Goal: Information Seeking & Learning: Check status

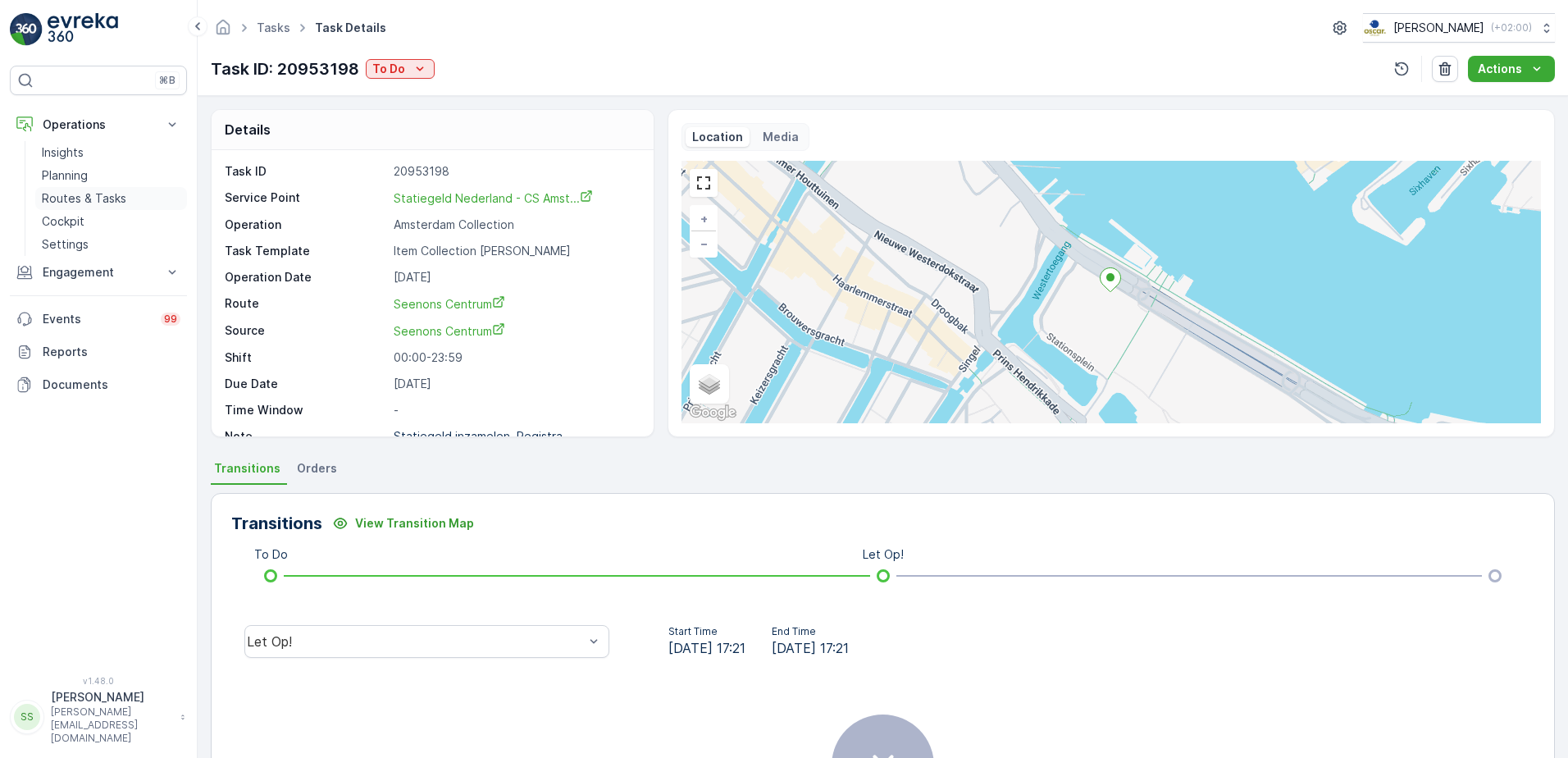
click at [81, 191] on p "Routes & Tasks" at bounding box center [84, 198] width 85 height 16
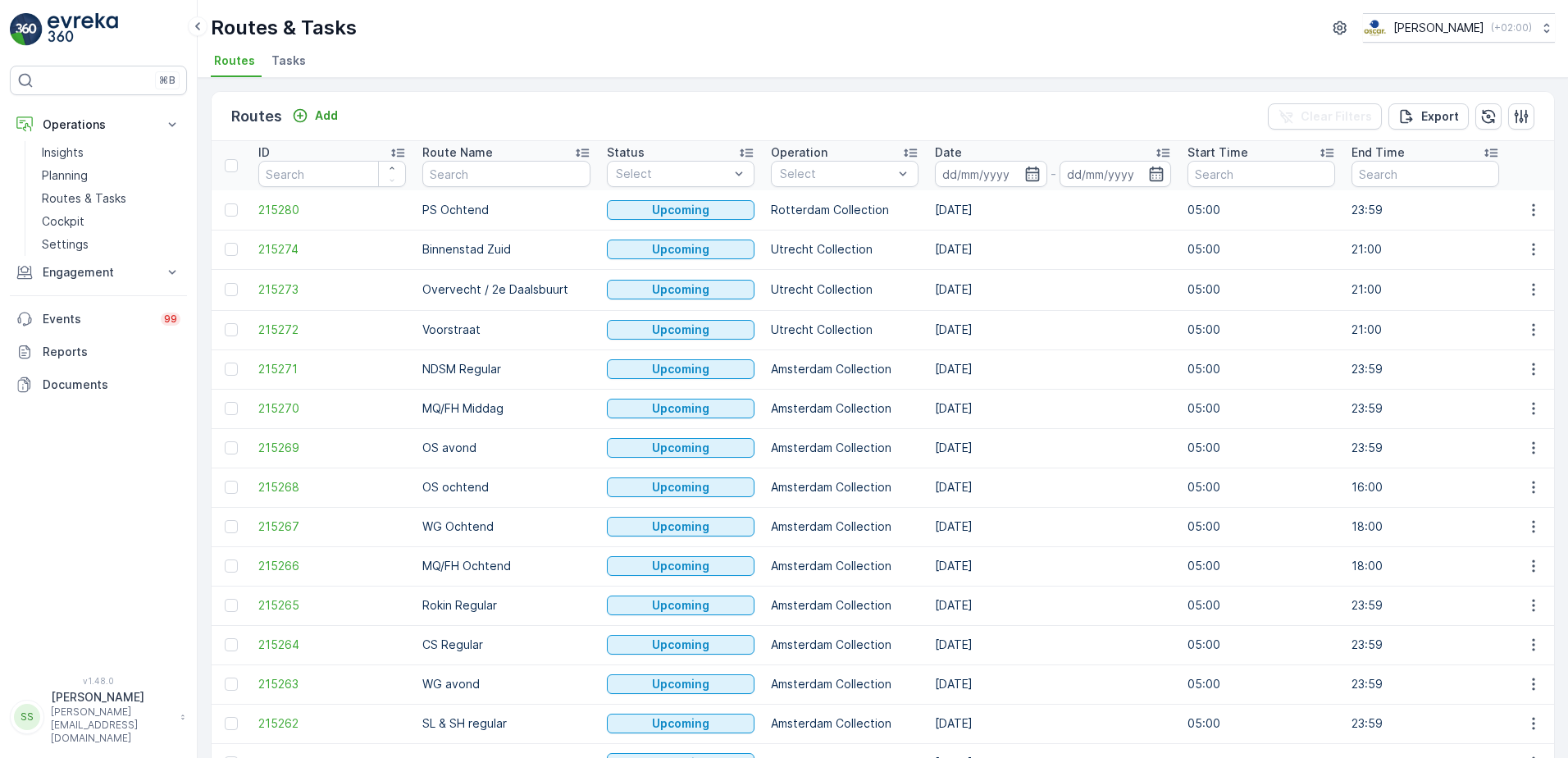
click at [289, 60] on span "Tasks" at bounding box center [288, 61] width 35 height 16
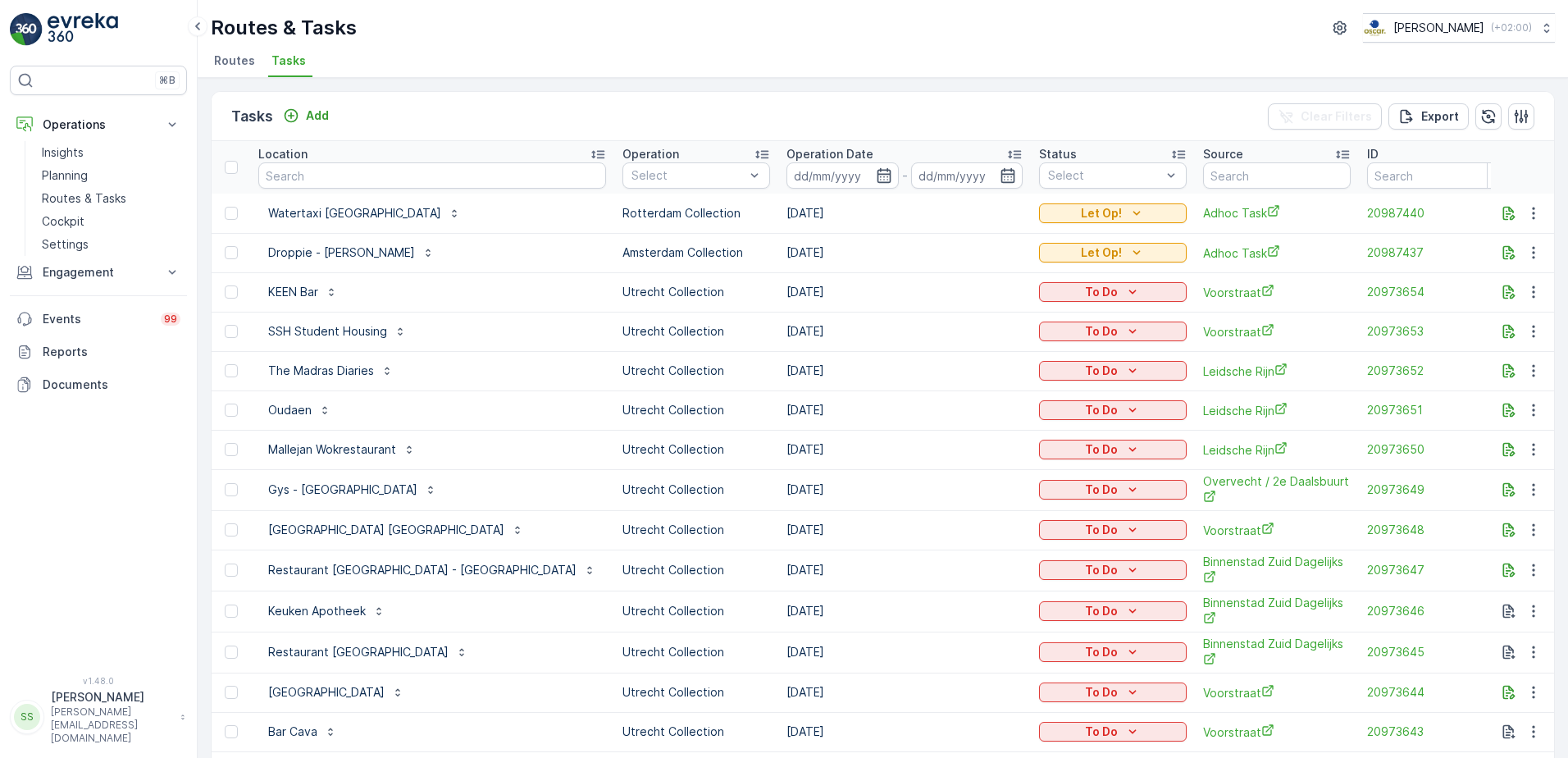
click at [293, 166] on input "text" at bounding box center [431, 175] width 347 height 26
type input "bibi"
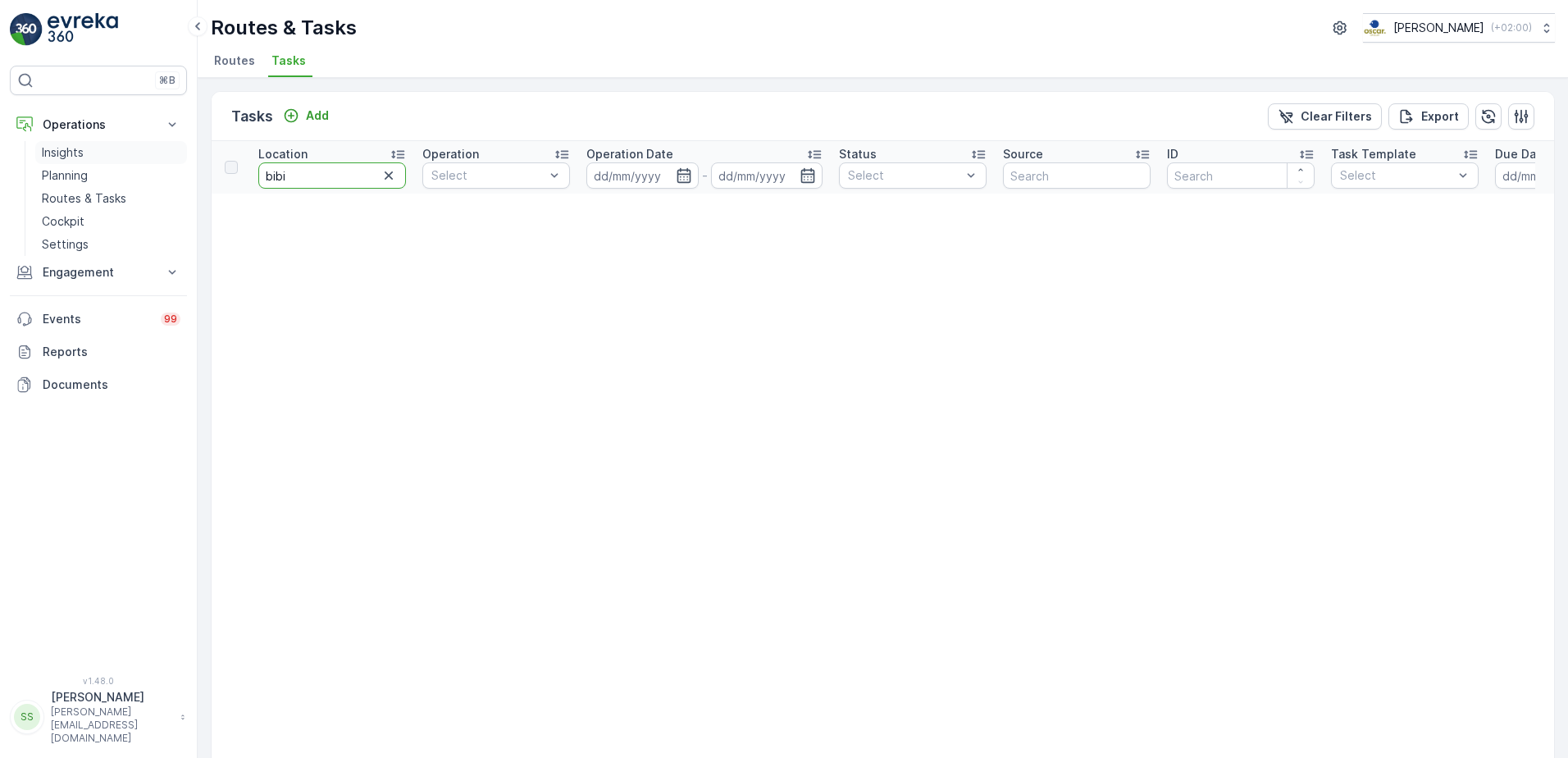
drag, startPoint x: 287, startPoint y: 174, endPoint x: 105, endPoint y: 155, distance: 183.0
click at [106, 156] on div "⌘B Operations Insights Planning Routes & Tasks Cockpit Settings Engagement Insi…" at bounding box center [784, 379] width 1568 height 758
type input "van der"
drag, startPoint x: 335, startPoint y: 175, endPoint x: 216, endPoint y: 176, distance: 119.0
click at [216, 176] on tr "Location van der Operation Select Operation Date - Status Select Source ID Task…" at bounding box center [1440, 167] width 2457 height 53
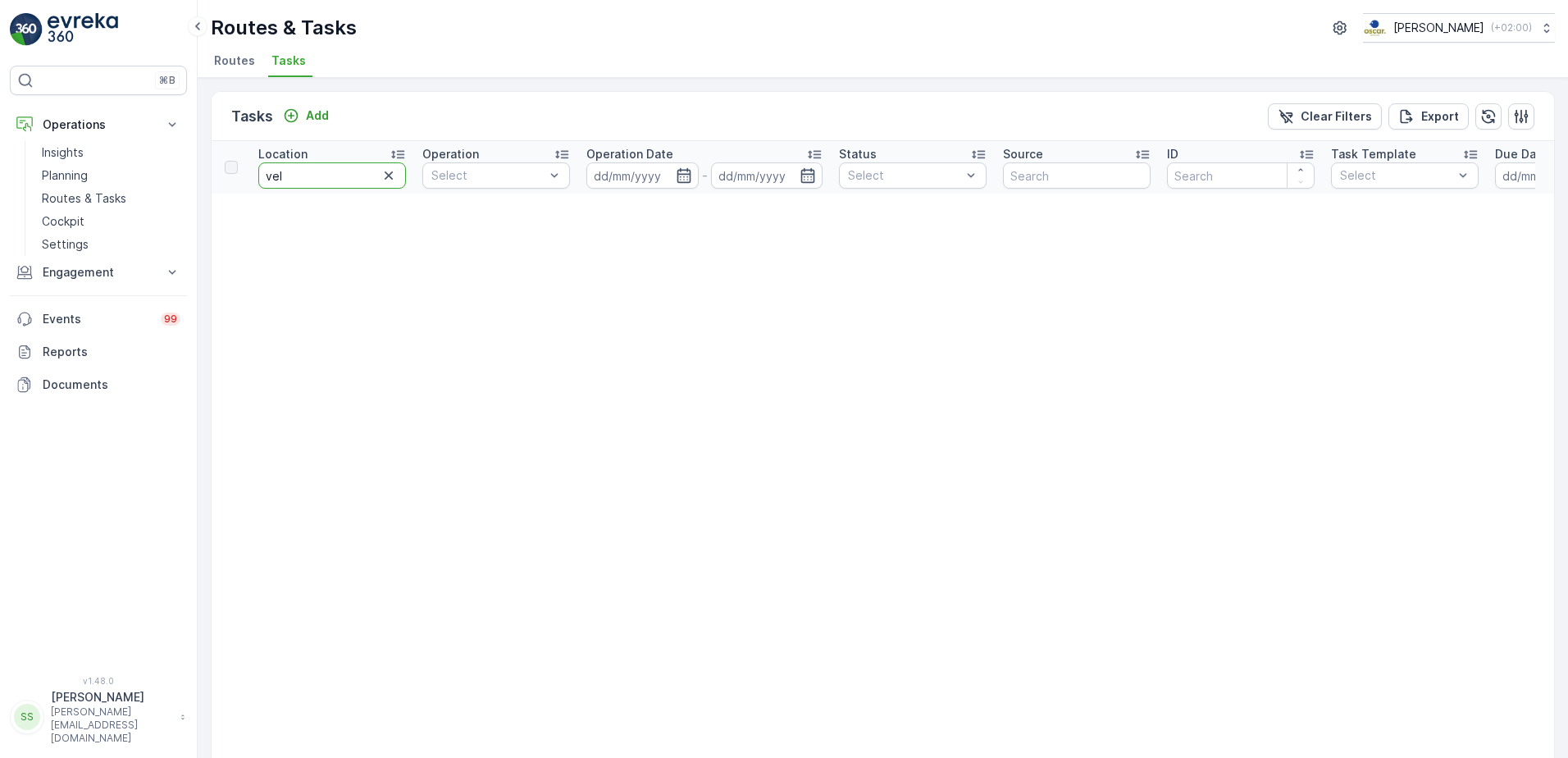
type input "veld"
click at [44, 171] on p "Planning" at bounding box center [64, 175] width 46 height 16
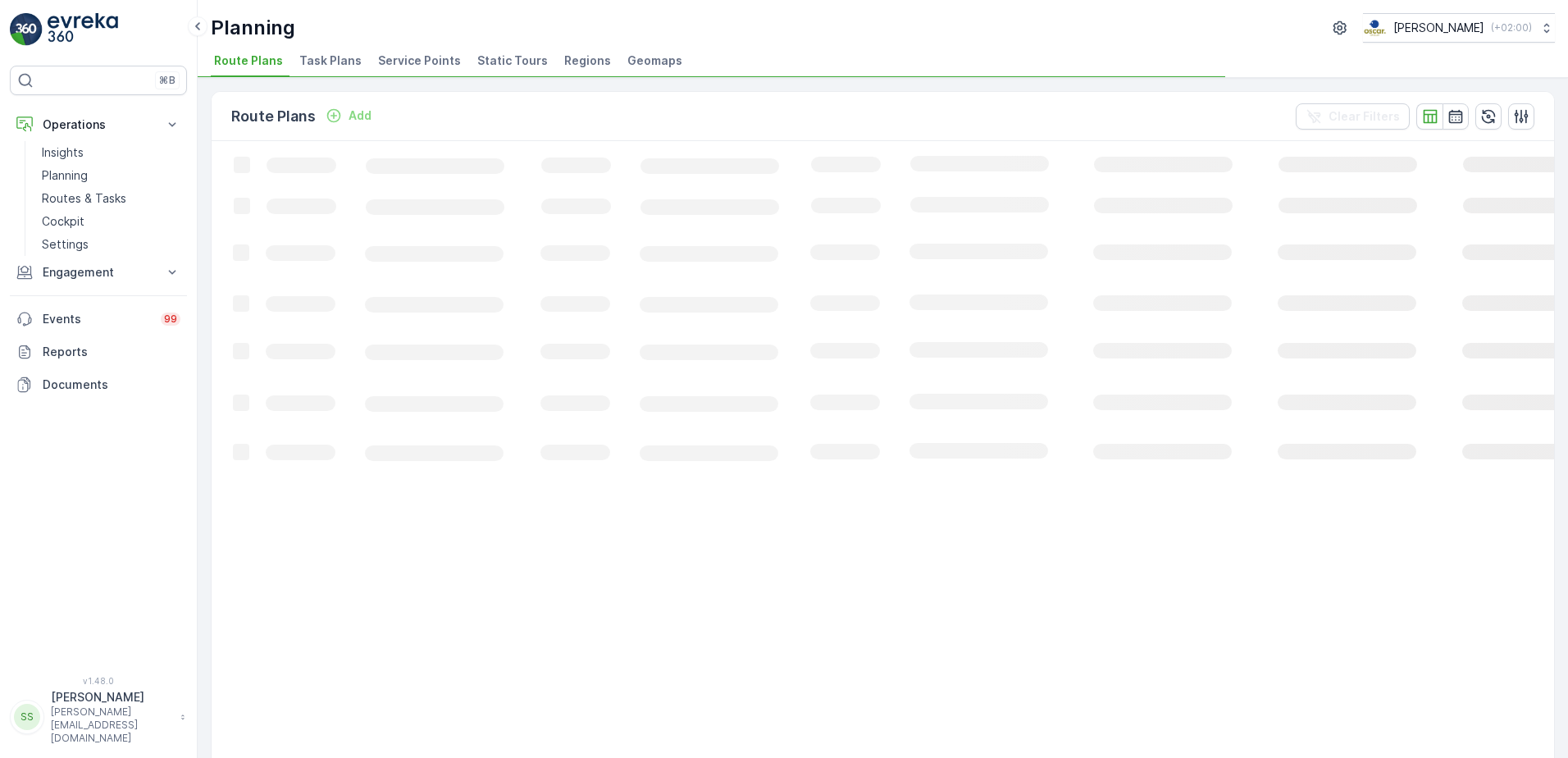
click at [324, 46] on div "Planning Oscar Circulair ( +02:00 ) Route Plans Task Plans Service Points Stati…" at bounding box center [883, 39] width 1370 height 78
click at [327, 63] on span "Task Plans" at bounding box center [331, 61] width 62 height 16
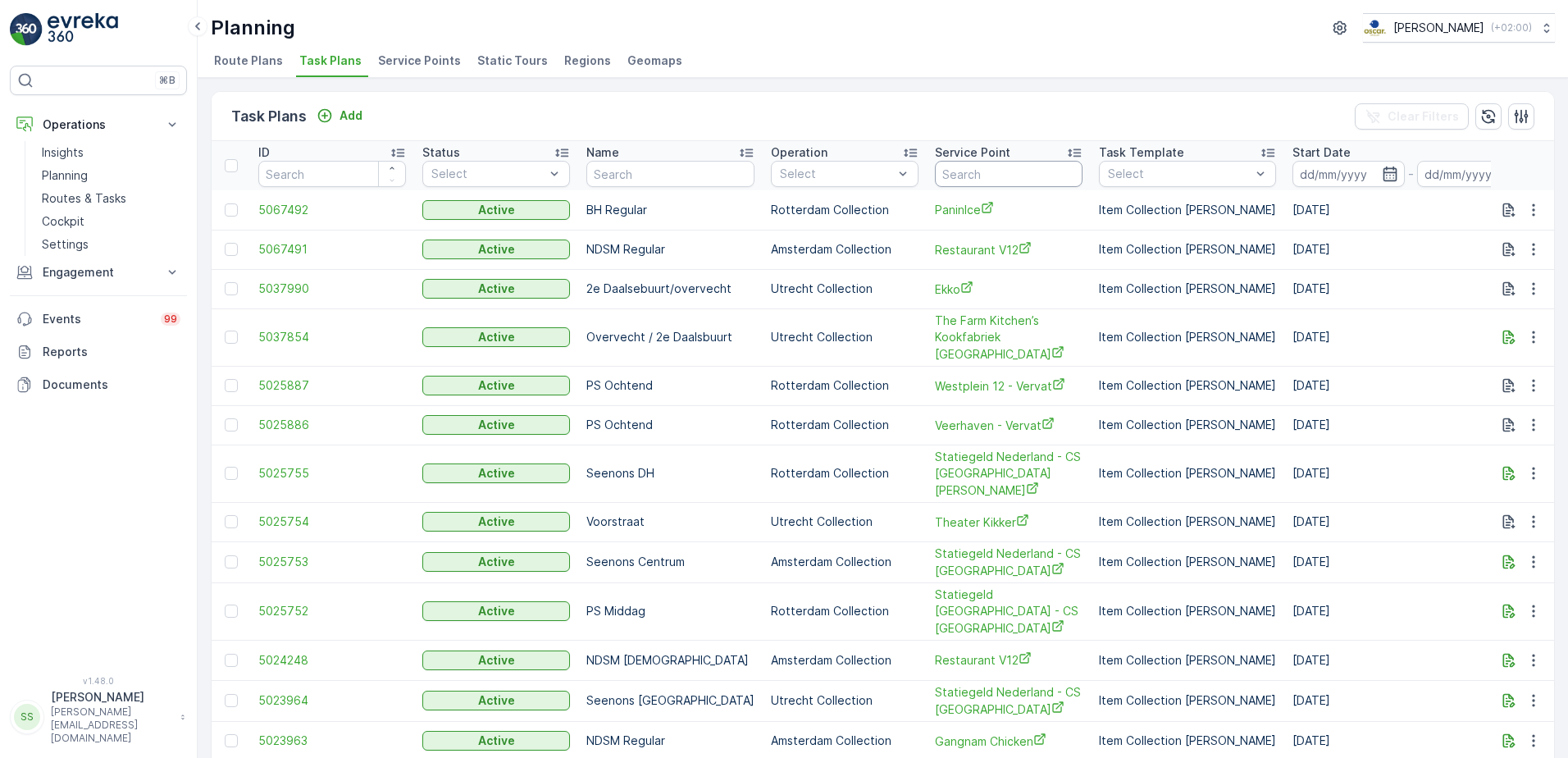
click at [1012, 167] on input "text" at bounding box center [1008, 174] width 147 height 26
type input "van der"
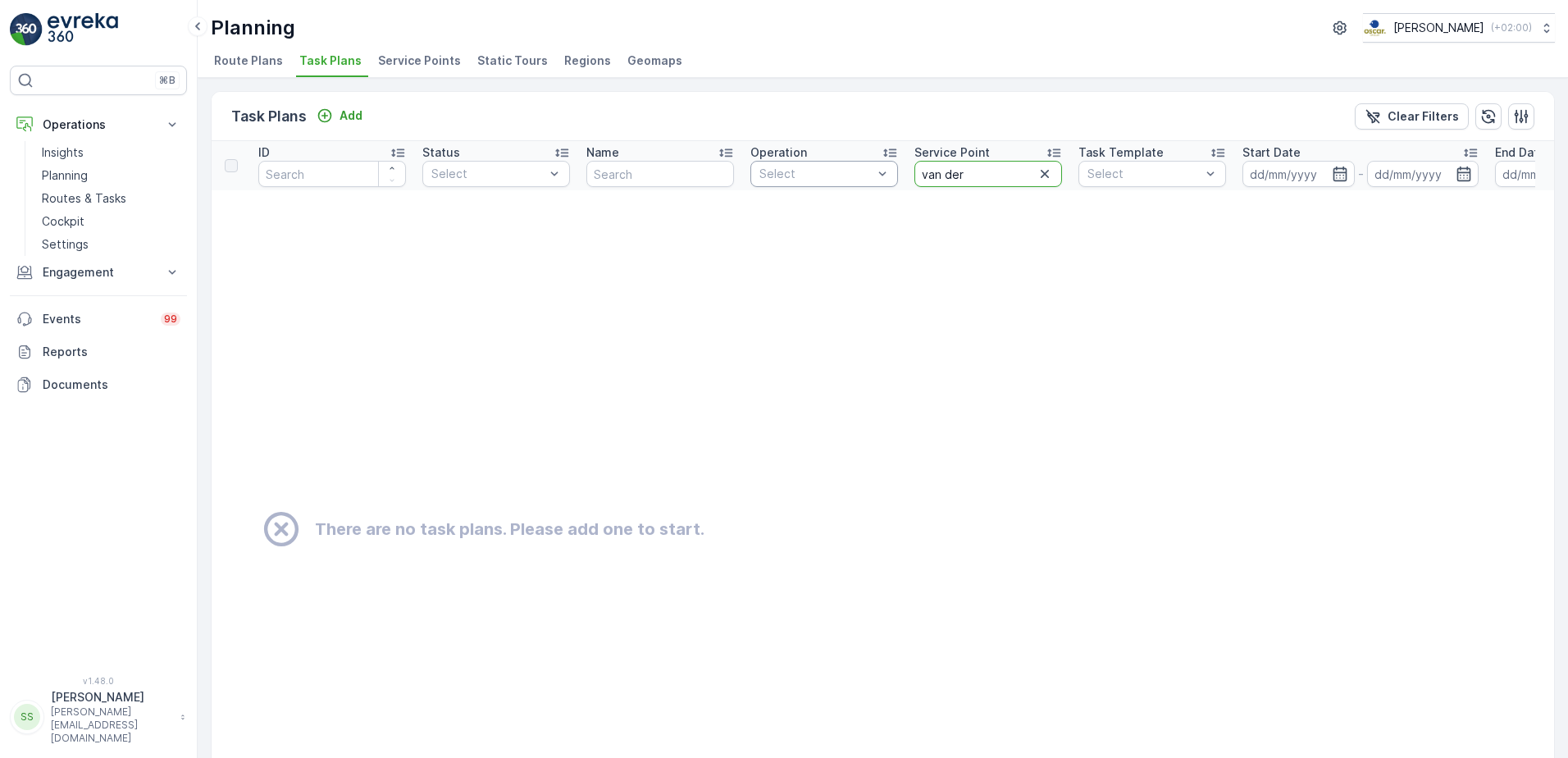
drag, startPoint x: 962, startPoint y: 172, endPoint x: 785, endPoint y: 172, distance: 177.0
click at [785, 174] on tr "ID Status Select Name Operation Select Service Point van der Task Template Sele…" at bounding box center [1231, 165] width 2040 height 49
type input "velden"
click at [58, 275] on p "Engagement" at bounding box center [98, 272] width 112 height 16
click at [59, 325] on p "Entities" at bounding box center [62, 323] width 41 height 16
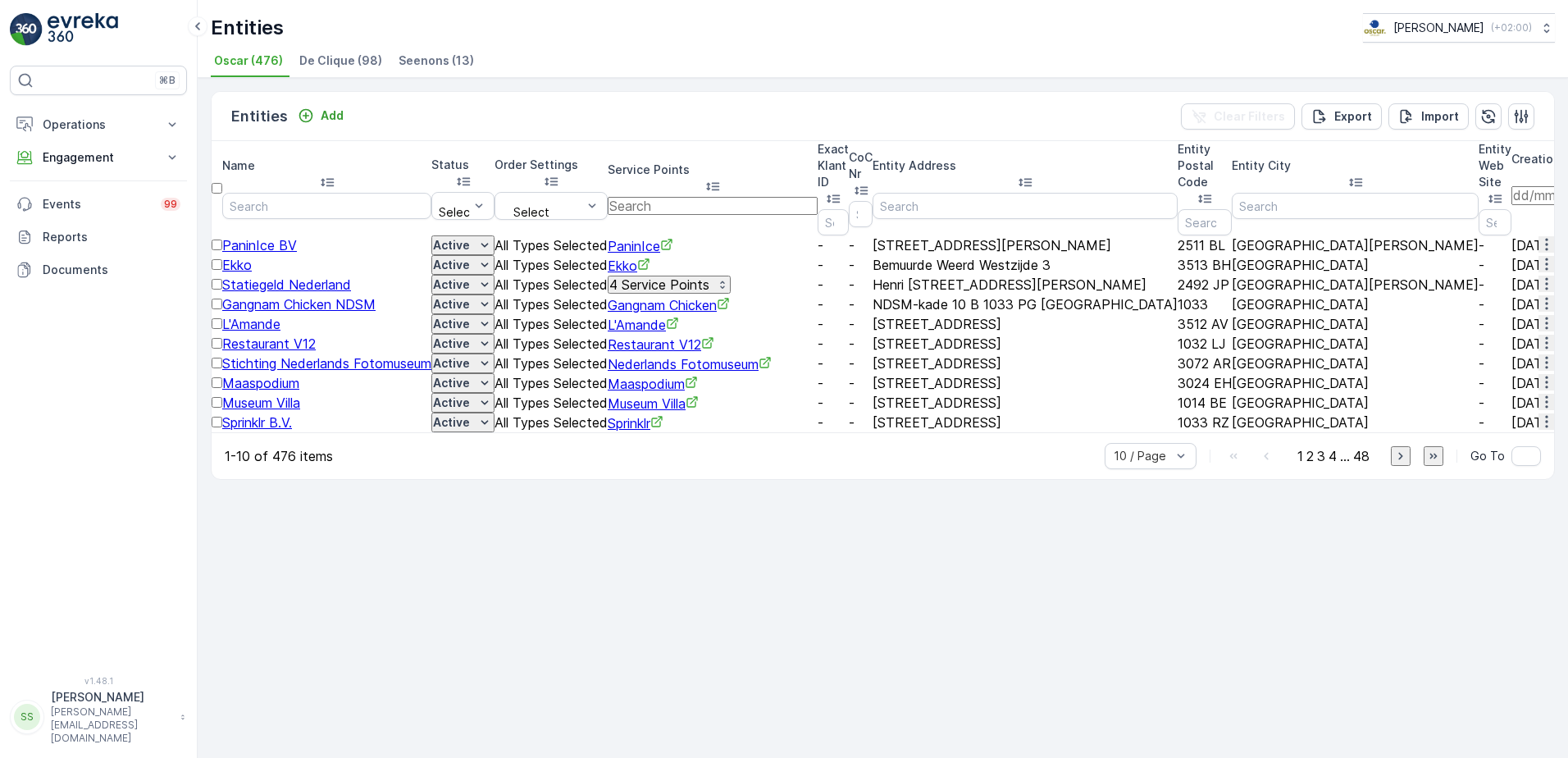
click at [795, 197] on input "text" at bounding box center [713, 205] width 210 height 18
type input "veld"
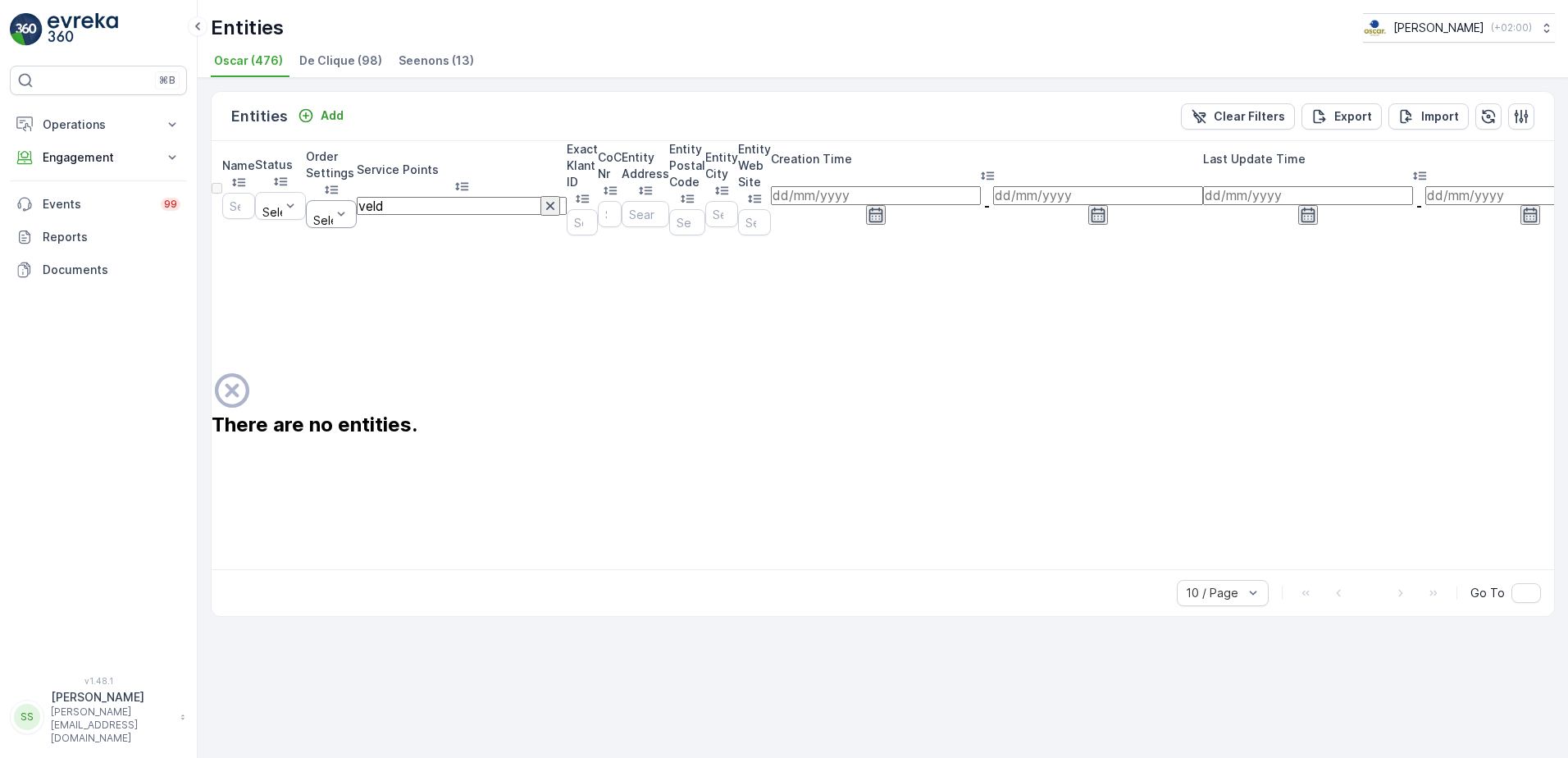
drag, startPoint x: 795, startPoint y: 172, endPoint x: 681, endPoint y: 180, distance: 114.3
click at [681, 180] on tr "Name Status Select Order Settings Select Service Points veld Exact Klant ID CoC…" at bounding box center [923, 188] width 1424 height 94
type input "bibi"
drag, startPoint x: 806, startPoint y: 648, endPoint x: 930, endPoint y: 698, distance: 133.7
click at [807, 649] on div "Entities Add Clear Filters Export Import Name Status Select Order Settings Sele…" at bounding box center [883, 418] width 1370 height 680
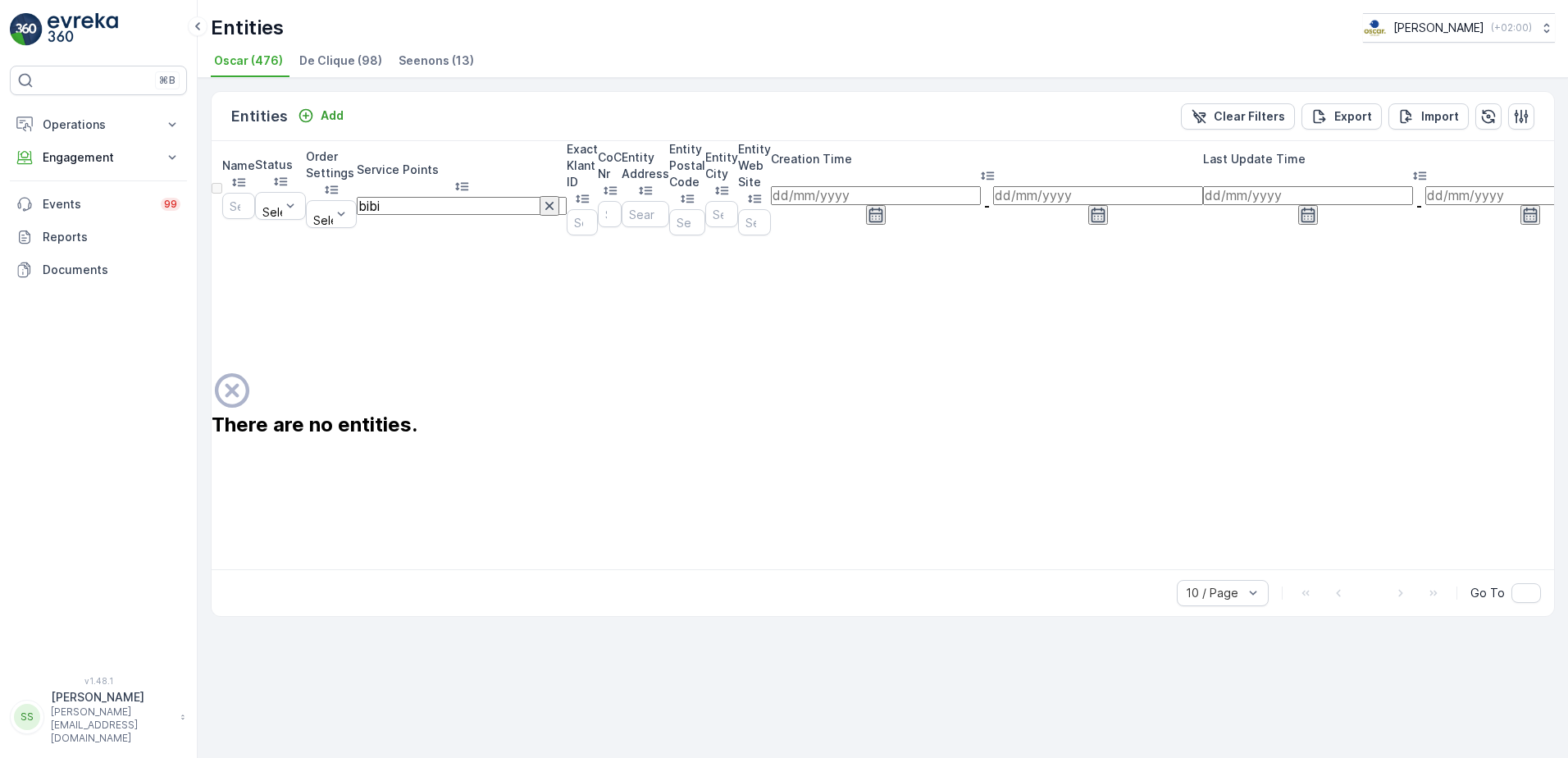
click at [937, 683] on div "Entities Add Clear Filters Export Import Name Status Select Order Settings Sele…" at bounding box center [883, 418] width 1370 height 680
click at [696, 672] on div "Entities Add Clear Filters Export Import Name Status Select Order Settings Sele…" at bounding box center [883, 418] width 1370 height 680
click at [444, 413] on h2 "There are no entities." at bounding box center [475, 424] width 527 height 23
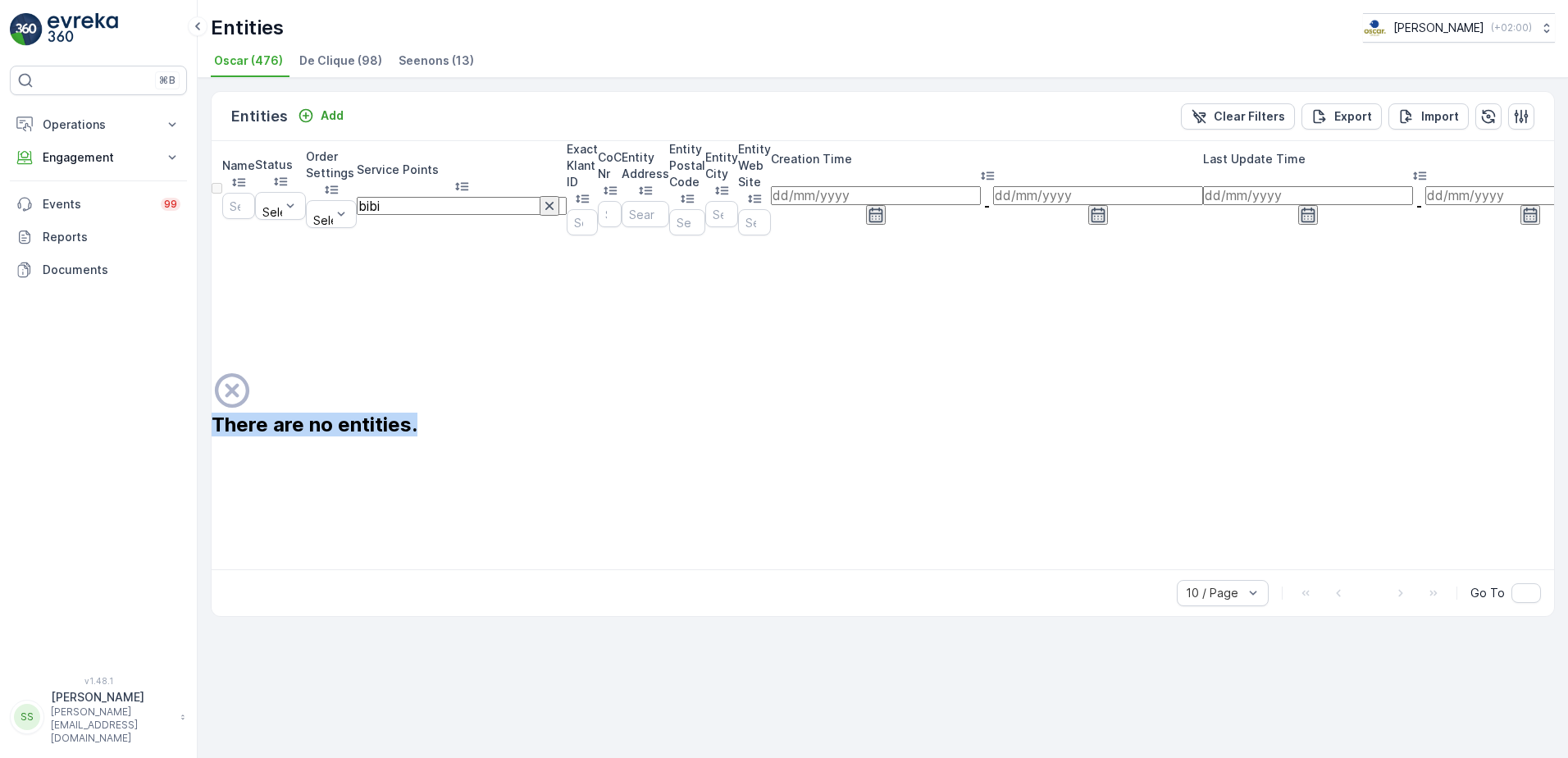
click at [733, 388] on td "There are no entities." at bounding box center [475, 402] width 527 height 334
click at [738, 271] on td "There are no entities." at bounding box center [475, 402] width 527 height 334
click at [735, 100] on div "Entities Add Clear Filters Export Import" at bounding box center [883, 116] width 1343 height 49
click at [481, 99] on div "Entities Add Clear Filters Export Import" at bounding box center [883, 116] width 1343 height 49
click at [598, 5] on div "Entities [PERSON_NAME] ( +02:00 ) Oscar (476) De Clique (98) Seenons (13)" at bounding box center [883, 39] width 1370 height 78
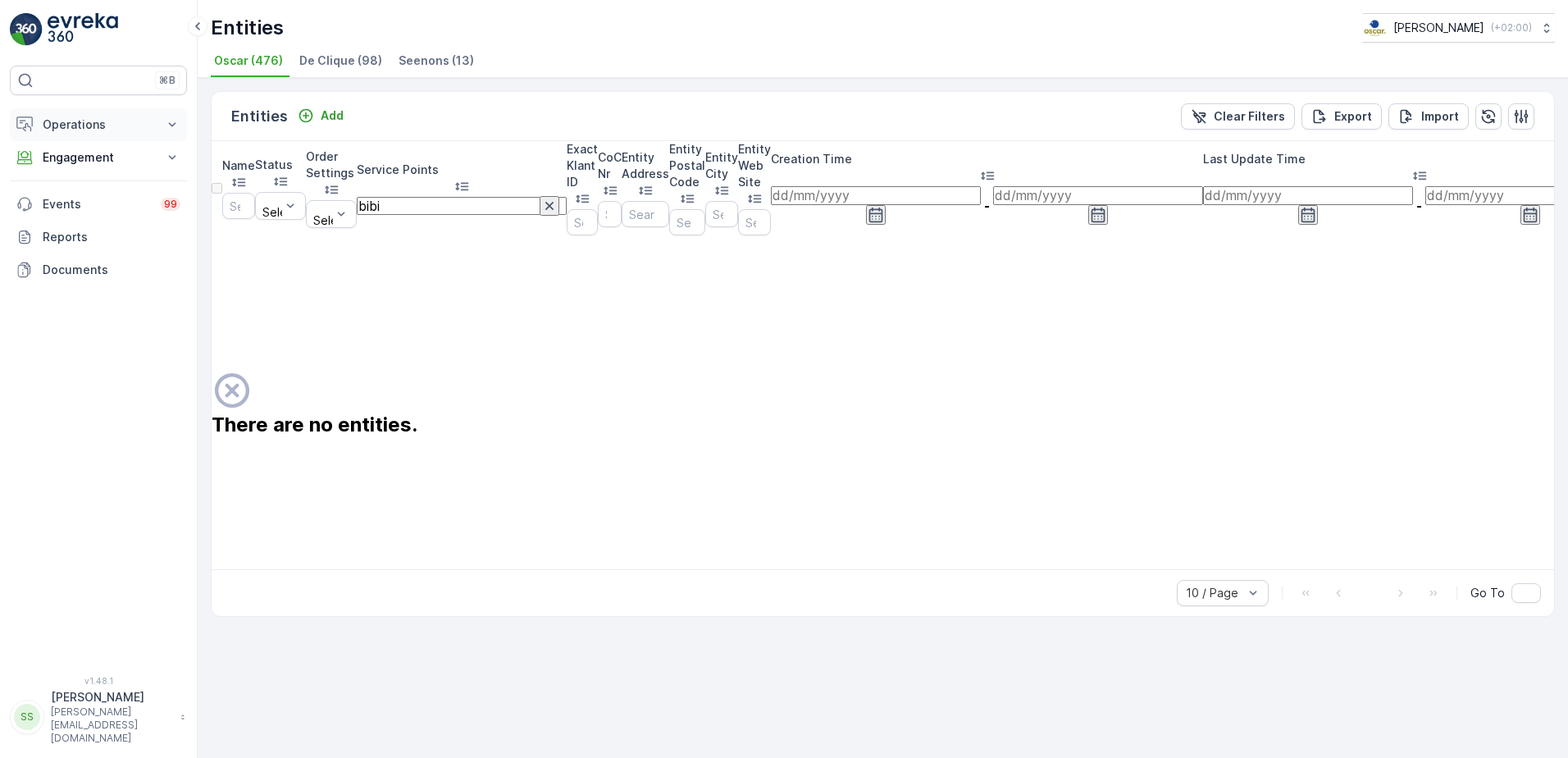
click at [81, 120] on p "Operations" at bounding box center [98, 124] width 112 height 16
click at [85, 199] on p "Routes & Tasks" at bounding box center [84, 198] width 85 height 16
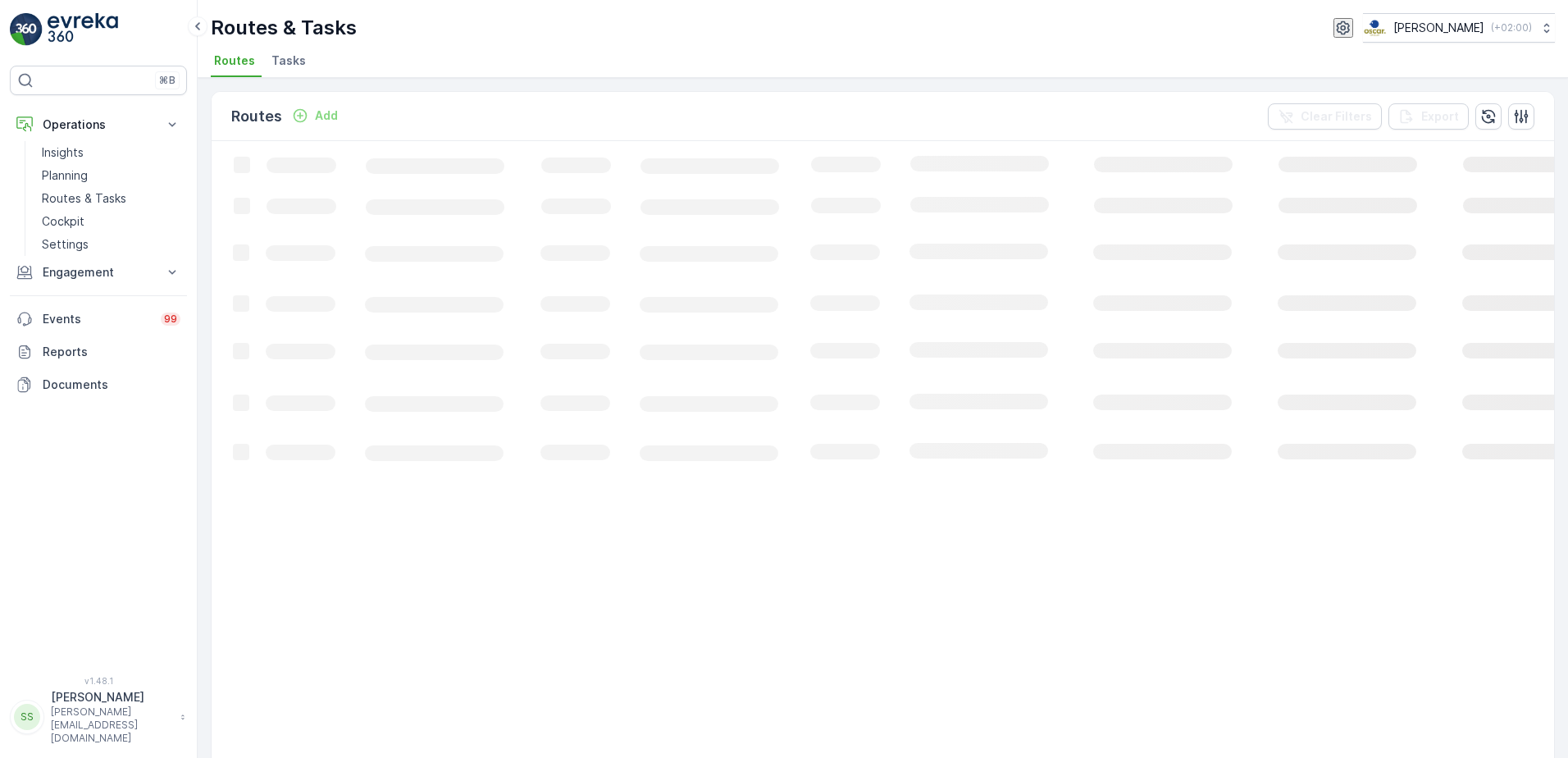
click at [288, 62] on span "Tasks" at bounding box center [288, 61] width 35 height 16
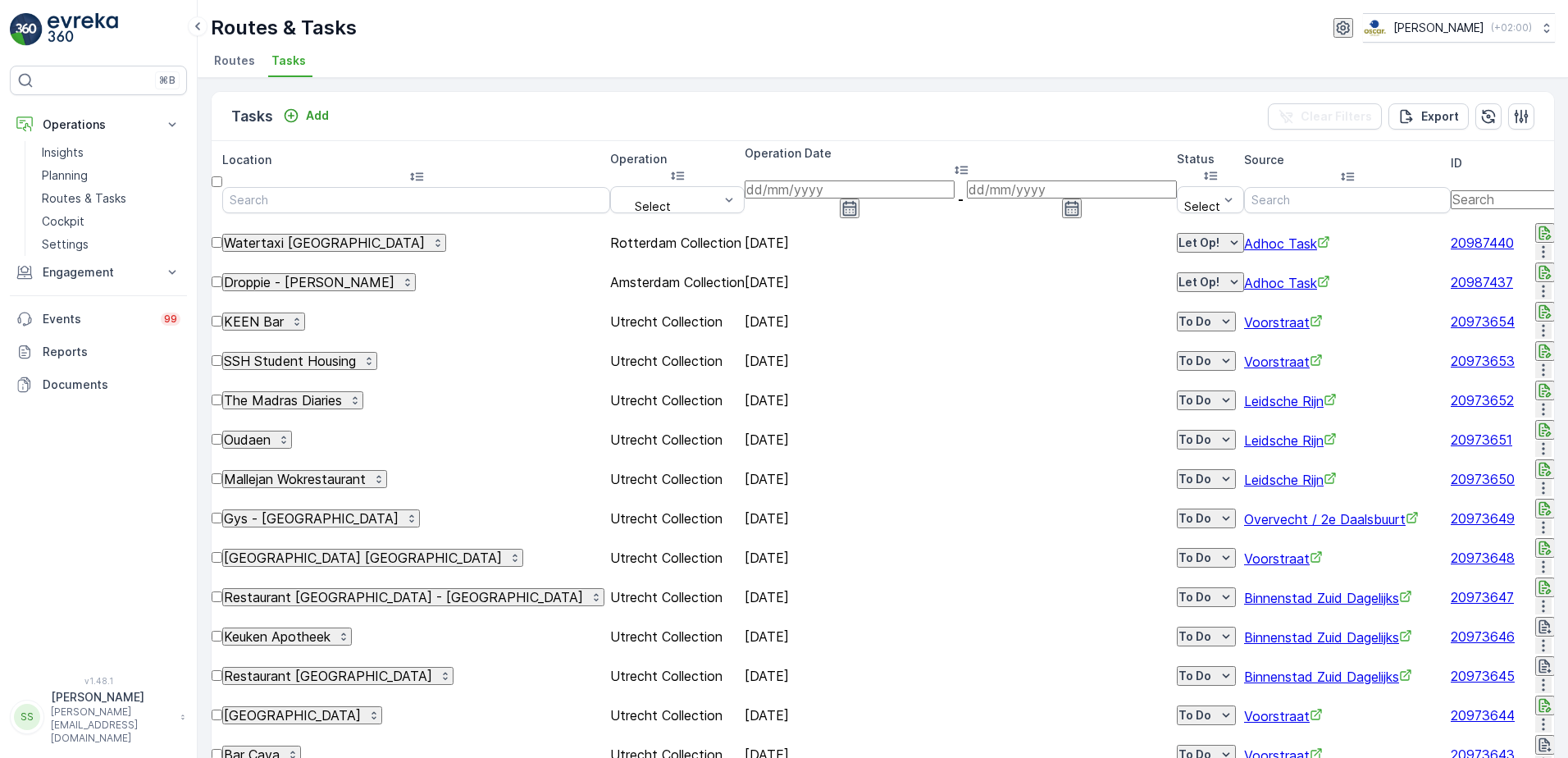
click at [1538, 264] on icon "button" at bounding box center [1545, 272] width 16 height 16
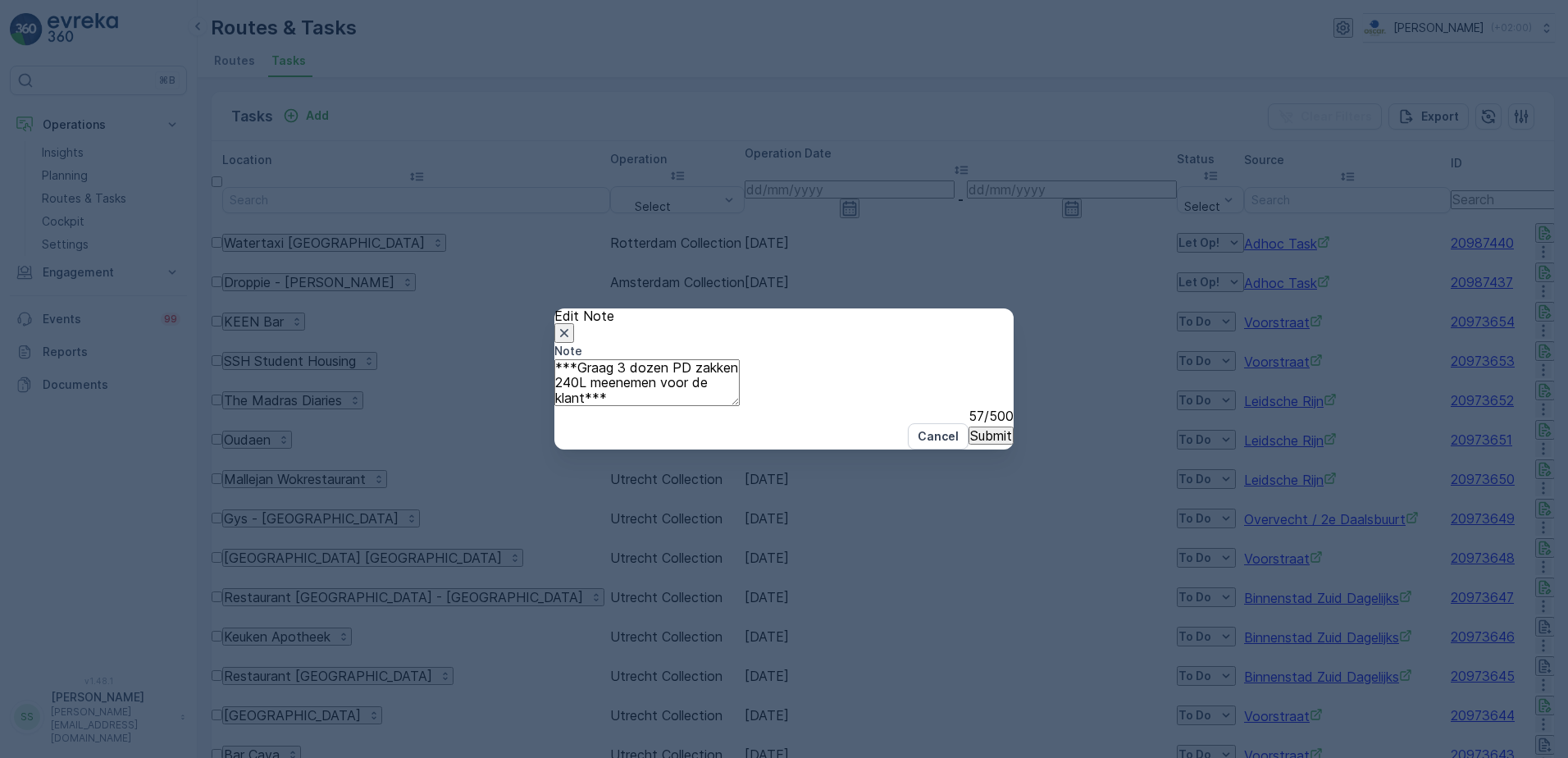
drag, startPoint x: 633, startPoint y: 366, endPoint x: 781, endPoint y: 364, distance: 148.0
click at [740, 364] on textarea "***Graag 3 dozen PD zakken 240L meenemen voor de klant***" at bounding box center [647, 383] width 185 height 47
click at [740, 379] on textarea "***Graag 3 dozen PD zakken 240L meenemen voor de klant***" at bounding box center [647, 383] width 185 height 47
click at [728, 450] on div "Cancel Submit" at bounding box center [784, 437] width 459 height 26
click at [573, 325] on icon "button" at bounding box center [564, 333] width 16 height 16
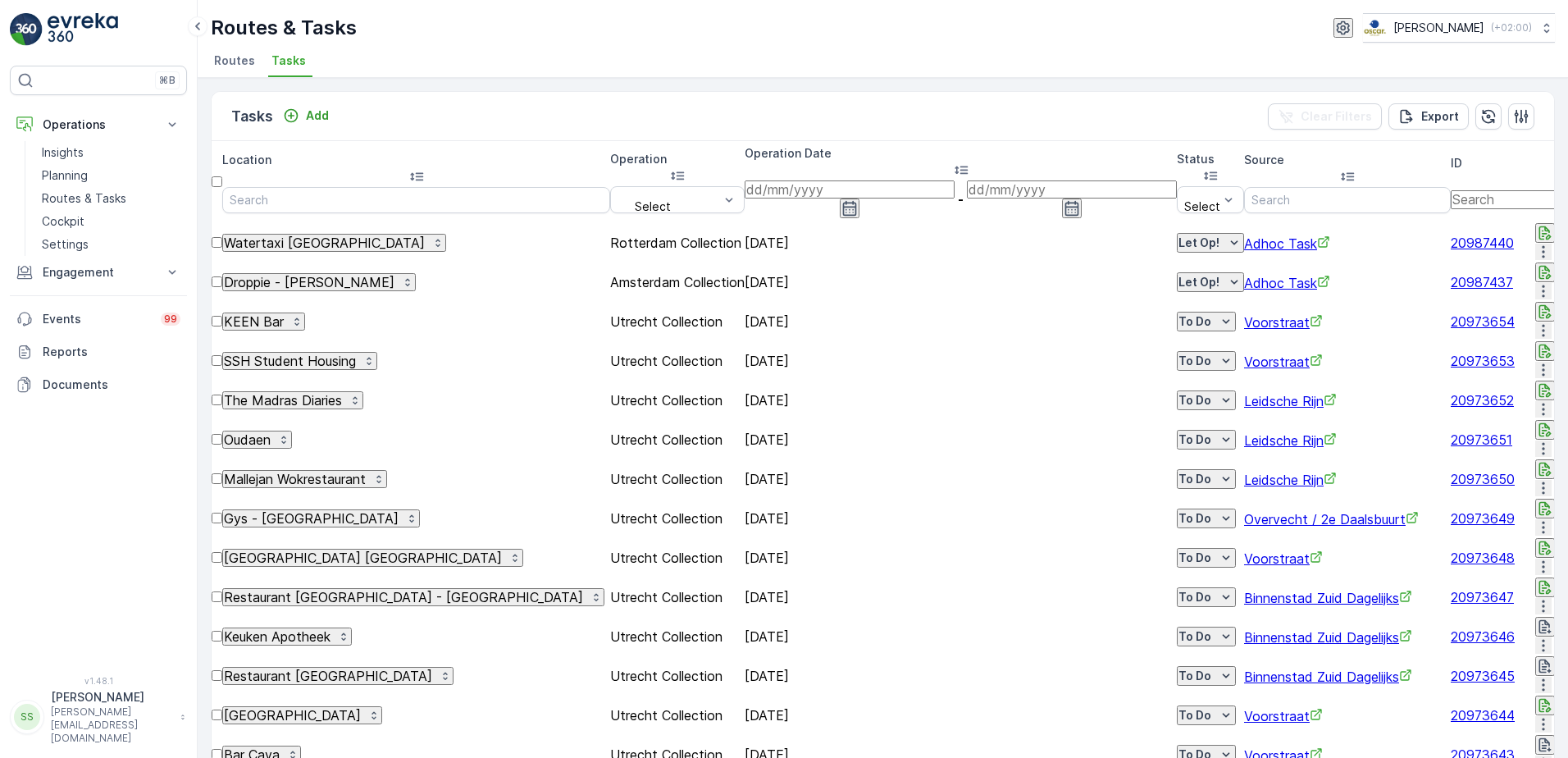
click at [946, 105] on div "Tasks Add Clear Filters Export" at bounding box center [883, 116] width 1343 height 49
click at [337, 191] on input "text" at bounding box center [327, 199] width 210 height 18
type input "sprin"
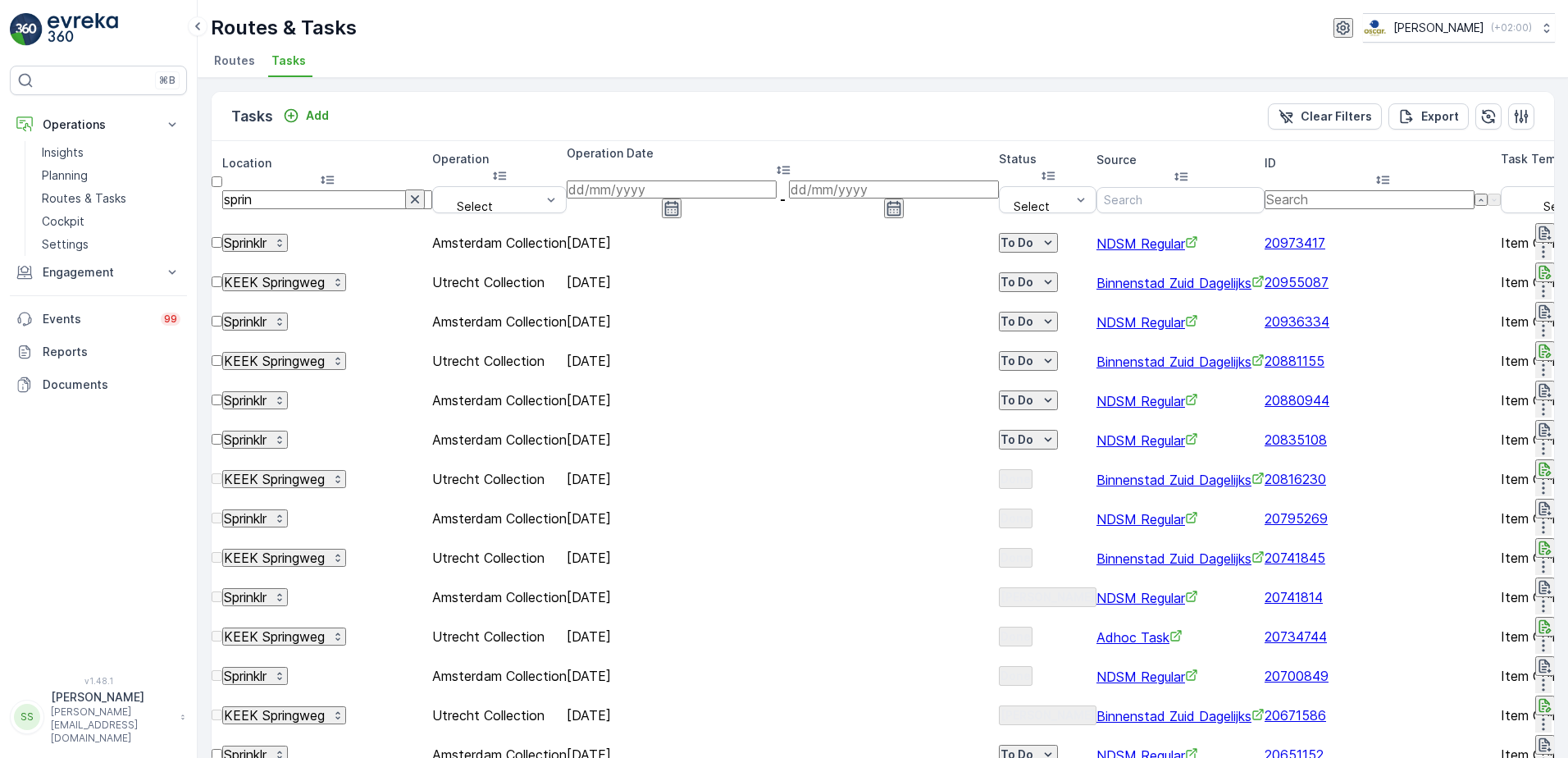
drag, startPoint x: 286, startPoint y: 212, endPoint x: 316, endPoint y: 213, distance: 30.0
click at [267, 236] on p "Sprinklr" at bounding box center [245, 243] width 42 height 15
click at [306, 239] on span "Sprinklr" at bounding box center [286, 236] width 55 height 16
click at [486, 83] on div "Tasks Add Clear Filters Export Location sprin Operation Select Operation Date -…" at bounding box center [883, 418] width 1370 height 680
click at [524, 98] on div "Tasks Add Clear Filters Export" at bounding box center [883, 116] width 1343 height 49
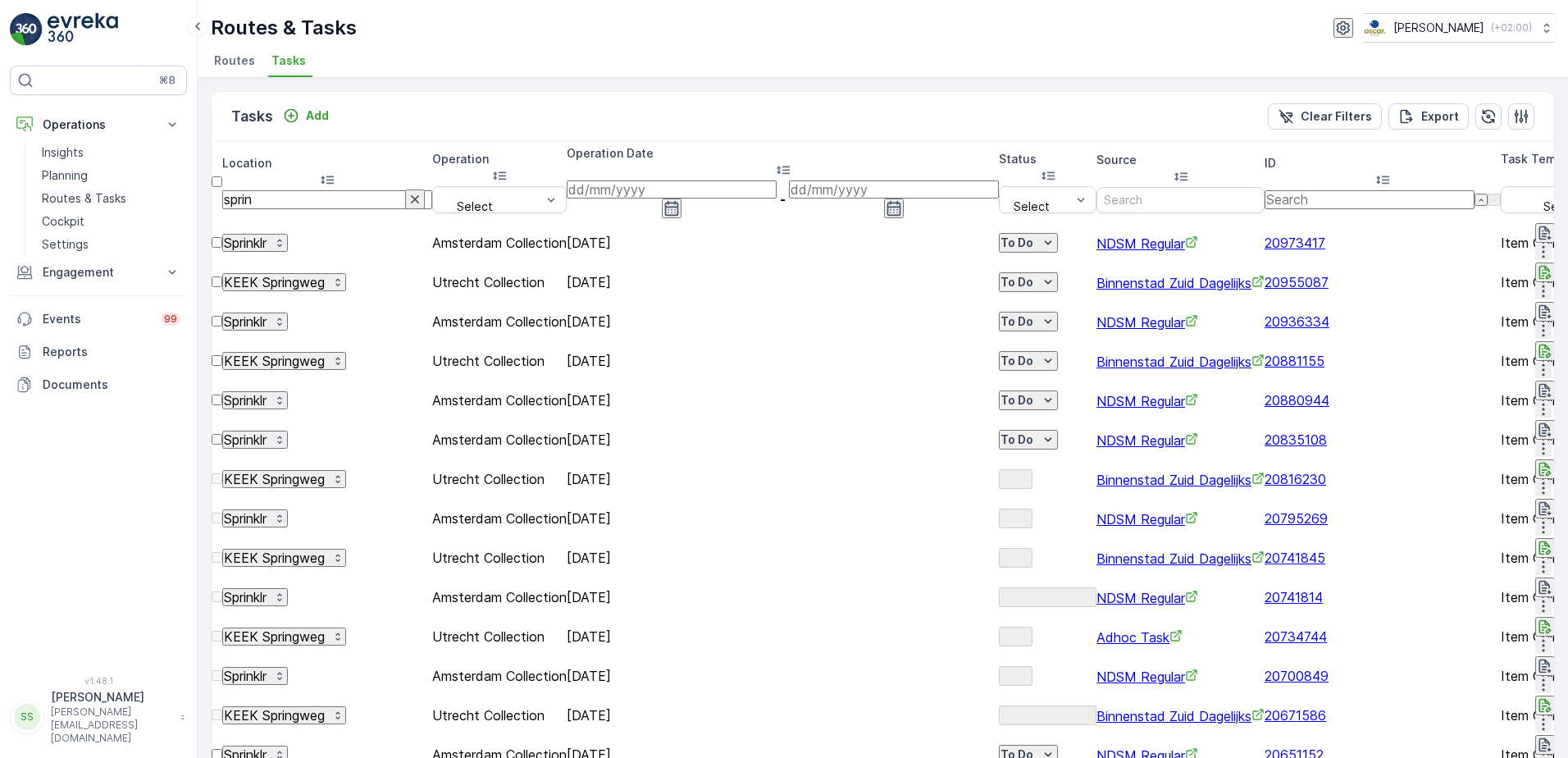
click at [472, 110] on div "Tasks Add Clear Filters Export" at bounding box center [883, 116] width 1343 height 49
click at [240, 67] on span "Routes" at bounding box center [234, 61] width 41 height 16
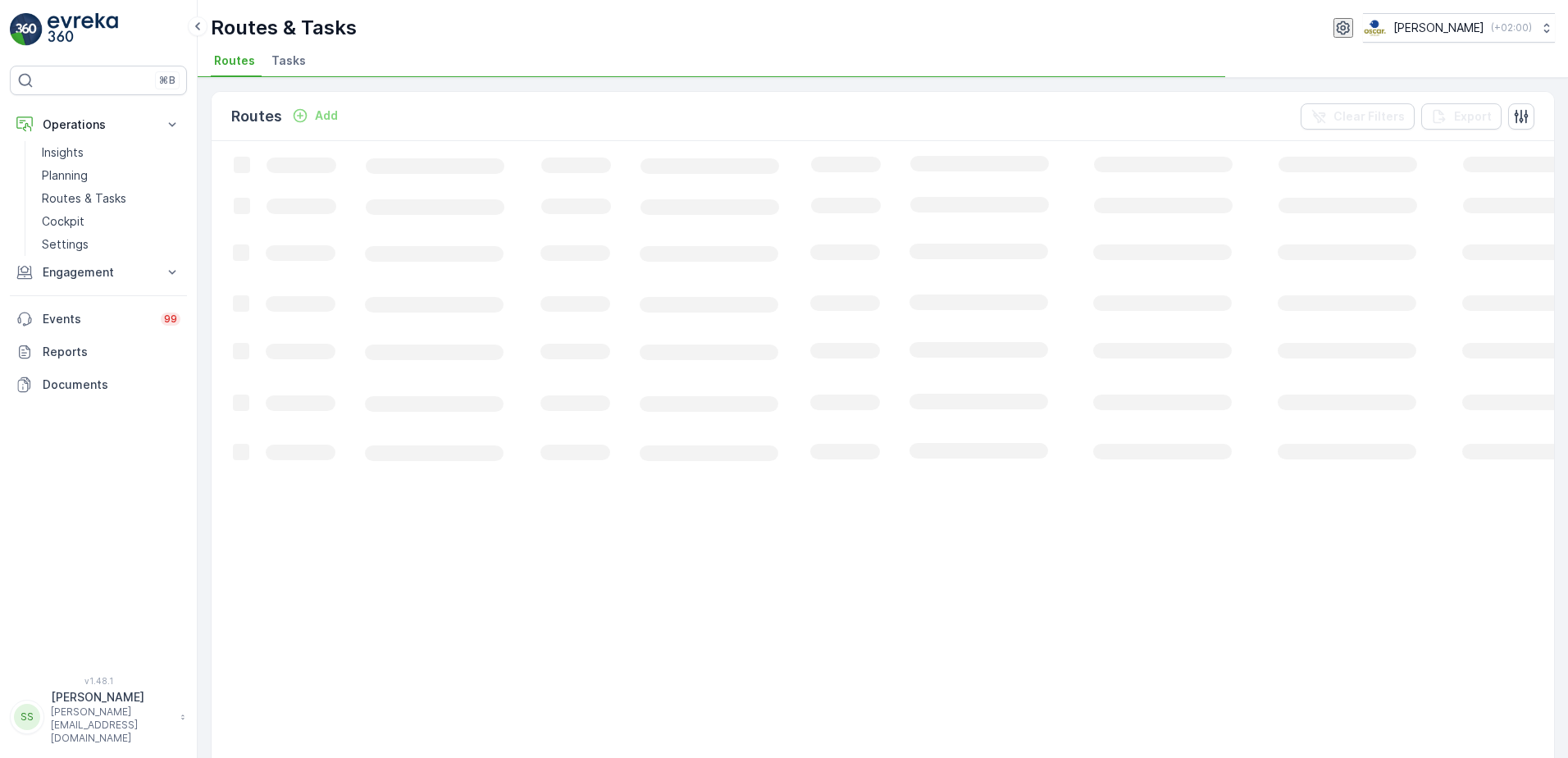
click at [282, 54] on span "Tasks" at bounding box center [288, 61] width 35 height 16
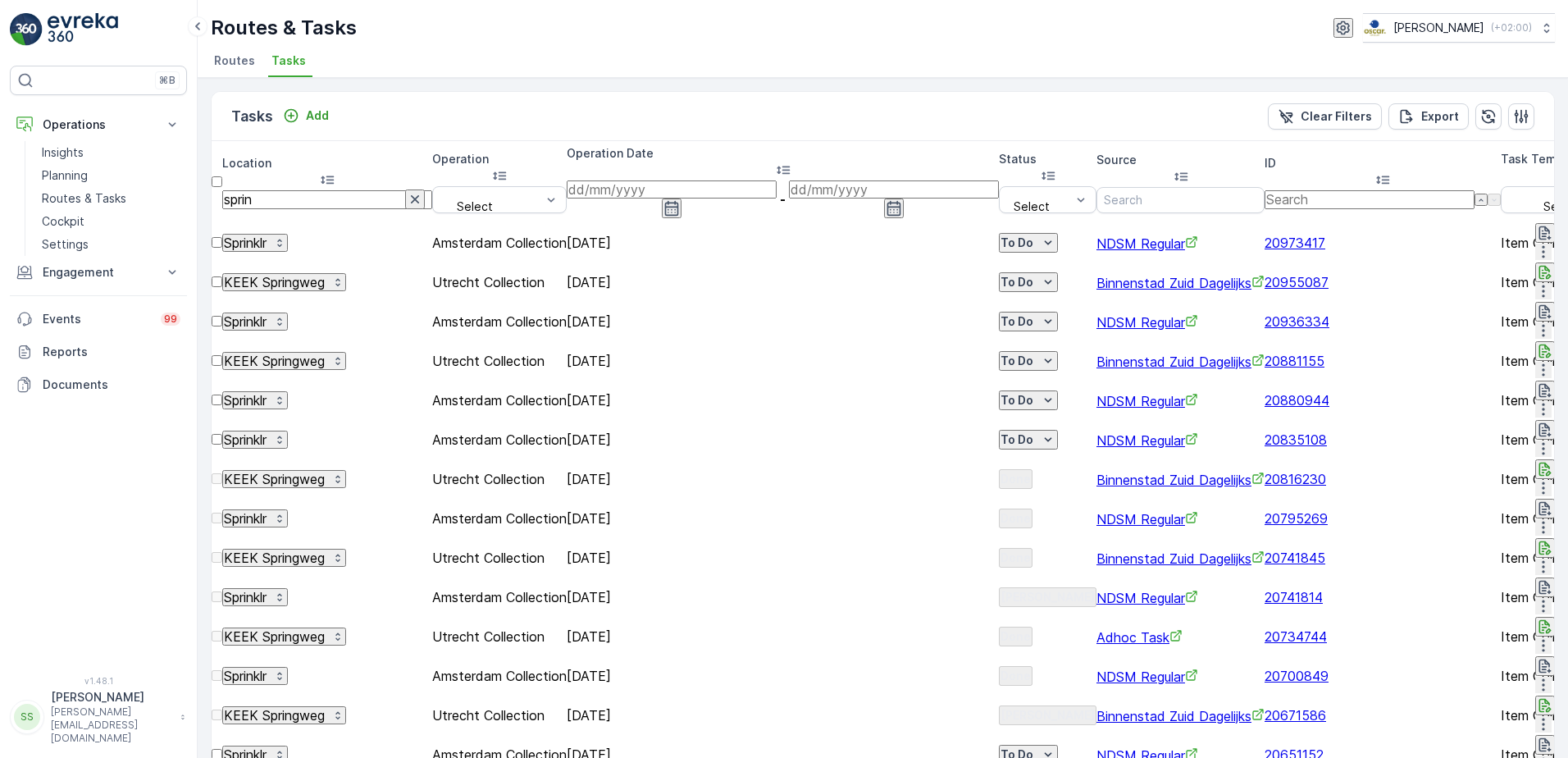
click at [999, 162] on div "Status" at bounding box center [1047, 168] width 98 height 36
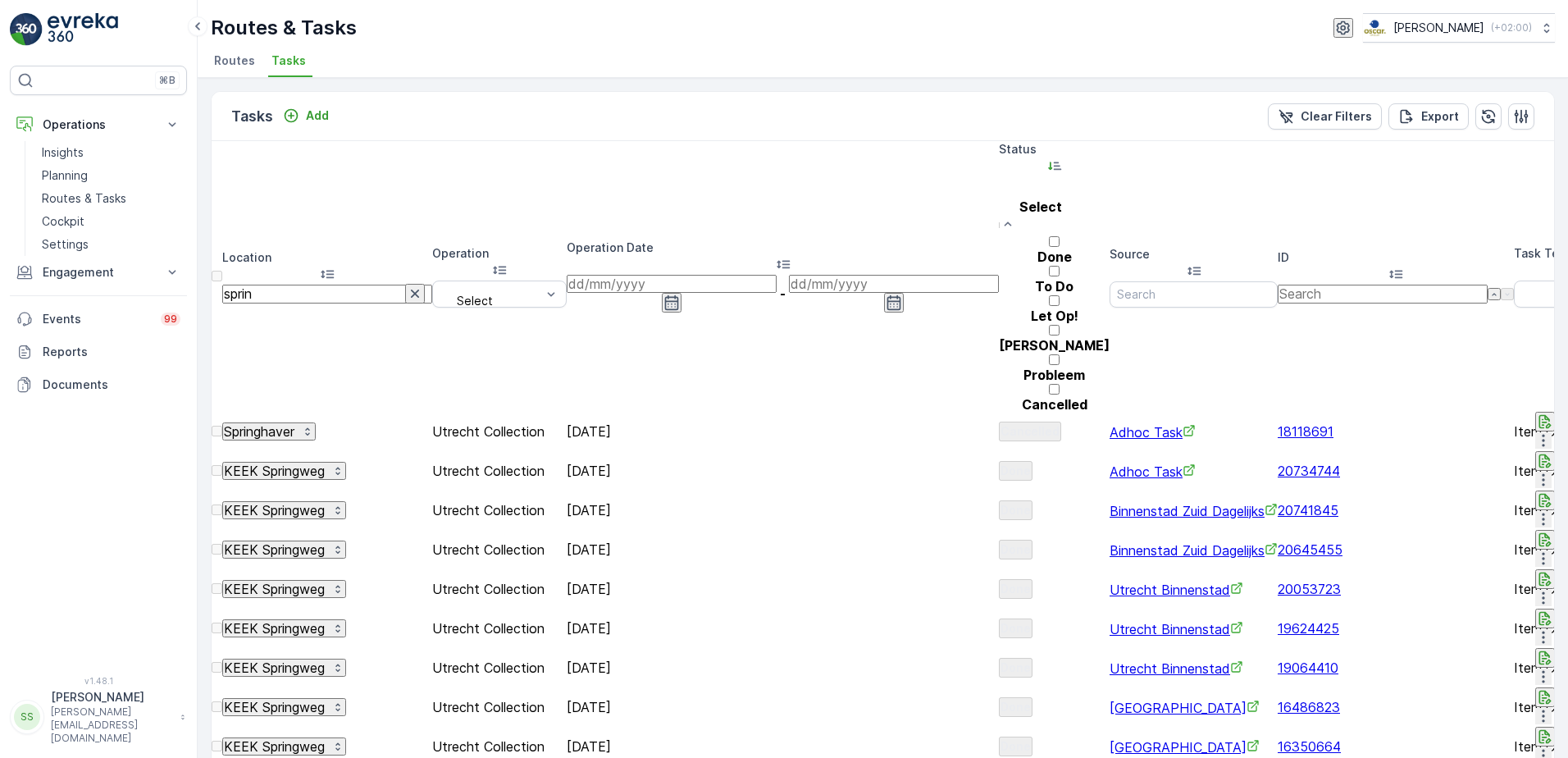
click at [999, 308] on p "Let Op!" at bounding box center [1054, 315] width 111 height 15
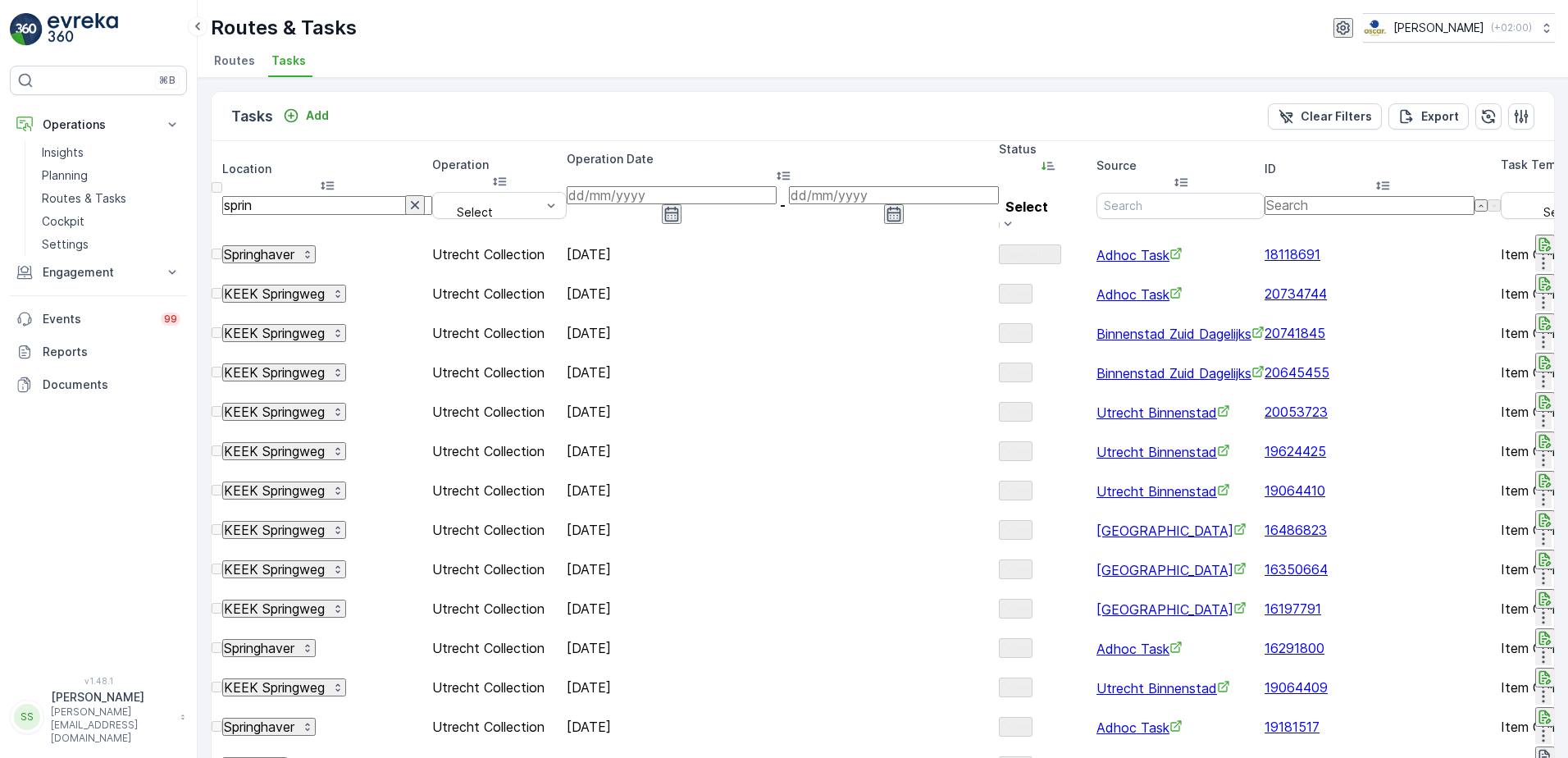
click at [930, 112] on div "Tasks Add Clear Filters Export" at bounding box center [883, 116] width 1343 height 49
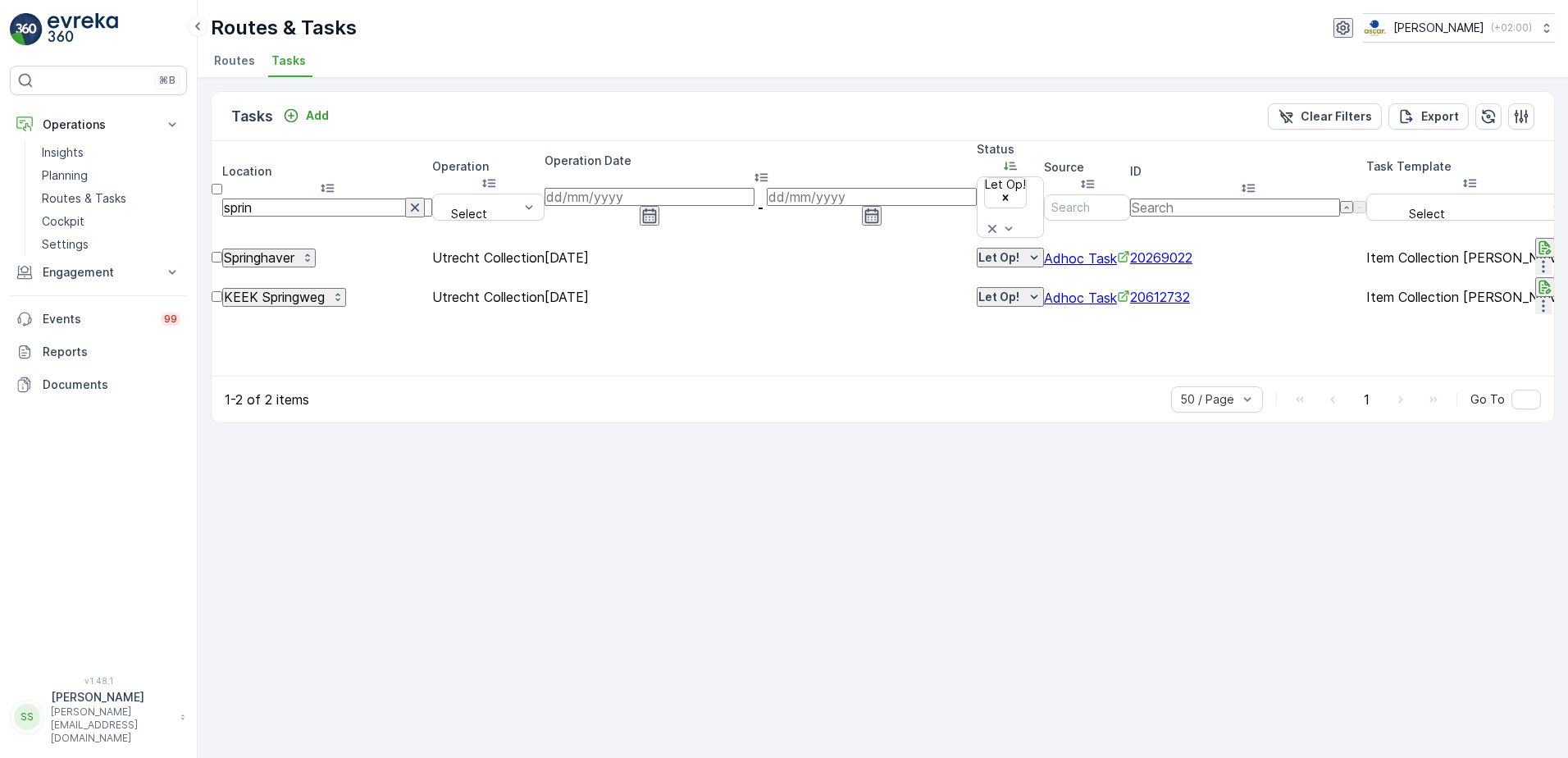
click at [407, 199] on icon "button" at bounding box center [415, 207] width 16 height 16
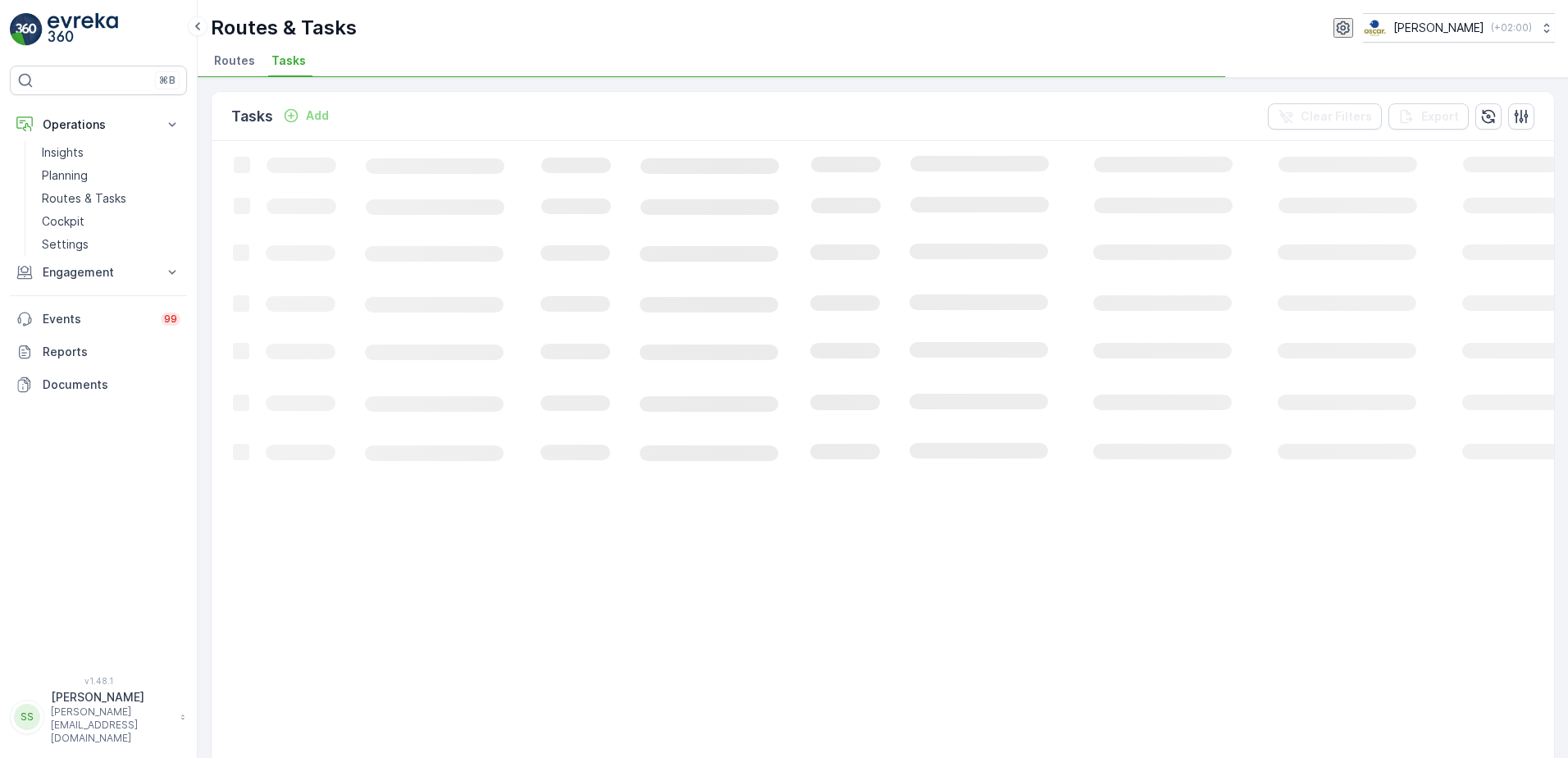
click at [444, 114] on div "Tasks Add Clear Filters Export" at bounding box center [883, 116] width 1343 height 49
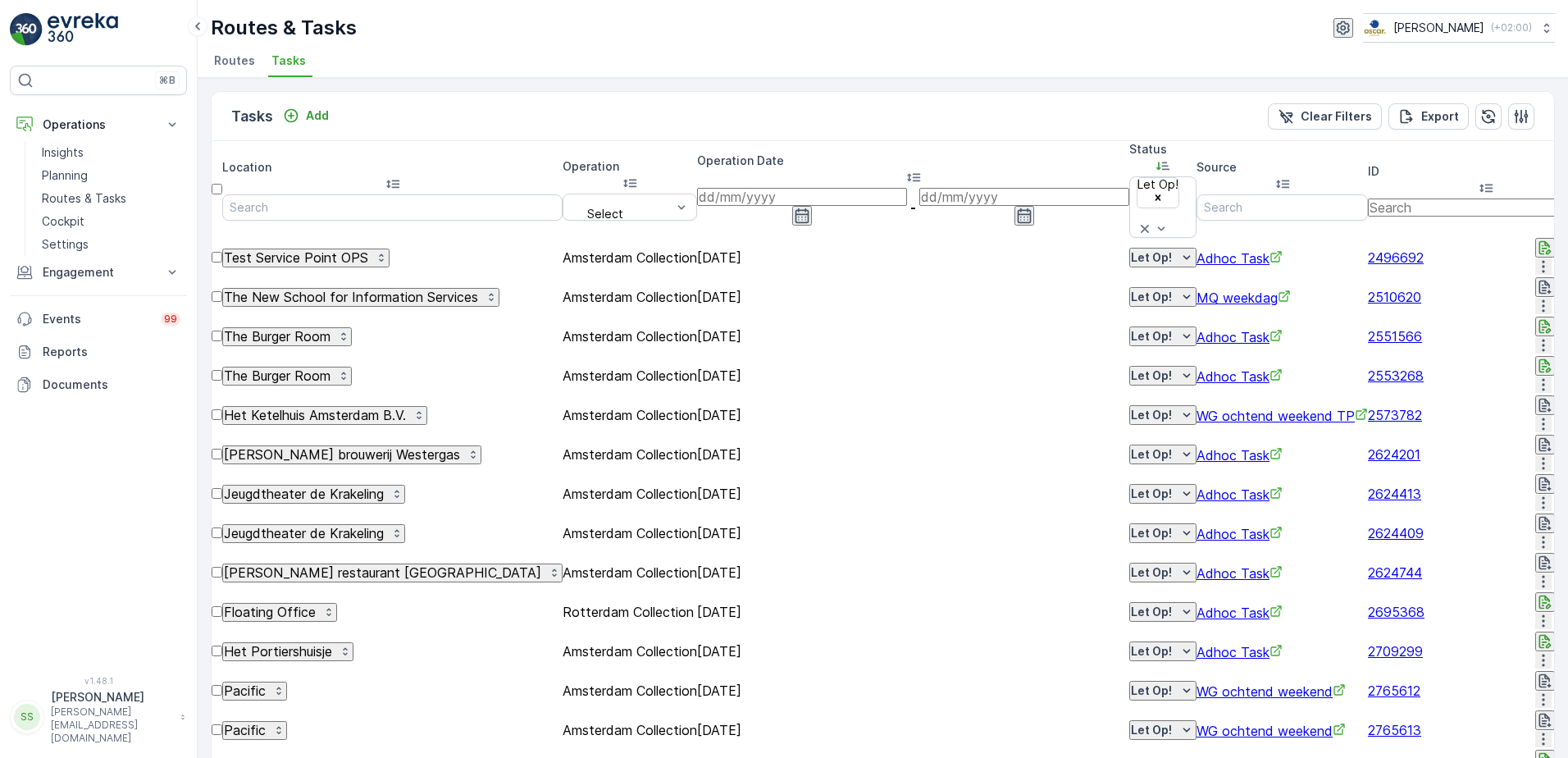
click at [795, 208] on icon "button" at bounding box center [802, 216] width 16 height 16
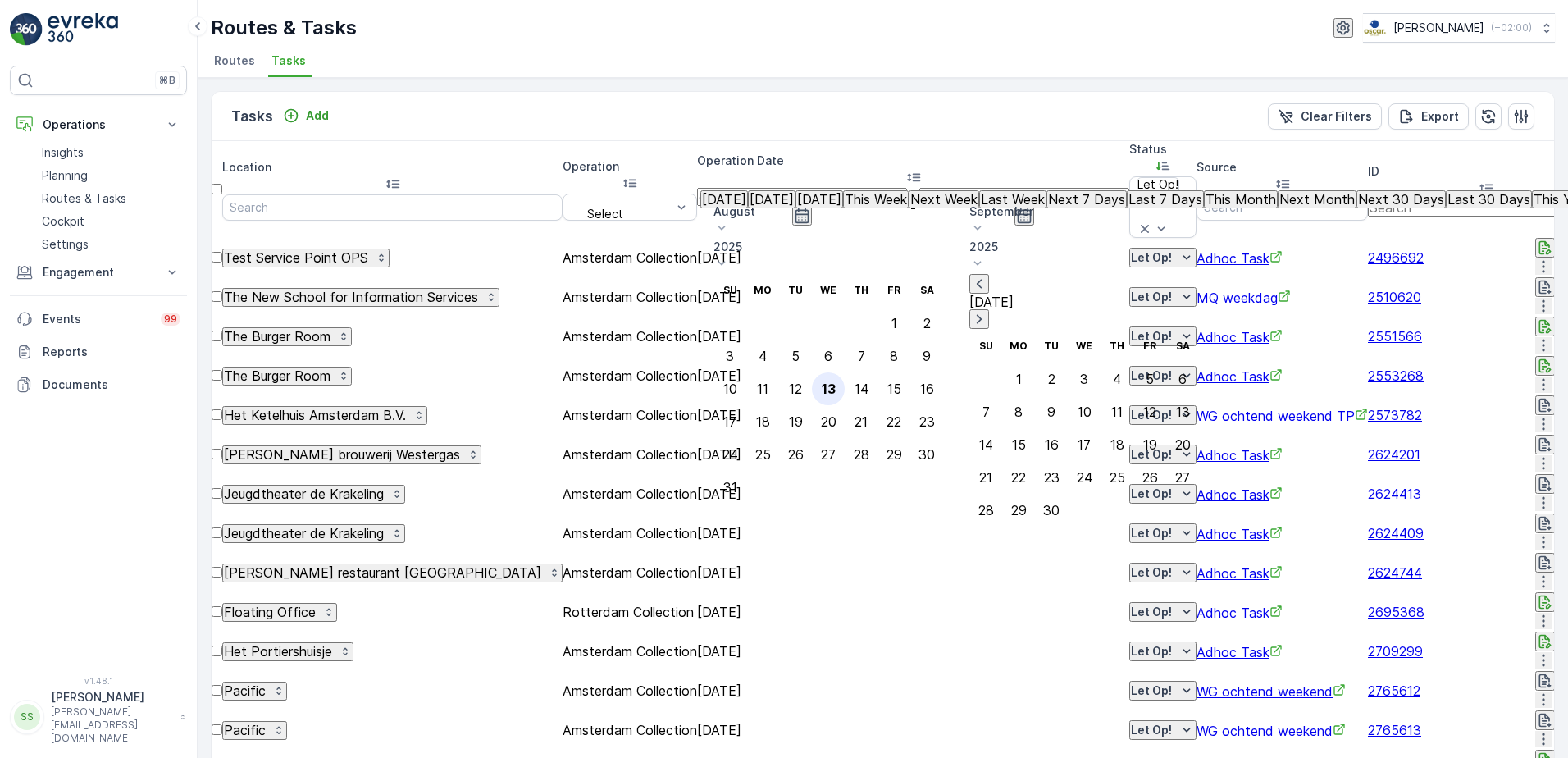
click at [836, 381] on div "13" at bounding box center [829, 388] width 14 height 15
type input "[DATE]"
click at [851, 130] on div "Tasks Add Clear Filters Export" at bounding box center [883, 116] width 1343 height 49
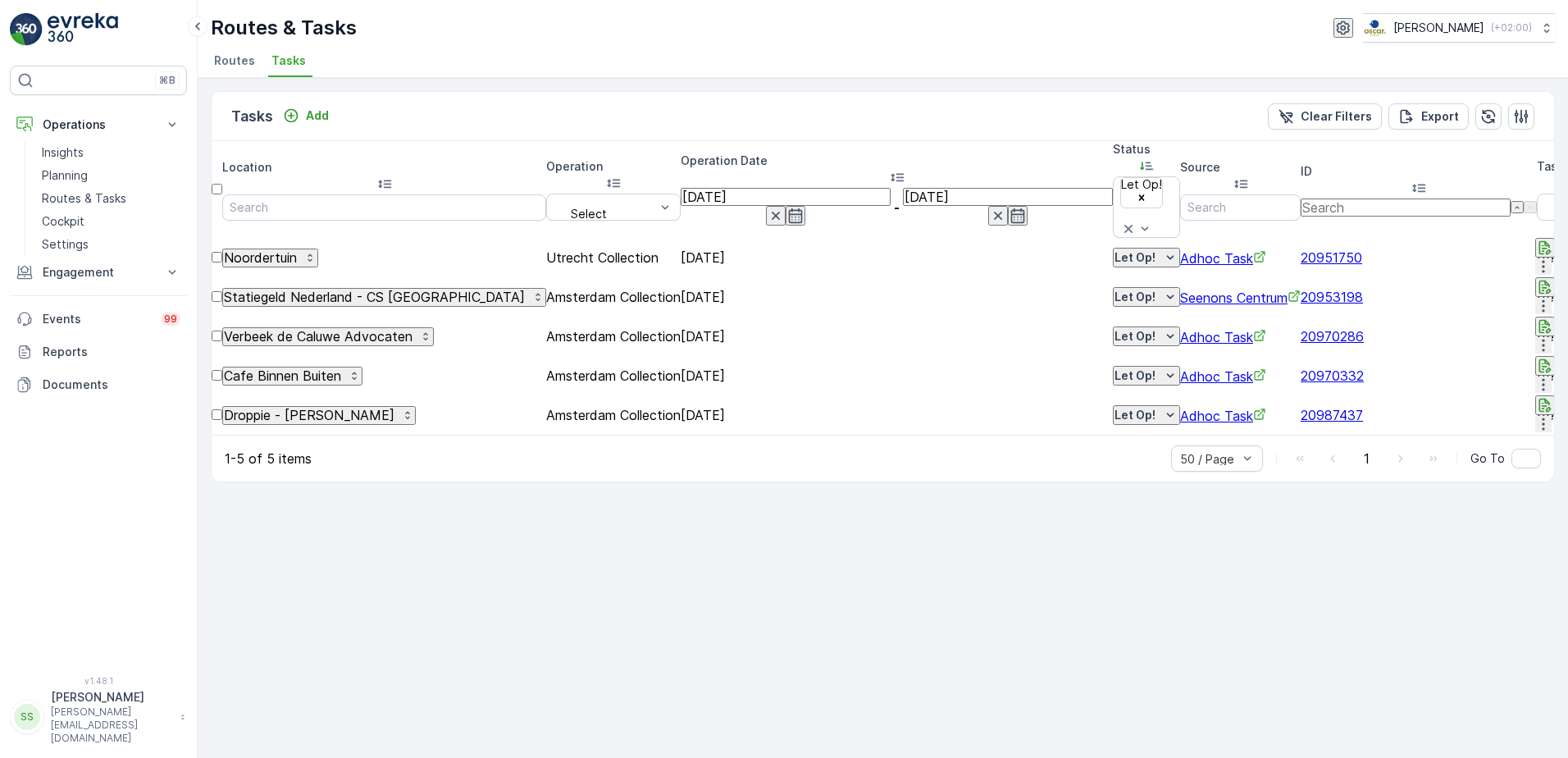
click at [1538, 397] on icon "button" at bounding box center [1545, 405] width 16 height 16
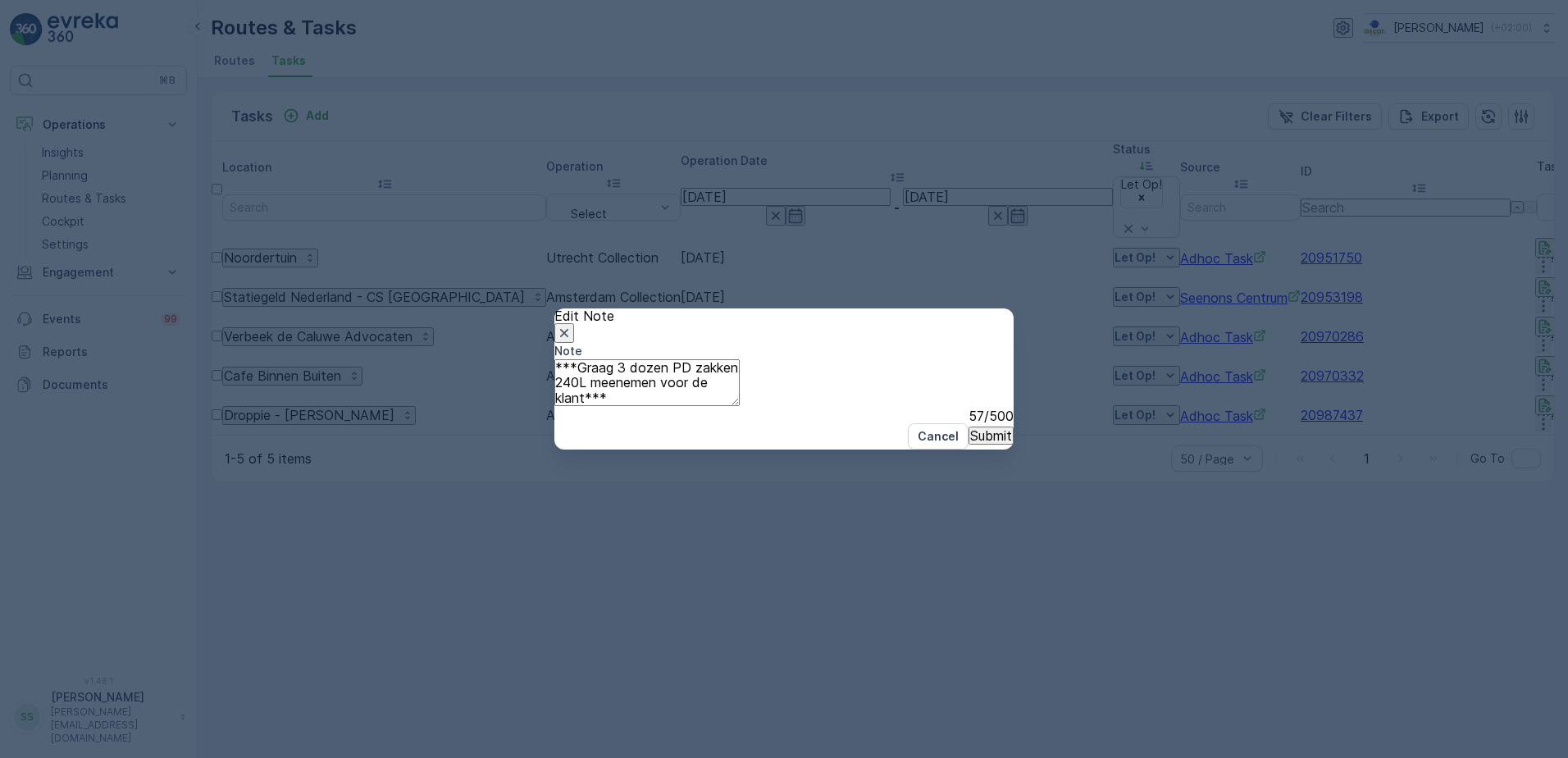
click at [740, 366] on textarea "***Graag 3 dozen PD zakken 240L meenemen voor de klant***" at bounding box center [647, 383] width 185 height 47
type textarea "***Graag 3 dozen PD zakken 140L meenemen voor de klant***"
click at [989, 444] on button "Submit" at bounding box center [991, 435] width 45 height 18
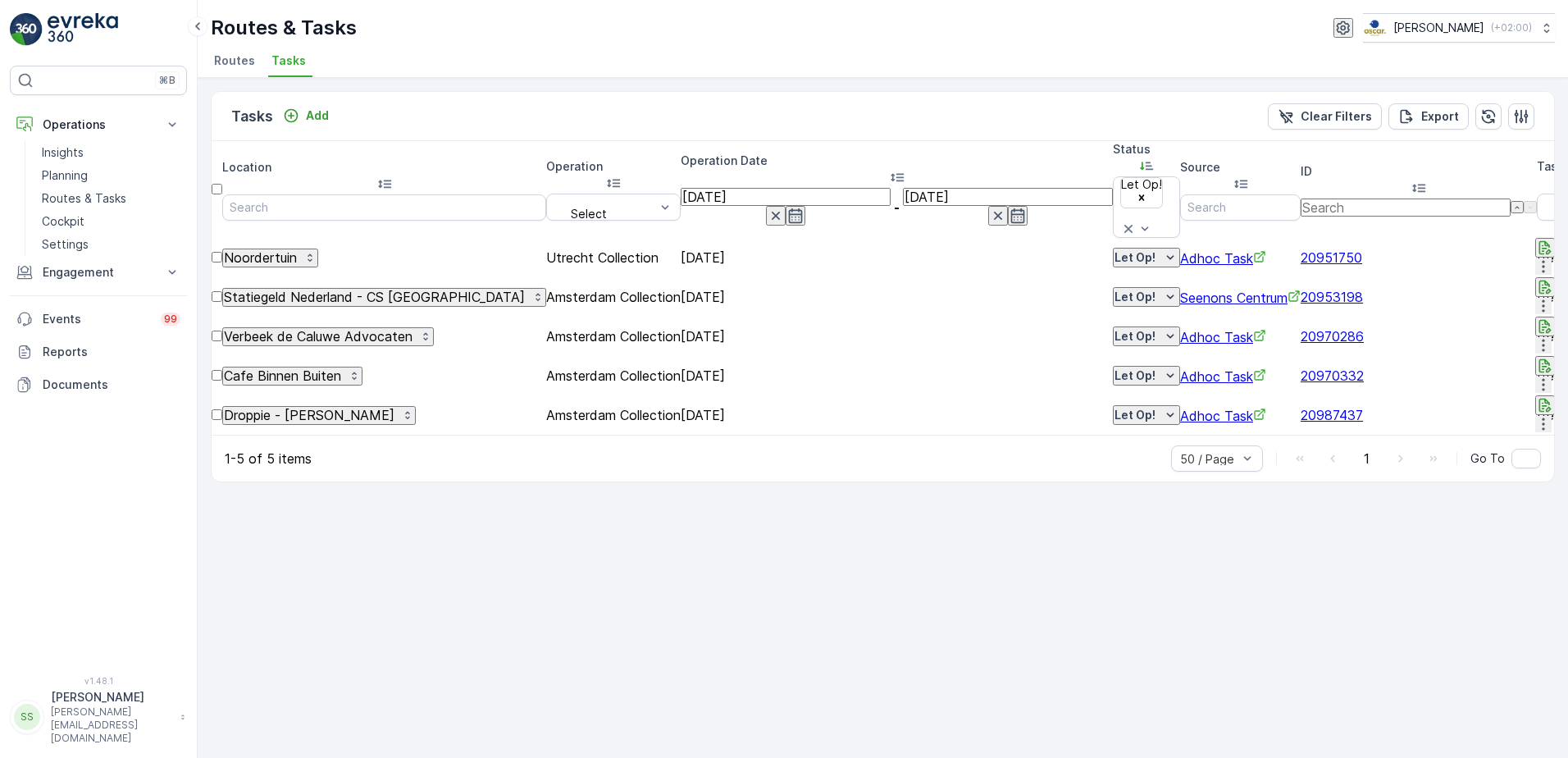
click at [469, 55] on ul "Routes Tasks" at bounding box center [876, 63] width 1332 height 28
click at [449, 12] on div "Routes & Tasks [PERSON_NAME] ( +02:00 ) Routes Tasks" at bounding box center [883, 39] width 1370 height 78
click at [77, 265] on p "Engagement" at bounding box center [98, 272] width 112 height 16
click at [54, 350] on p "Contacts" at bounding box center [67, 346] width 51 height 16
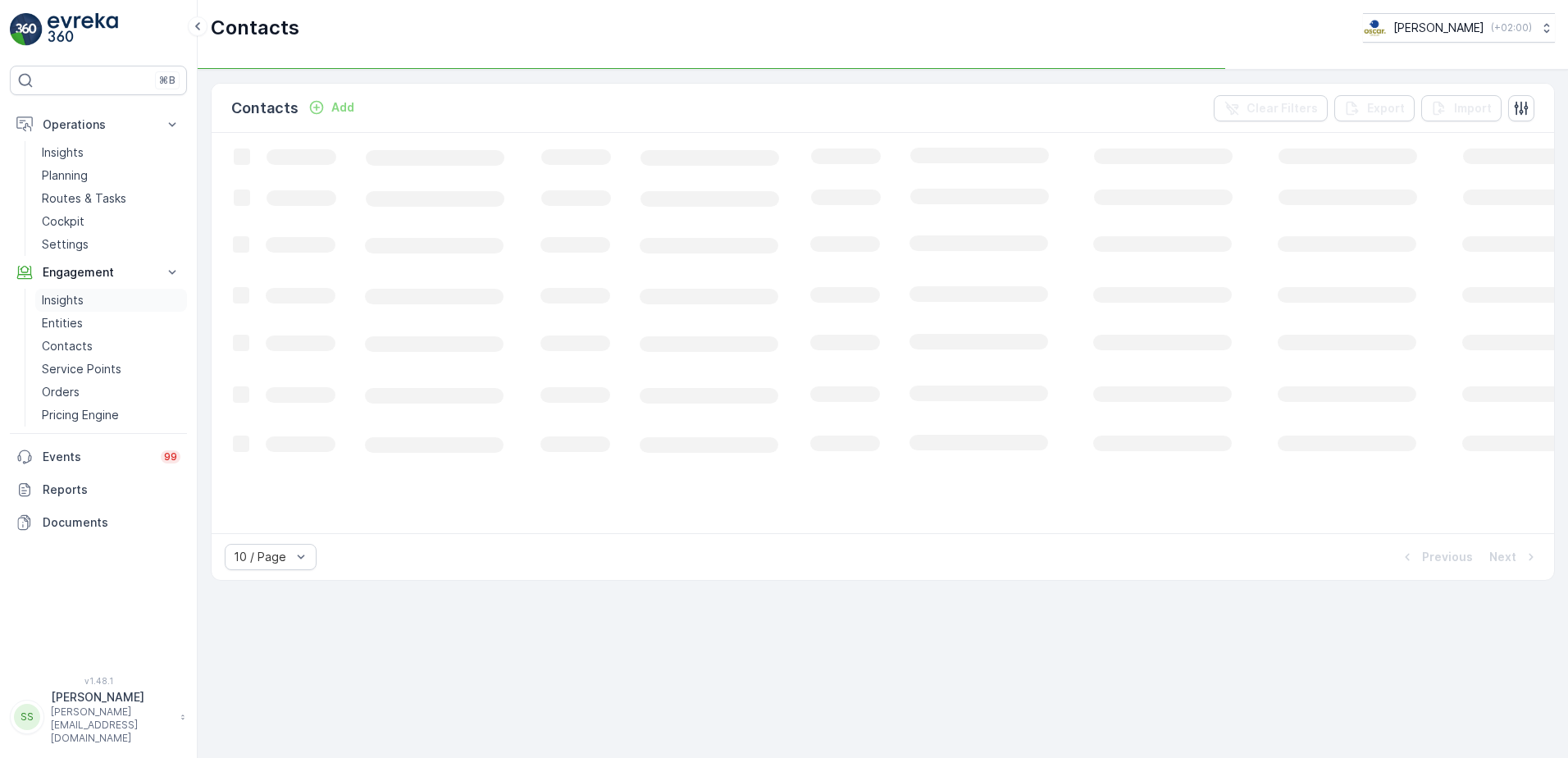
click at [68, 308] on p "Insights" at bounding box center [62, 300] width 42 height 16
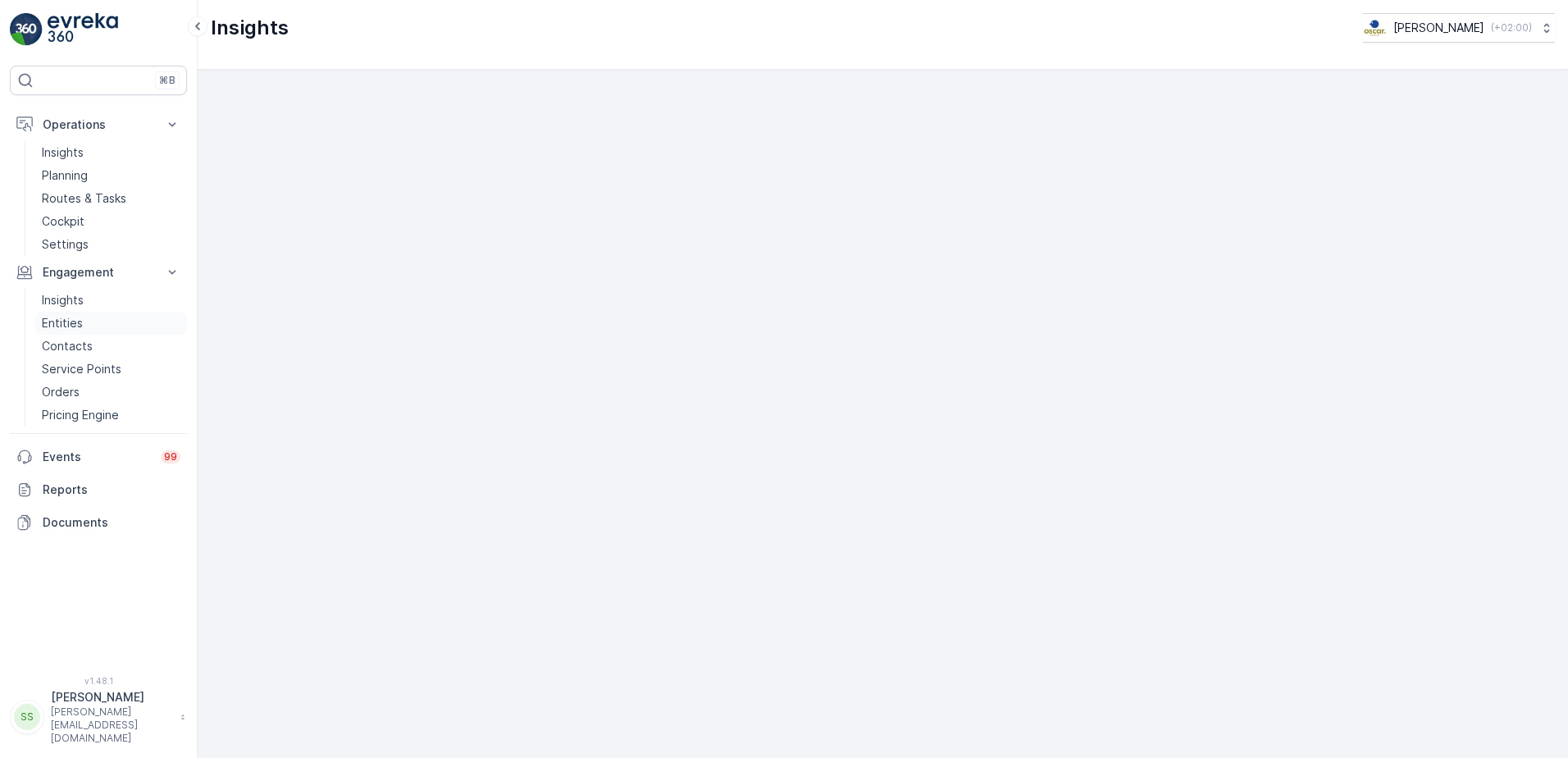
click at [68, 321] on p "Entities" at bounding box center [62, 323] width 41 height 16
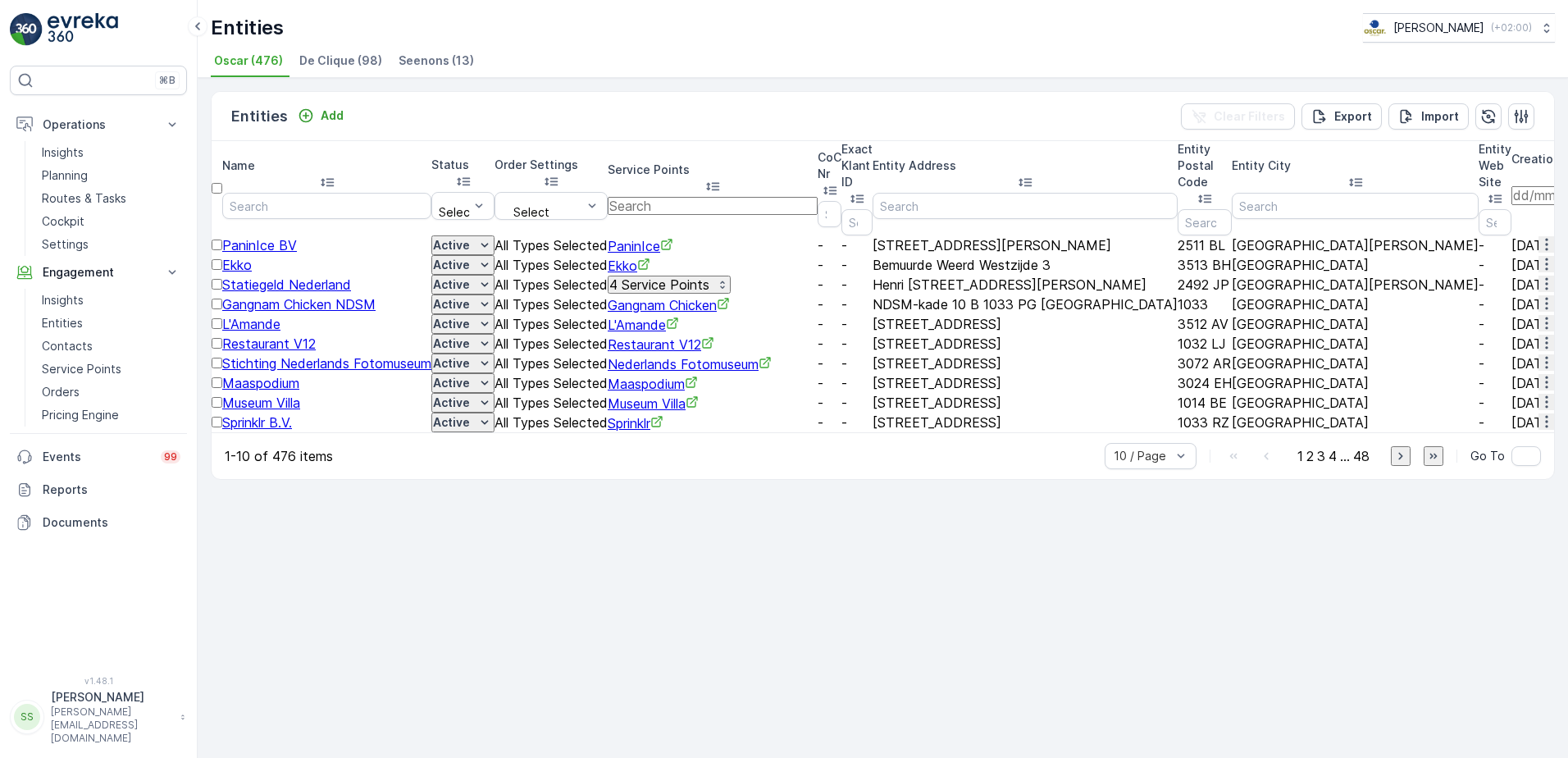
click at [800, 197] on input "text" at bounding box center [713, 205] width 210 height 18
type input "van"
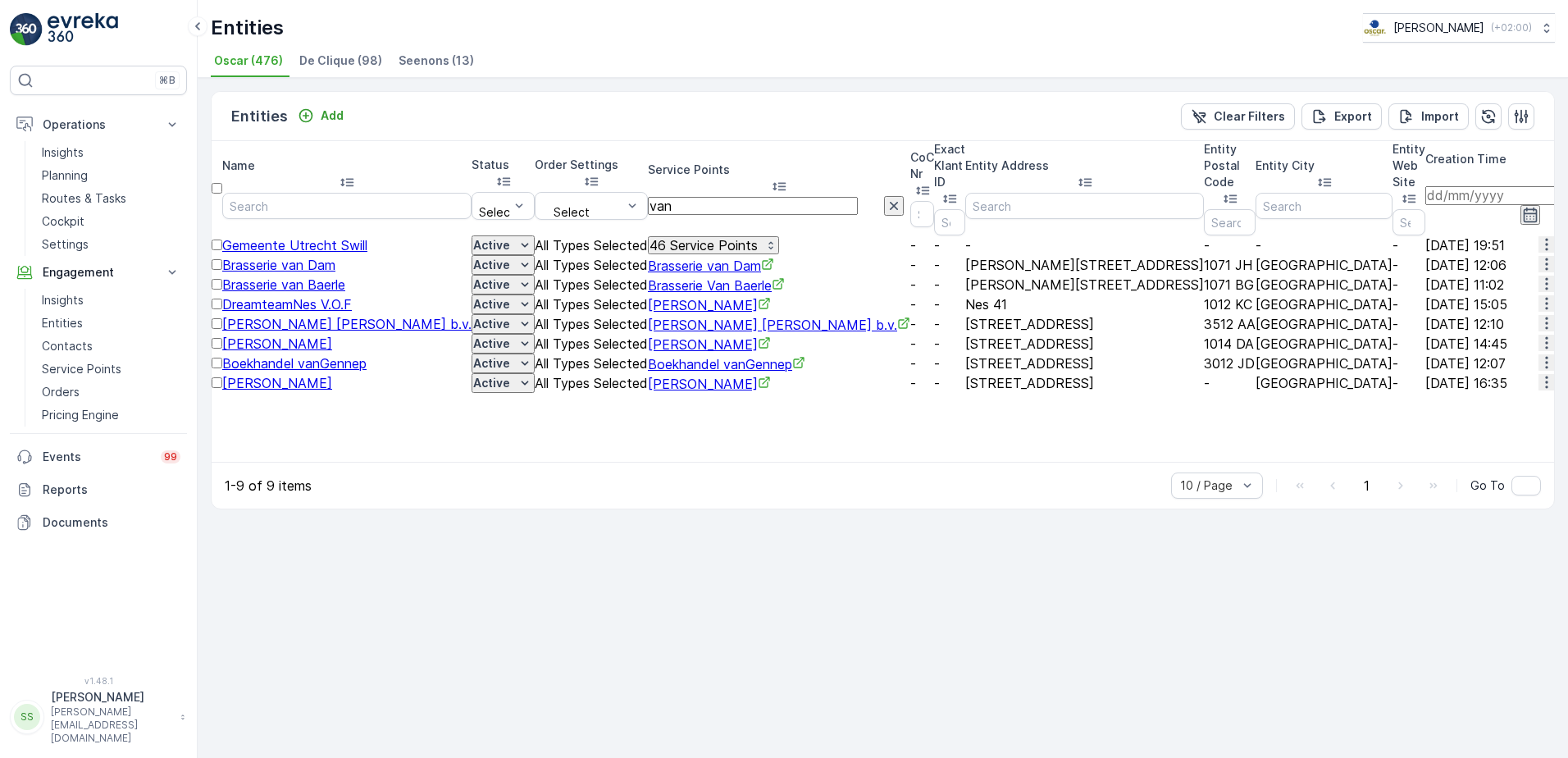
drag, startPoint x: 826, startPoint y: 178, endPoint x: 755, endPoint y: 178, distance: 71.0
click at [755, 197] on input "van" at bounding box center [753, 205] width 210 height 18
click at [327, 197] on input "text" at bounding box center [327, 205] width 210 height 18
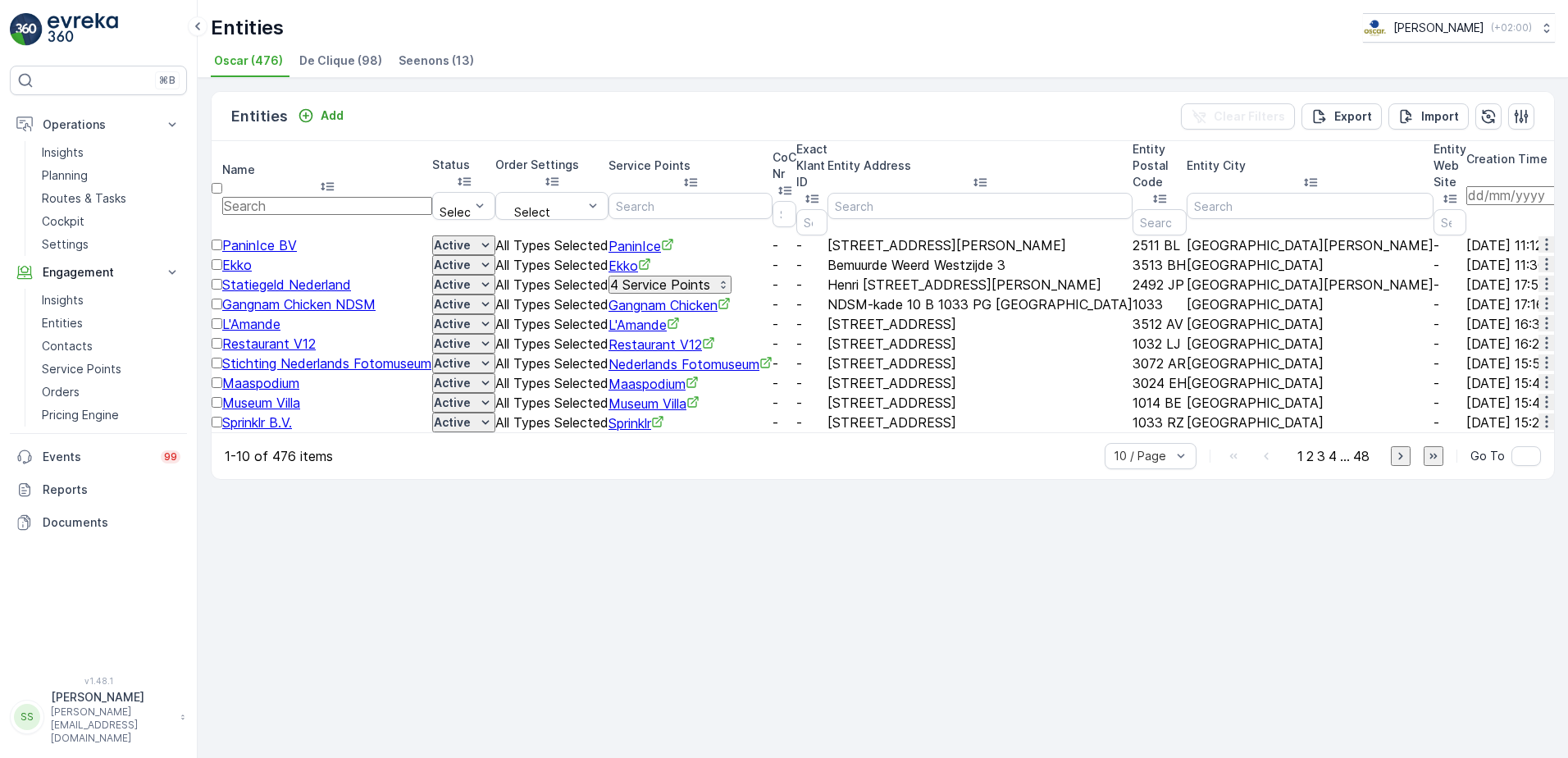
click at [327, 197] on input "text" at bounding box center [327, 205] width 210 height 18
type input "van"
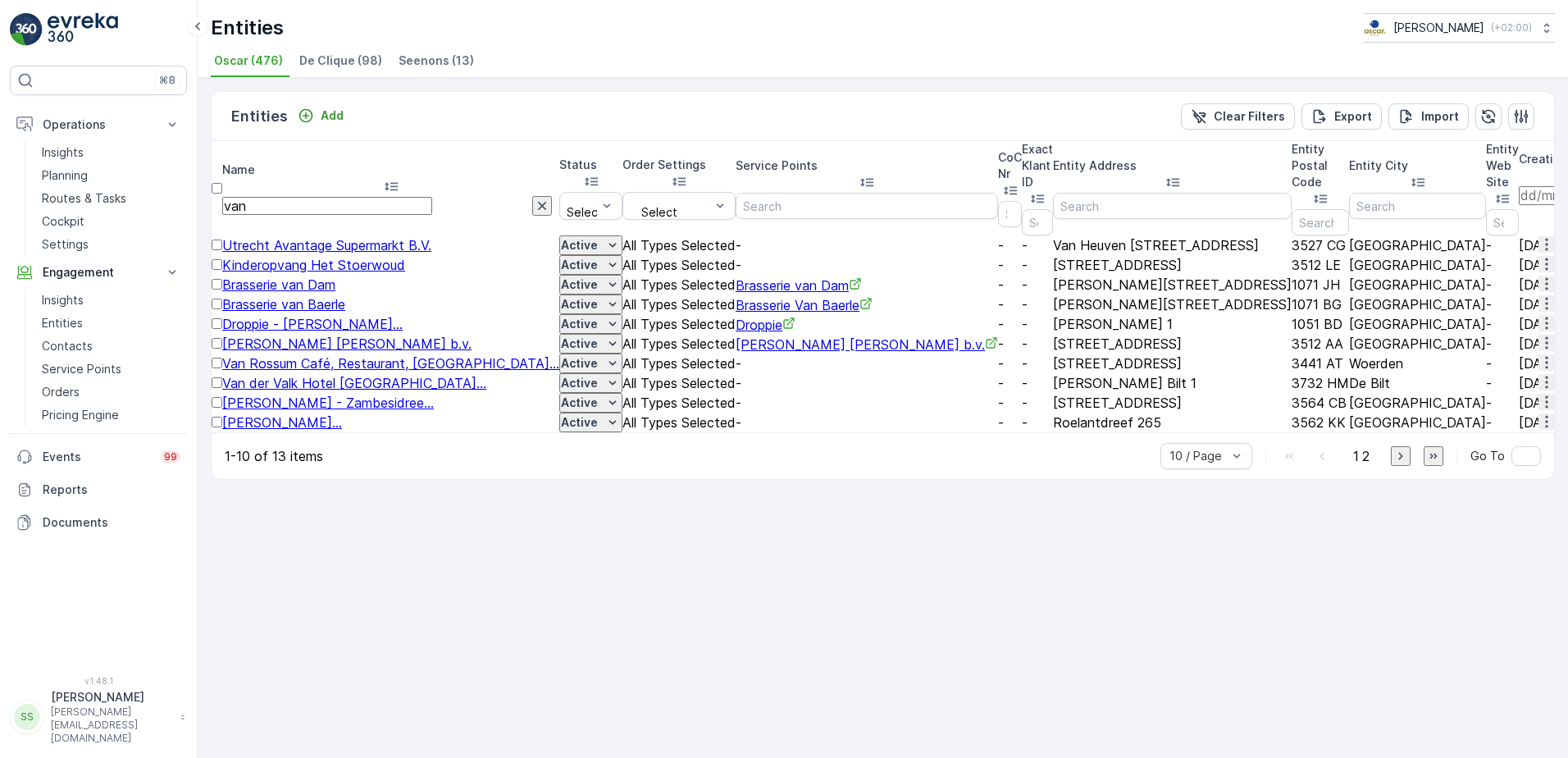
drag, startPoint x: 1200, startPoint y: 637, endPoint x: 1189, endPoint y: 671, distance: 35.7
click at [1200, 463] on div at bounding box center [1198, 456] width 61 height 13
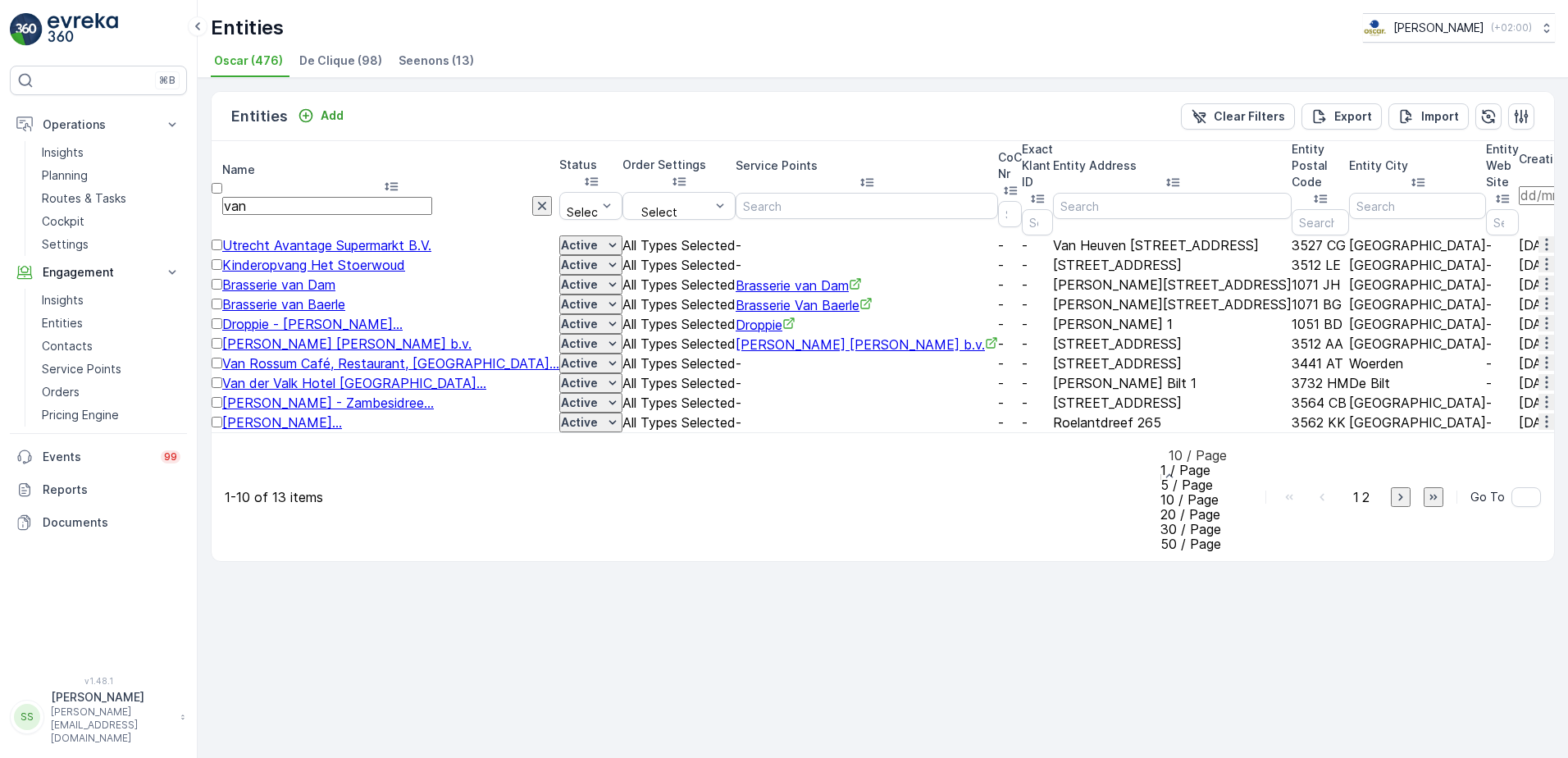
click at [1171, 552] on span "50 / Page" at bounding box center [1191, 543] width 61 height 16
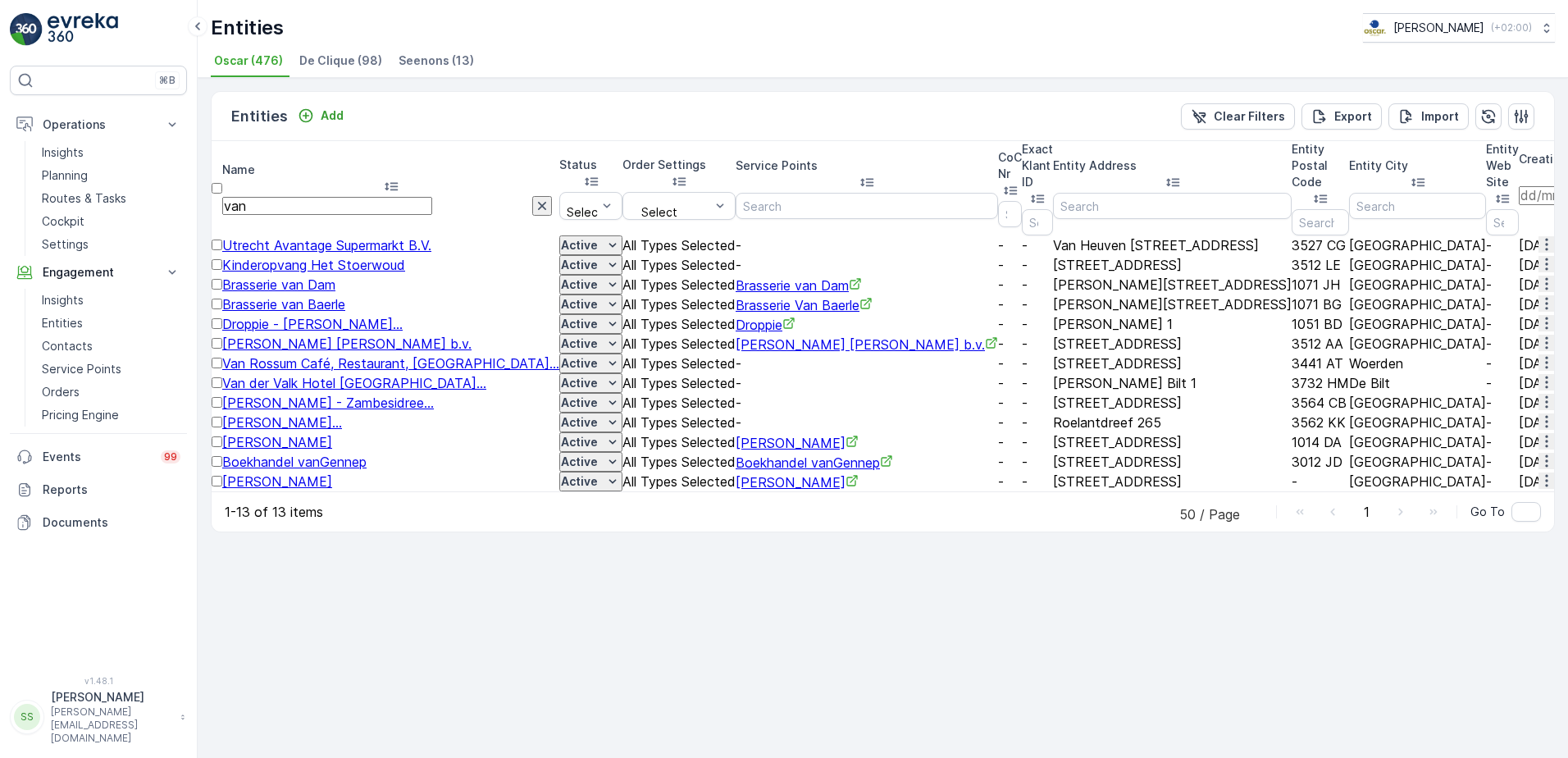
click at [201, 421] on div "Entities Add Clear Filters Export Import Name van Status Select Order Settings …" at bounding box center [883, 418] width 1370 height 680
click at [591, 62] on ul "Oscar (476) De Clique (98) Seenons (13)" at bounding box center [876, 63] width 1332 height 28
click at [595, 37] on div "Entities [PERSON_NAME] ( +02:00 )" at bounding box center [883, 28] width 1344 height 29
drag, startPoint x: 306, startPoint y: 180, endPoint x: 215, endPoint y: 180, distance: 91.0
click at [215, 180] on tr "Name van Status Select Order Settings Select Service Points CoC Nr Exact Klant …" at bounding box center [1306, 188] width 2188 height 94
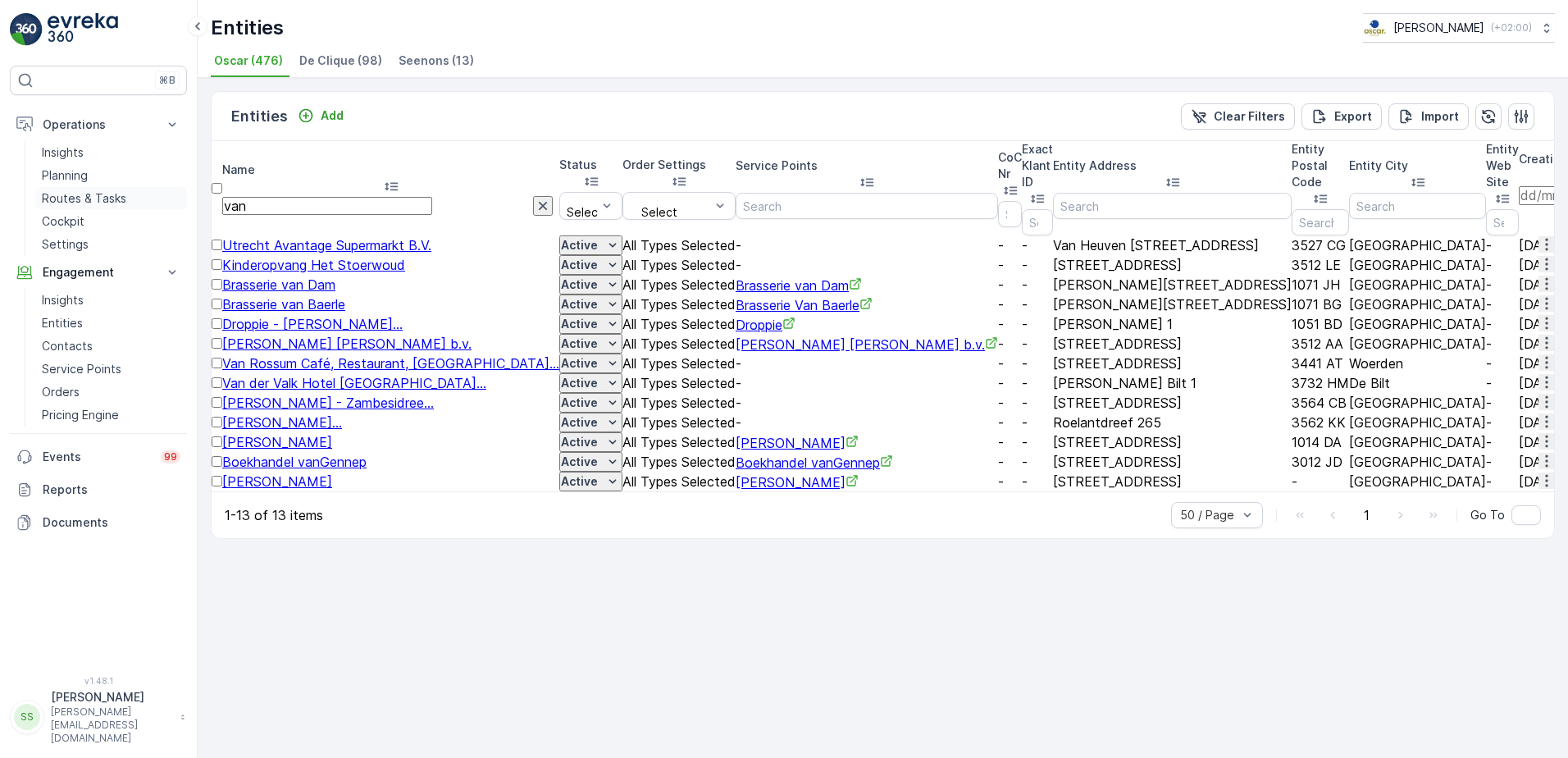
drag, startPoint x: 74, startPoint y: 183, endPoint x: 75, endPoint y: 191, distance: 8.1
click at [74, 184] on link "Planning" at bounding box center [111, 175] width 152 height 23
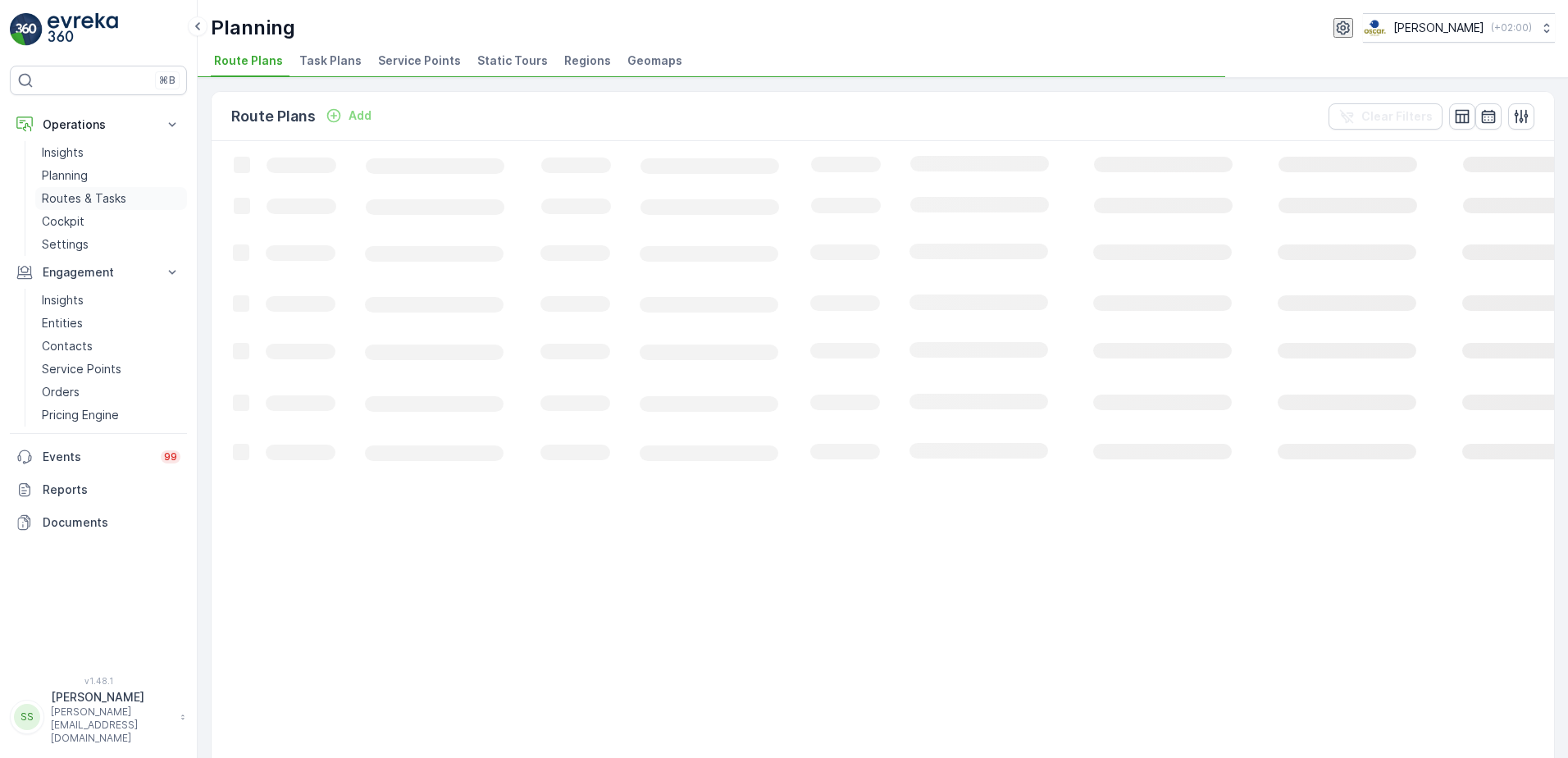
click at [76, 200] on p "Routes & Tasks" at bounding box center [84, 198] width 85 height 16
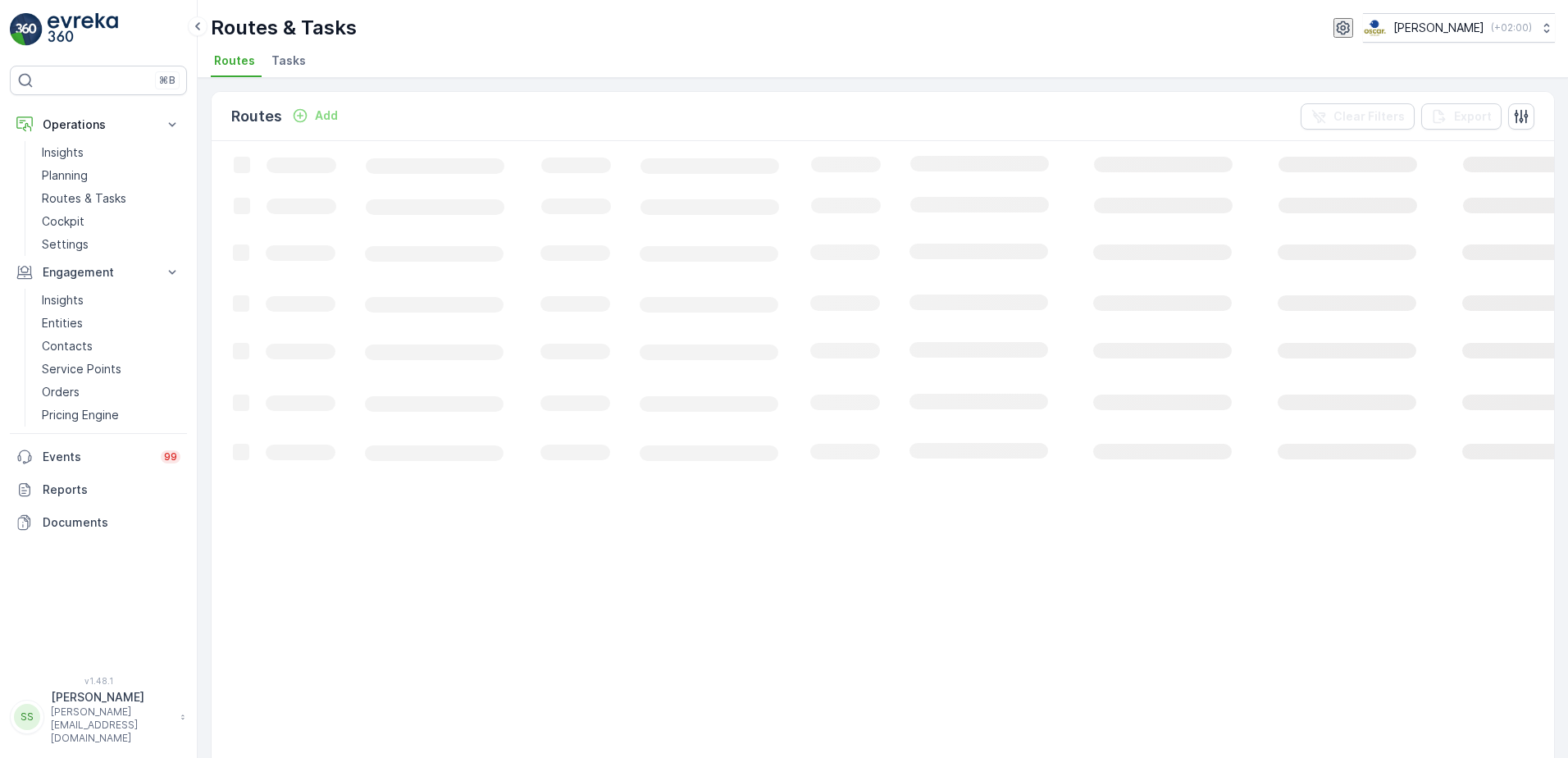
click at [282, 59] on span "Tasks" at bounding box center [288, 61] width 35 height 16
click at [232, 68] on span "Routes" at bounding box center [234, 61] width 41 height 16
click at [292, 54] on span "Tasks" at bounding box center [288, 61] width 35 height 16
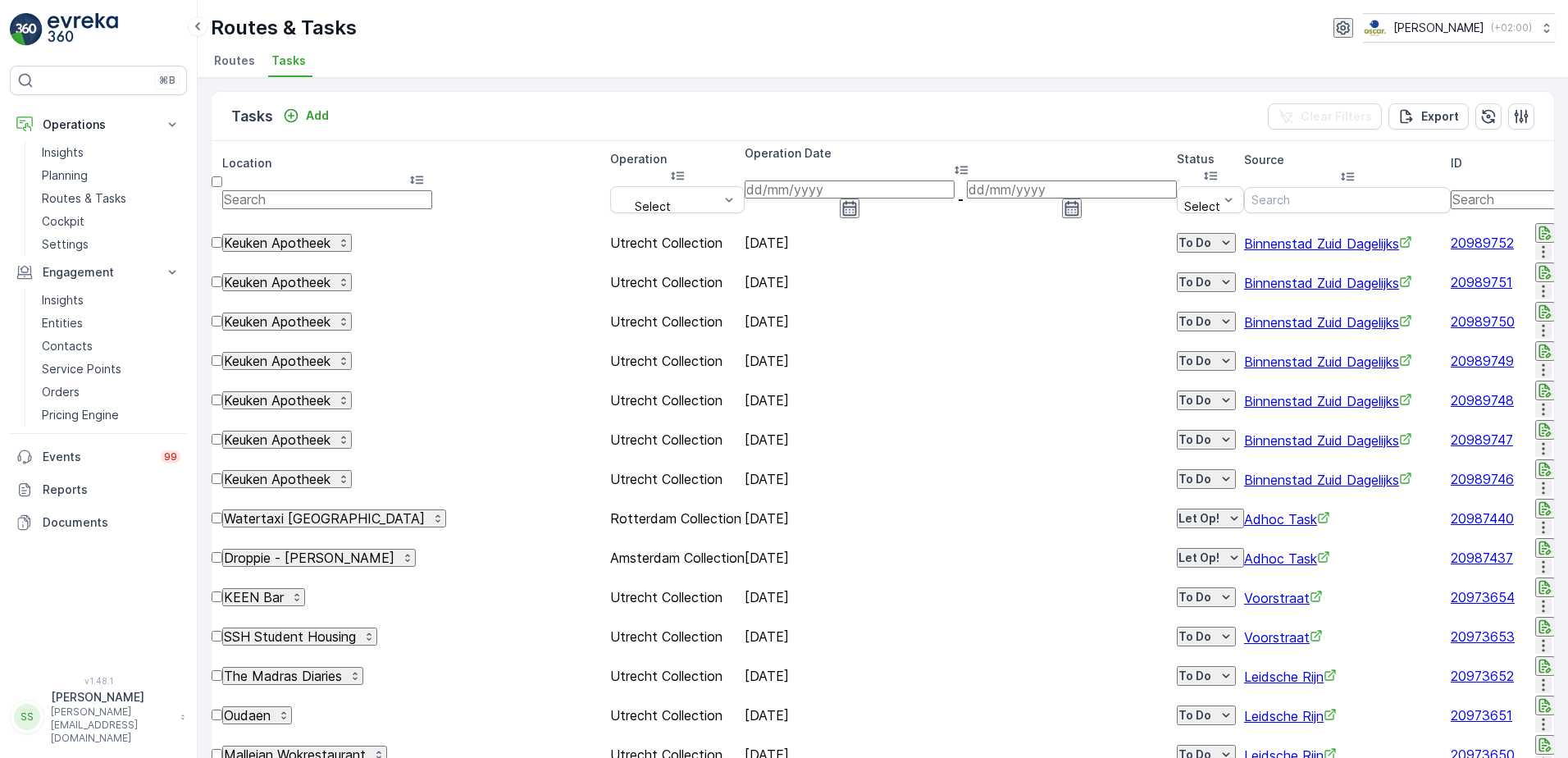
click at [318, 191] on input "text" at bounding box center [327, 199] width 210 height 18
type input "westplein"
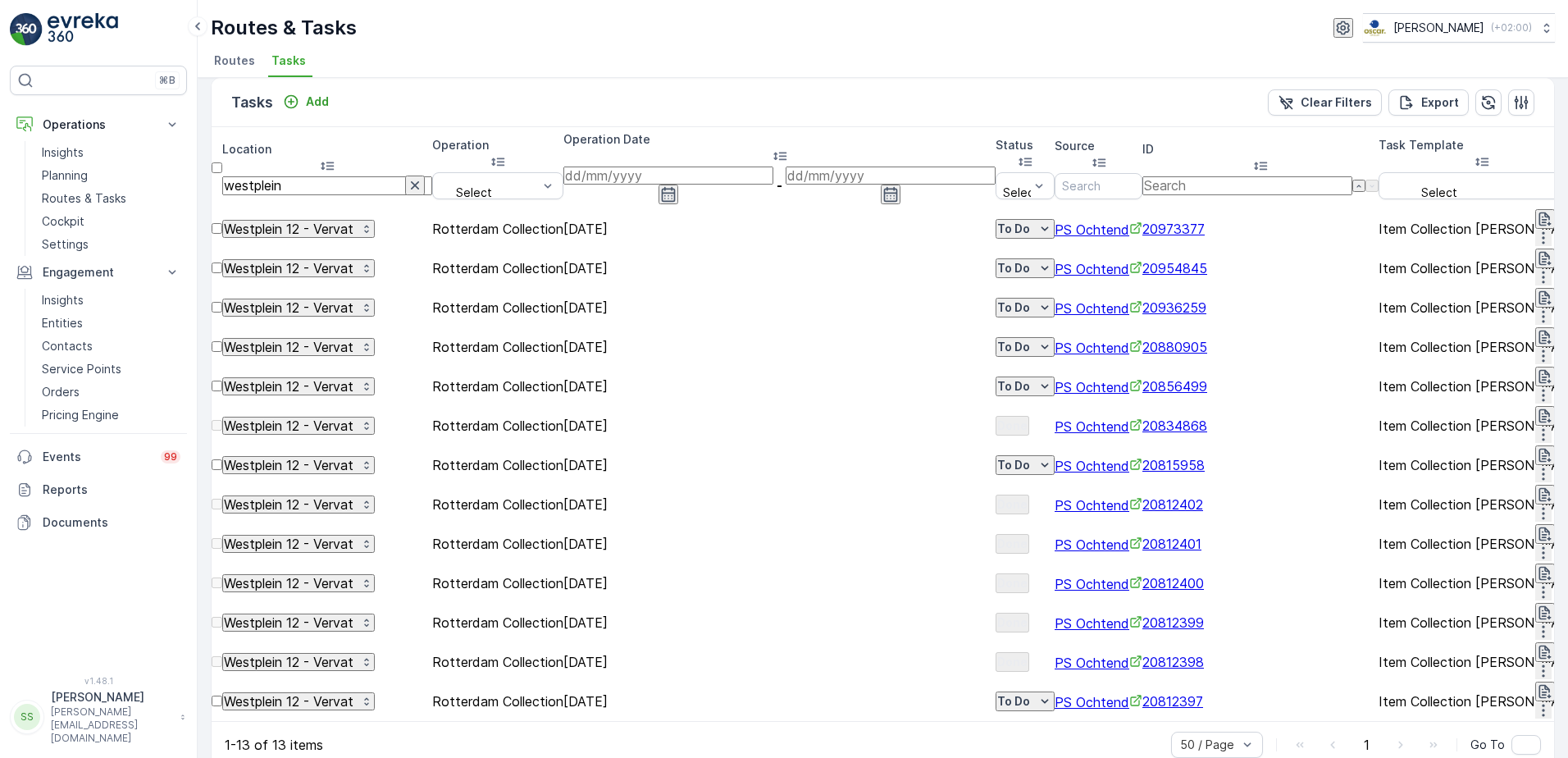
scroll to position [17, 0]
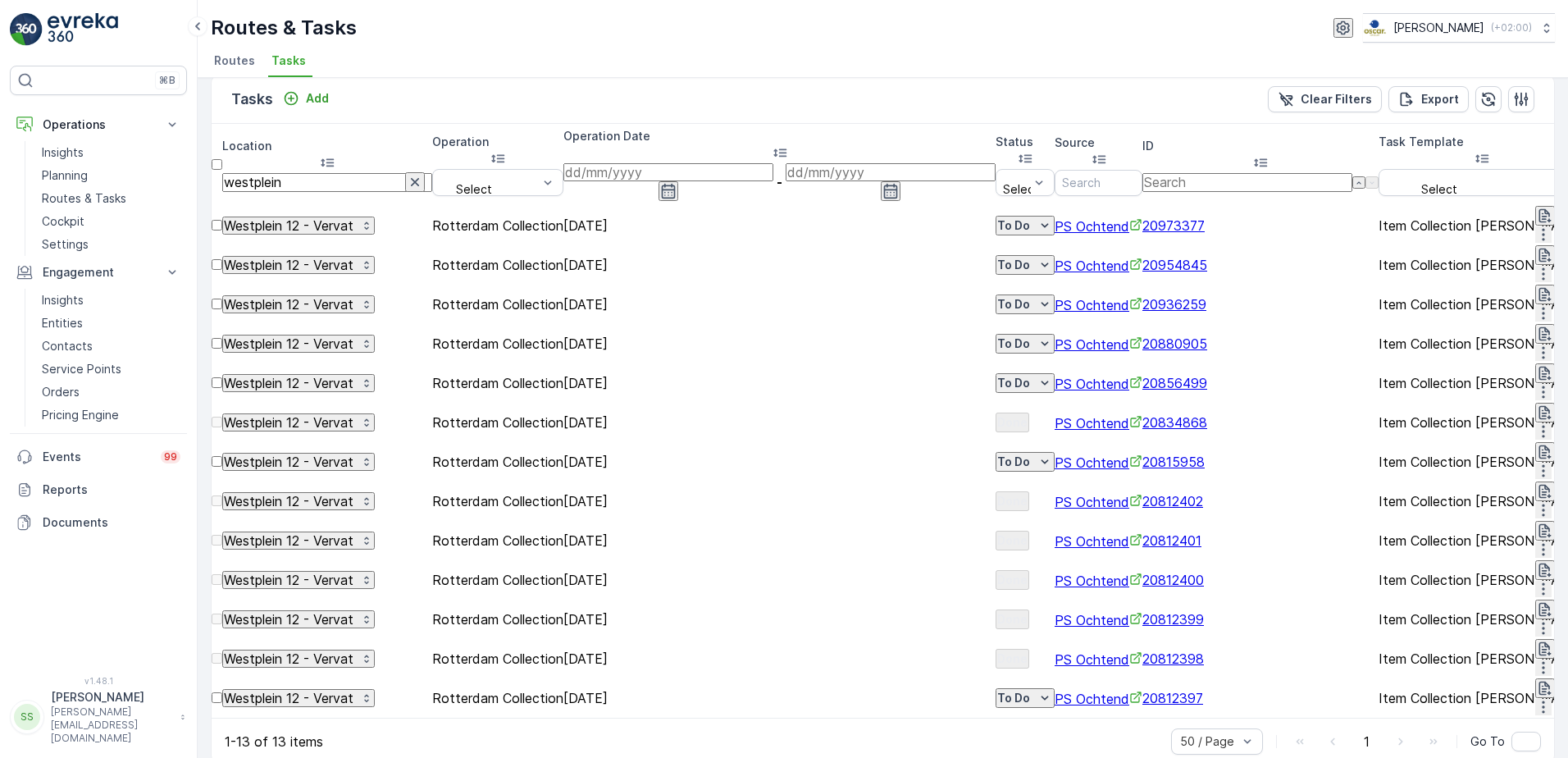
click at [1203, 493] on span "20812402" at bounding box center [1173, 501] width 61 height 16
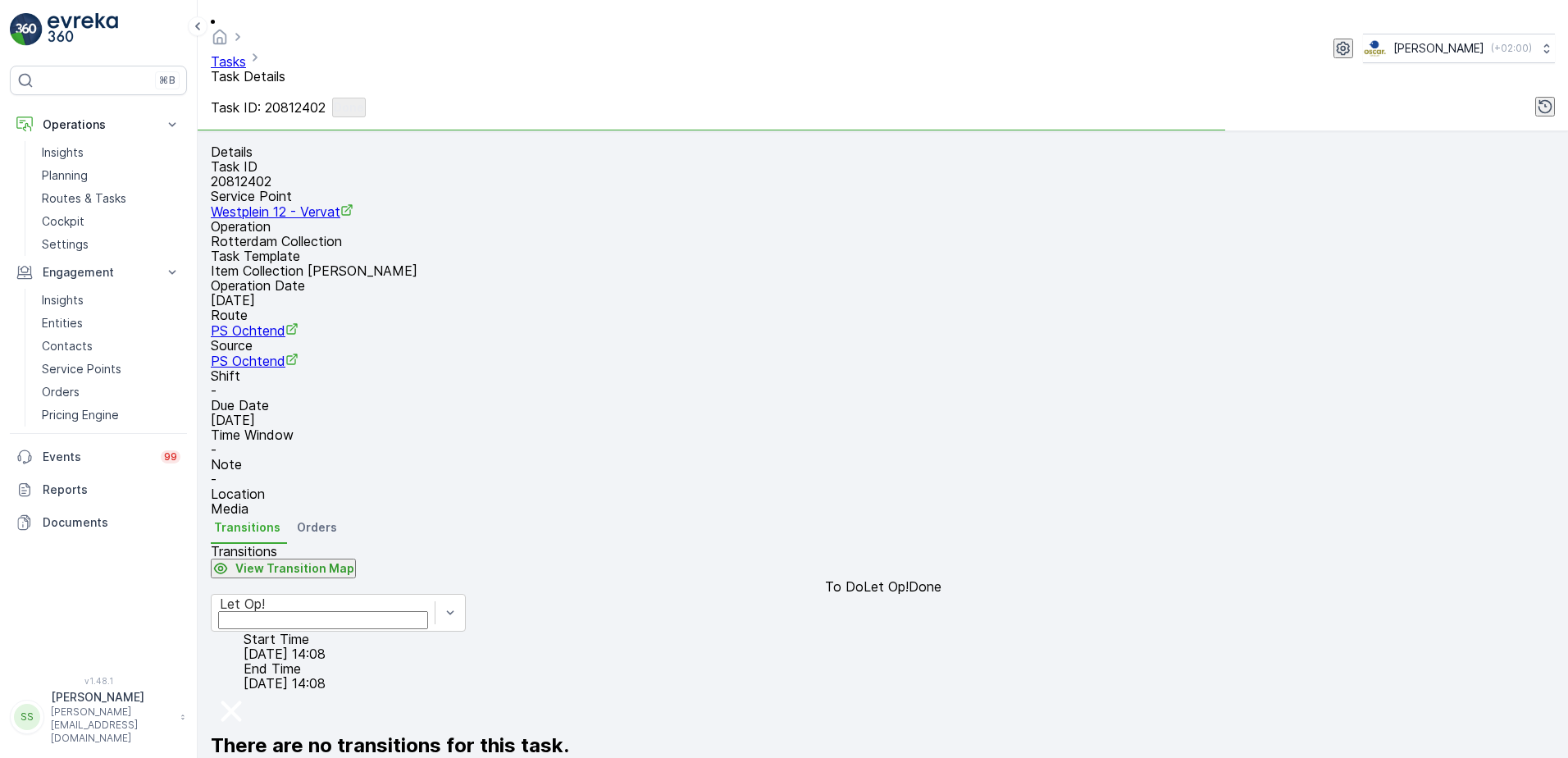
click at [806, 544] on div "Transitions View Transition Map" at bounding box center [883, 561] width 1344 height 36
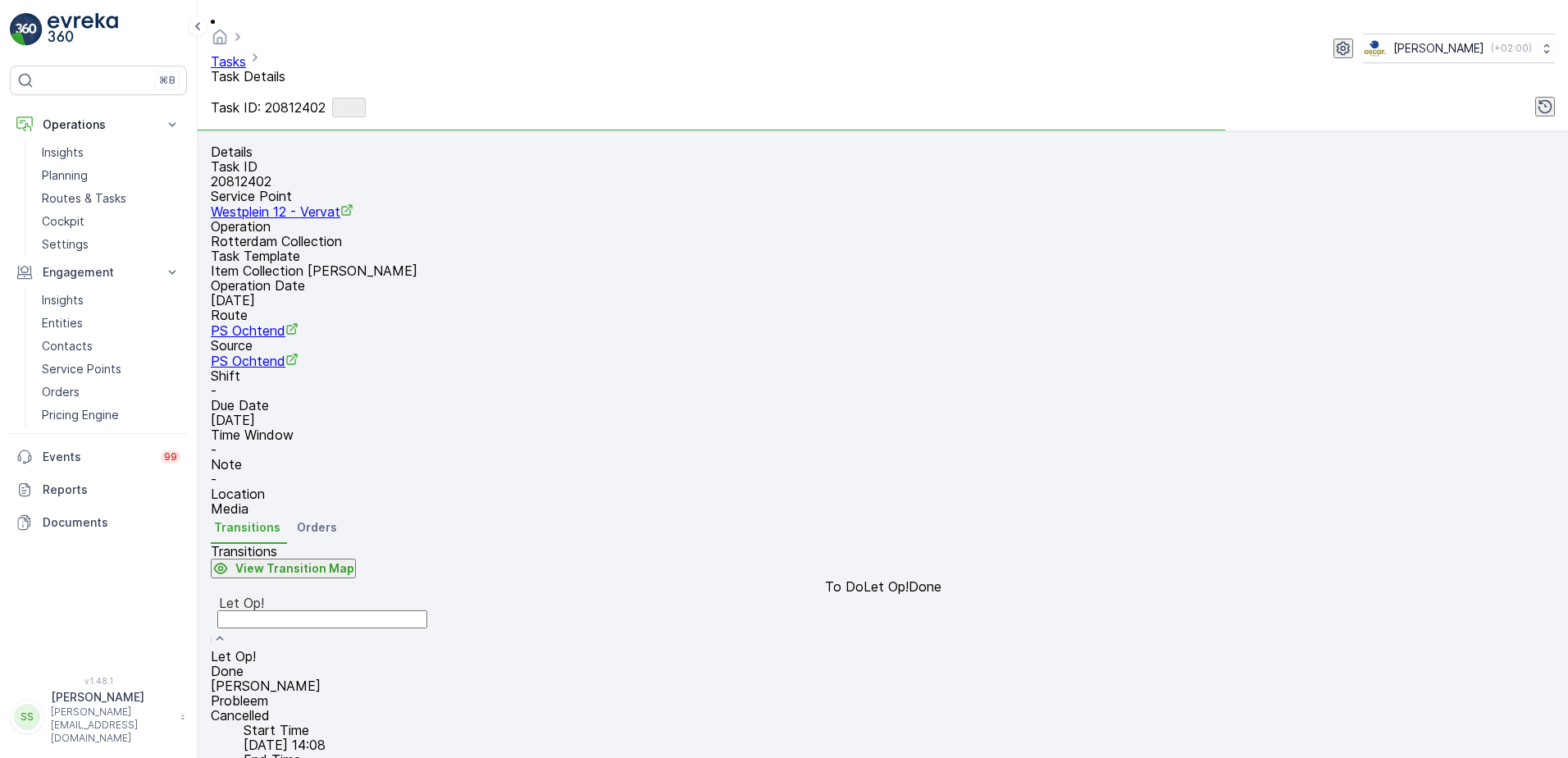
click at [349, 649] on div "Let Op!" at bounding box center [322, 621] width 224 height 55
click at [294, 664] on div "Done" at bounding box center [322, 671] width 224 height 15
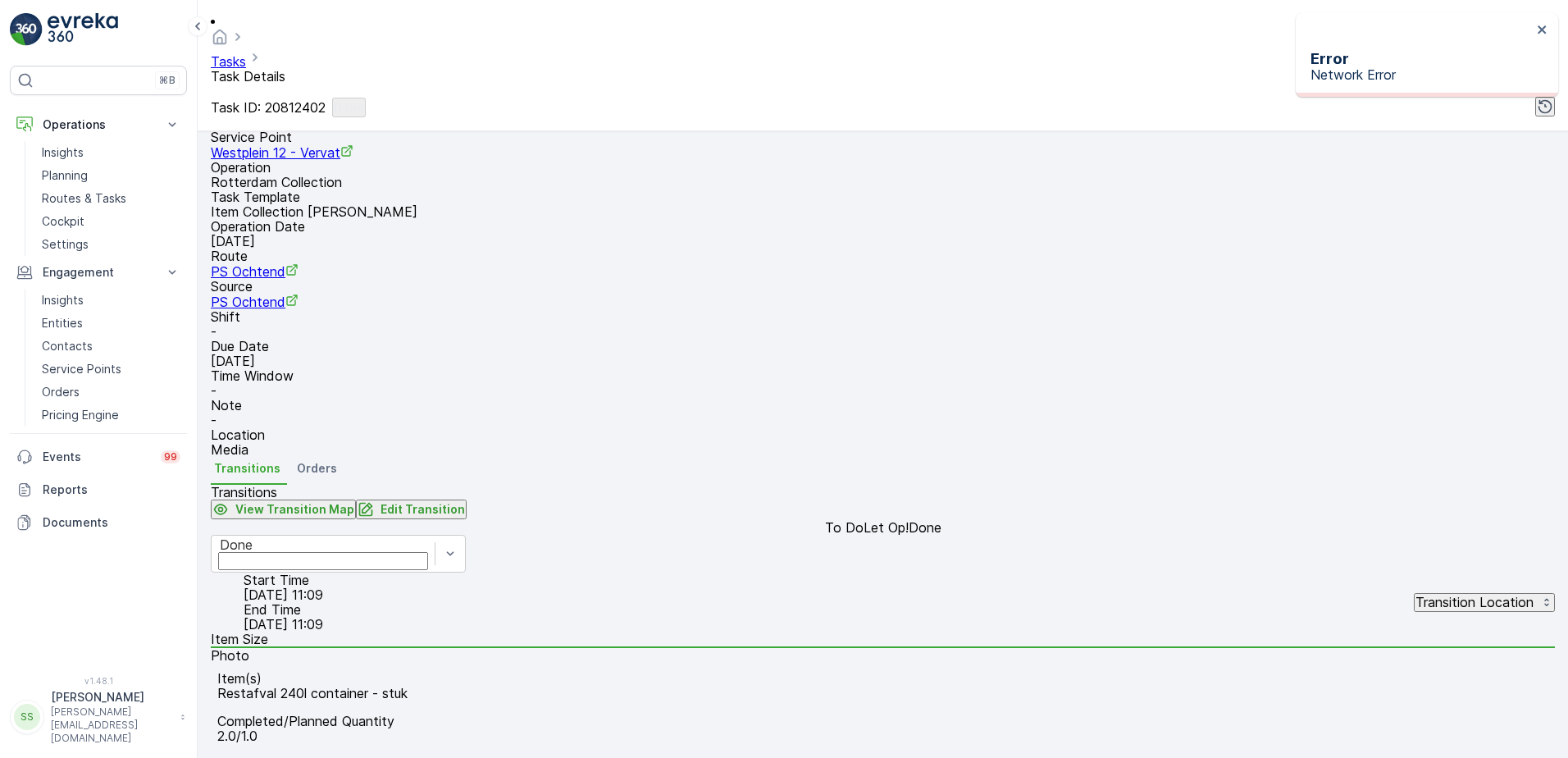
scroll to position [326, 0]
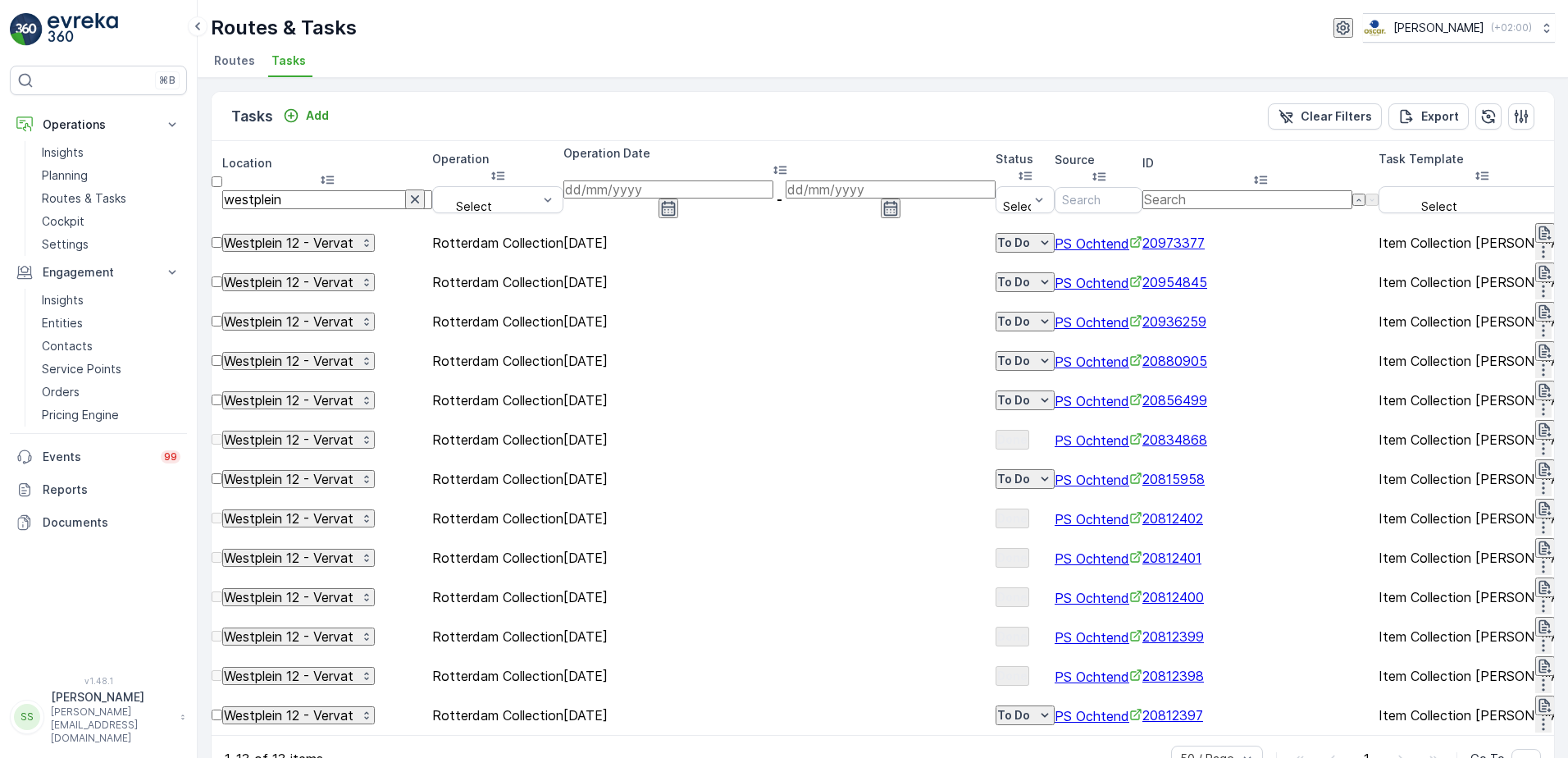
click at [1202, 549] on span "20812401" at bounding box center [1172, 557] width 59 height 16
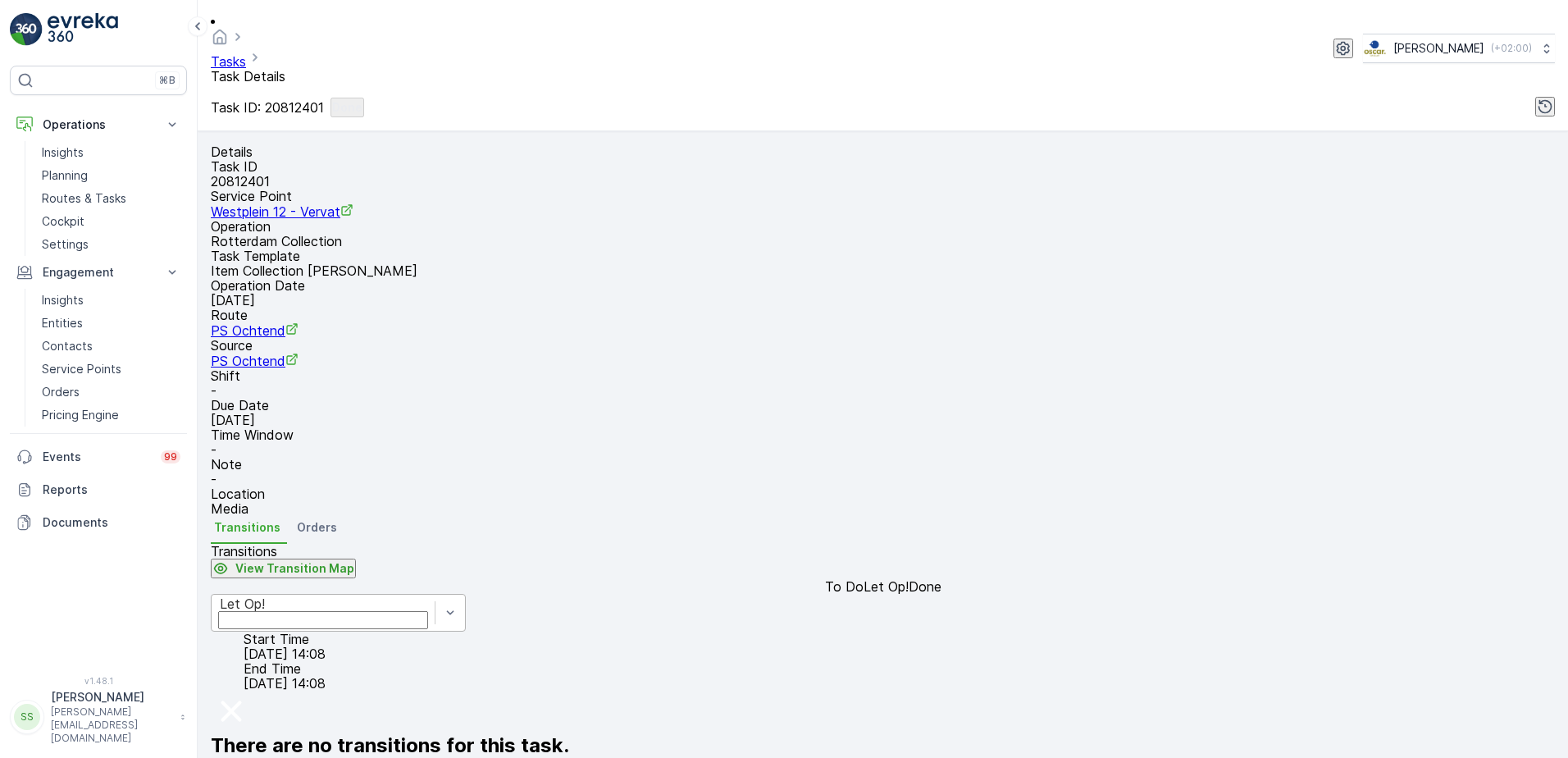
click at [466, 631] on div "Let Op!" at bounding box center [338, 613] width 255 height 38
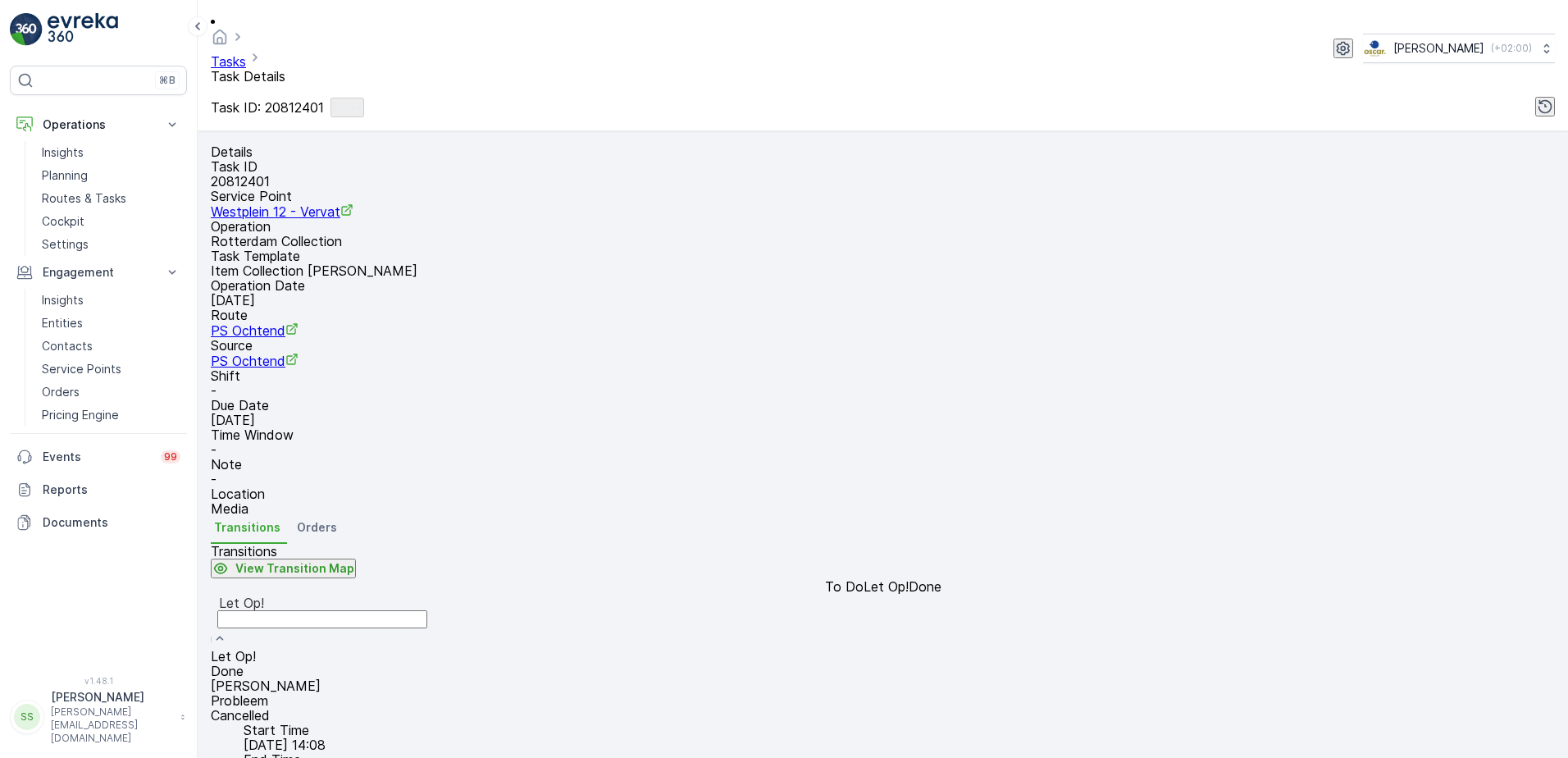
click at [317, 664] on div "Done" at bounding box center [322, 671] width 224 height 15
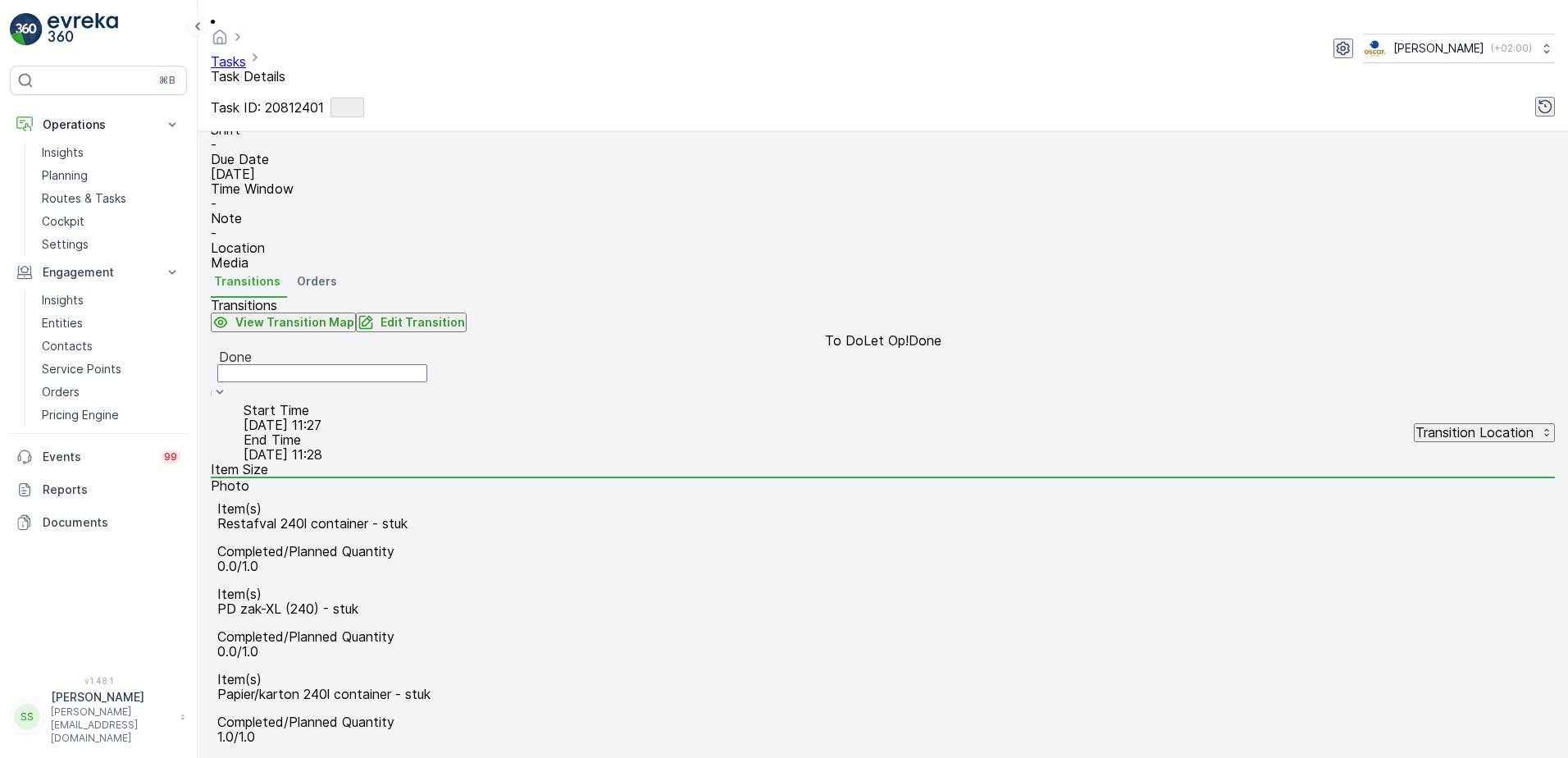
scroll to position [326, 0]
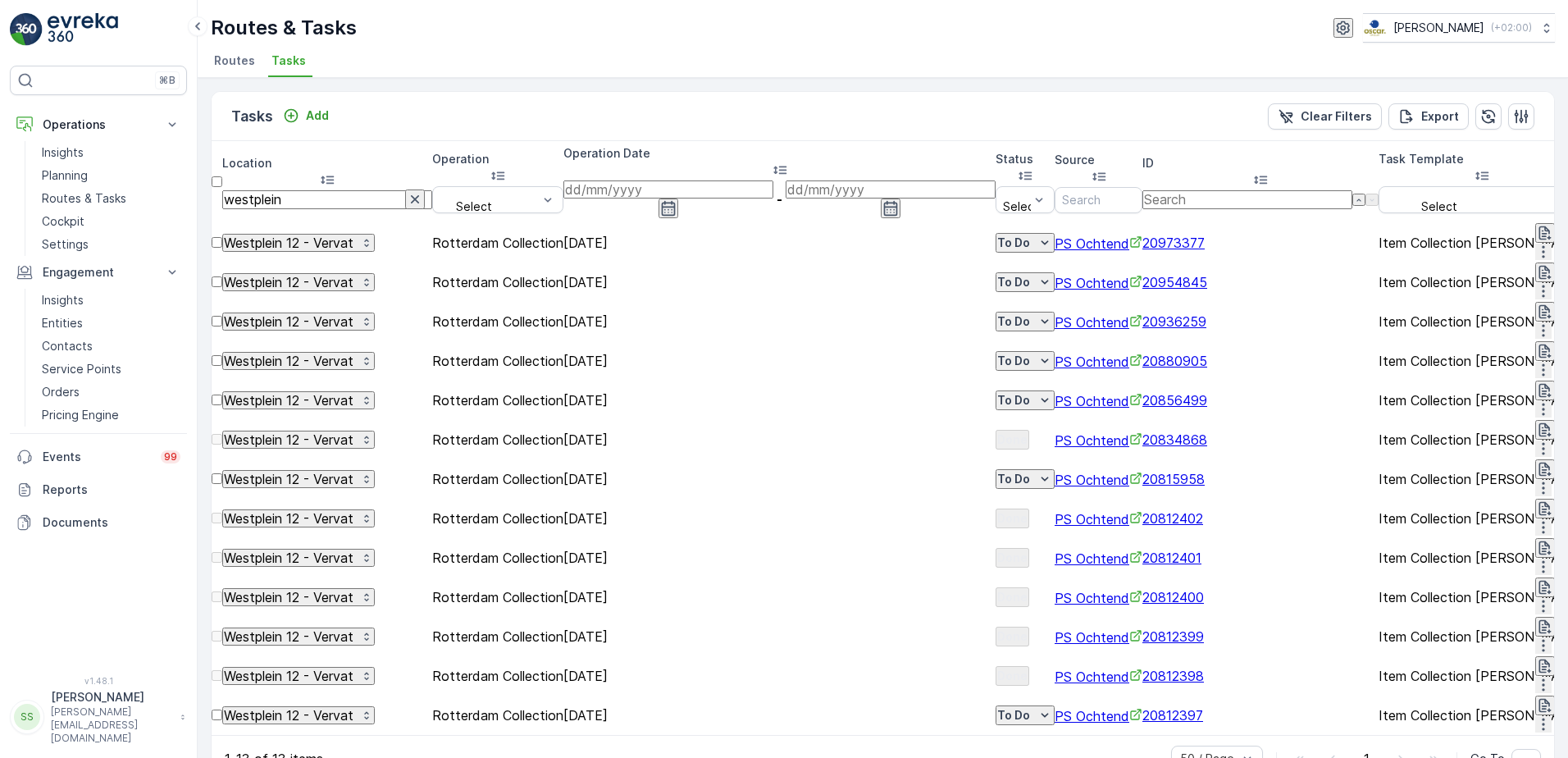
click at [1204, 589] on span "20812400" at bounding box center [1173, 597] width 62 height 16
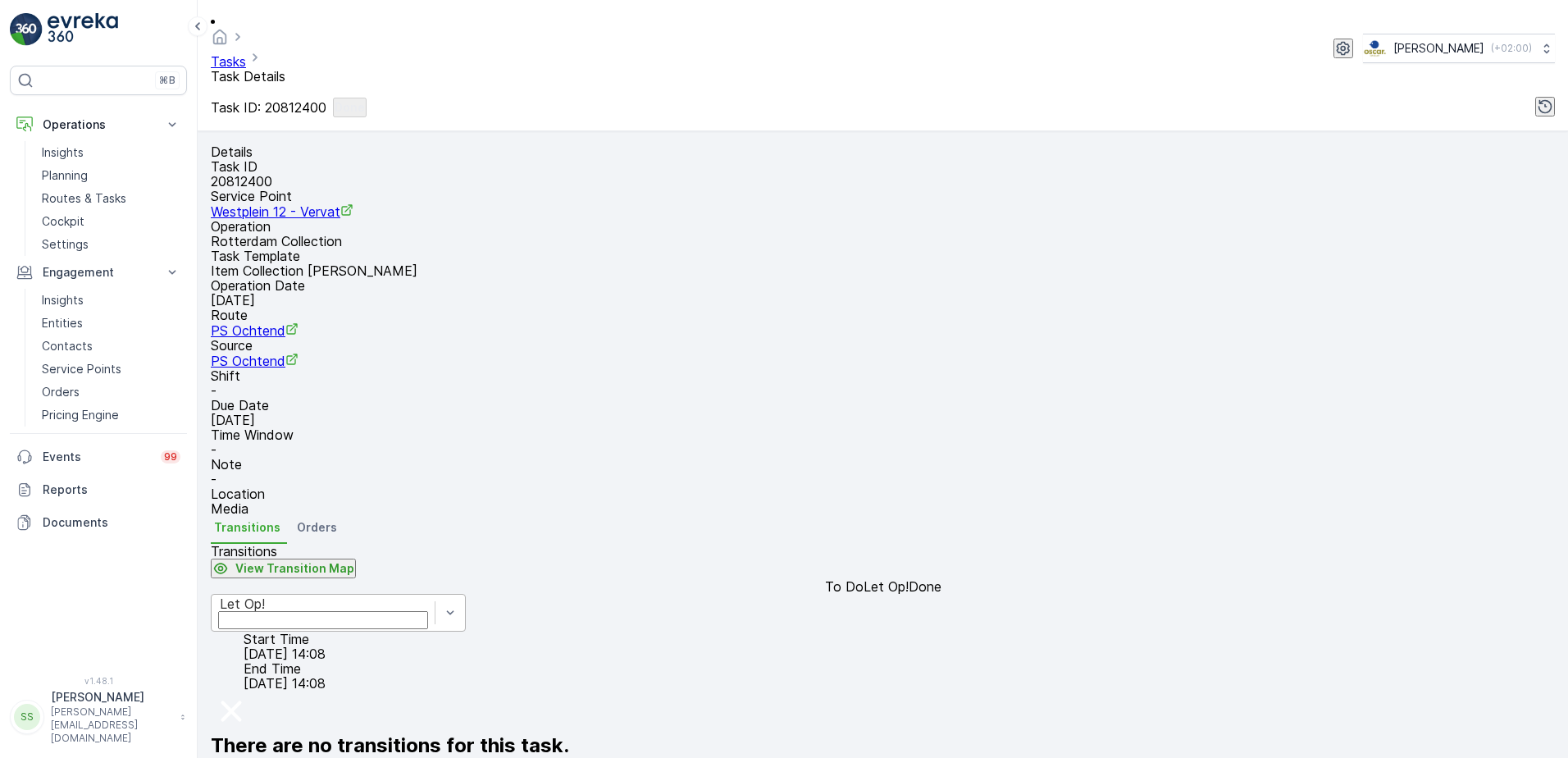
click at [332, 632] on div "Let Op!" at bounding box center [338, 613] width 255 height 38
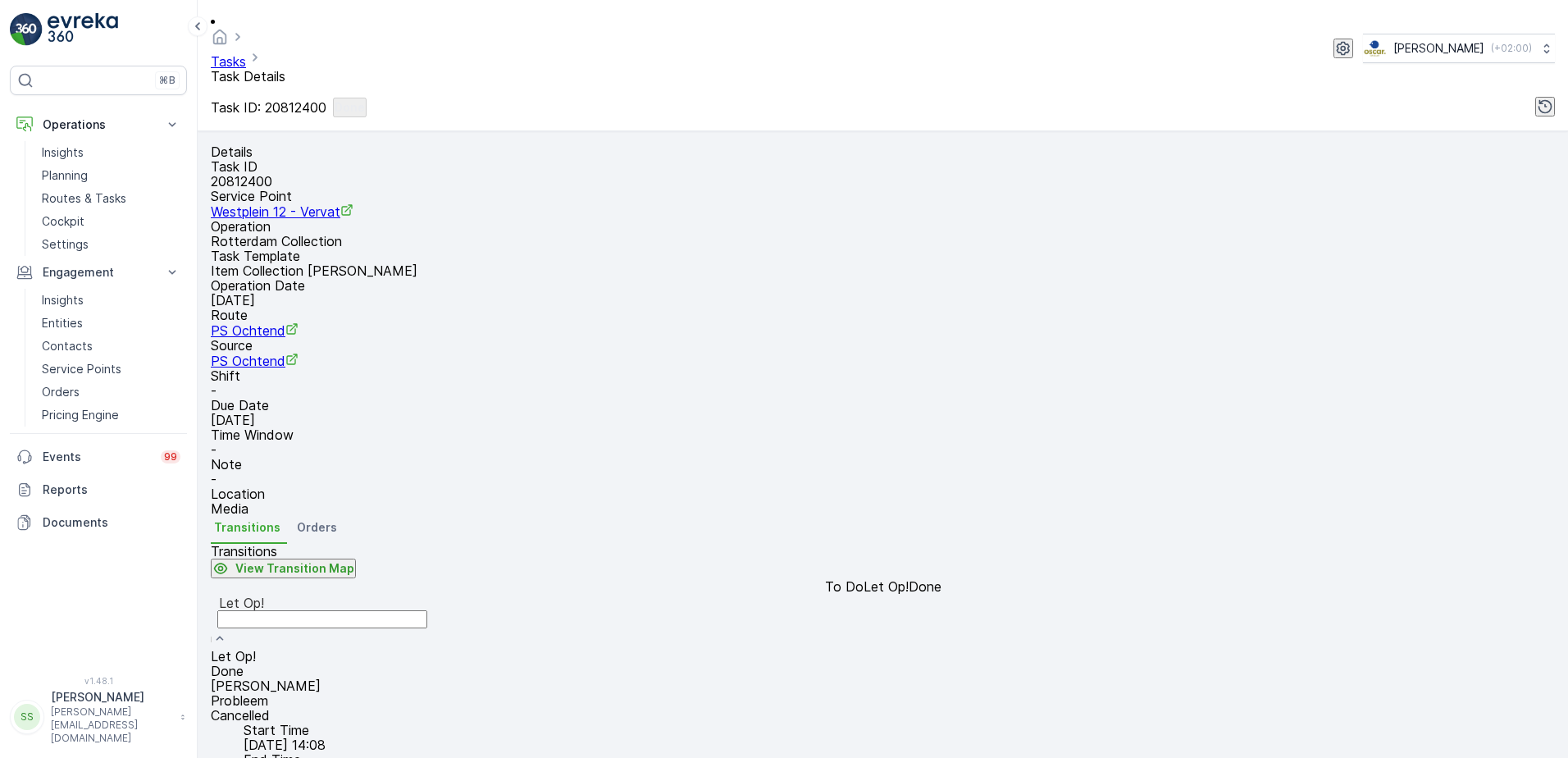
click at [291, 664] on div "Done" at bounding box center [322, 671] width 224 height 15
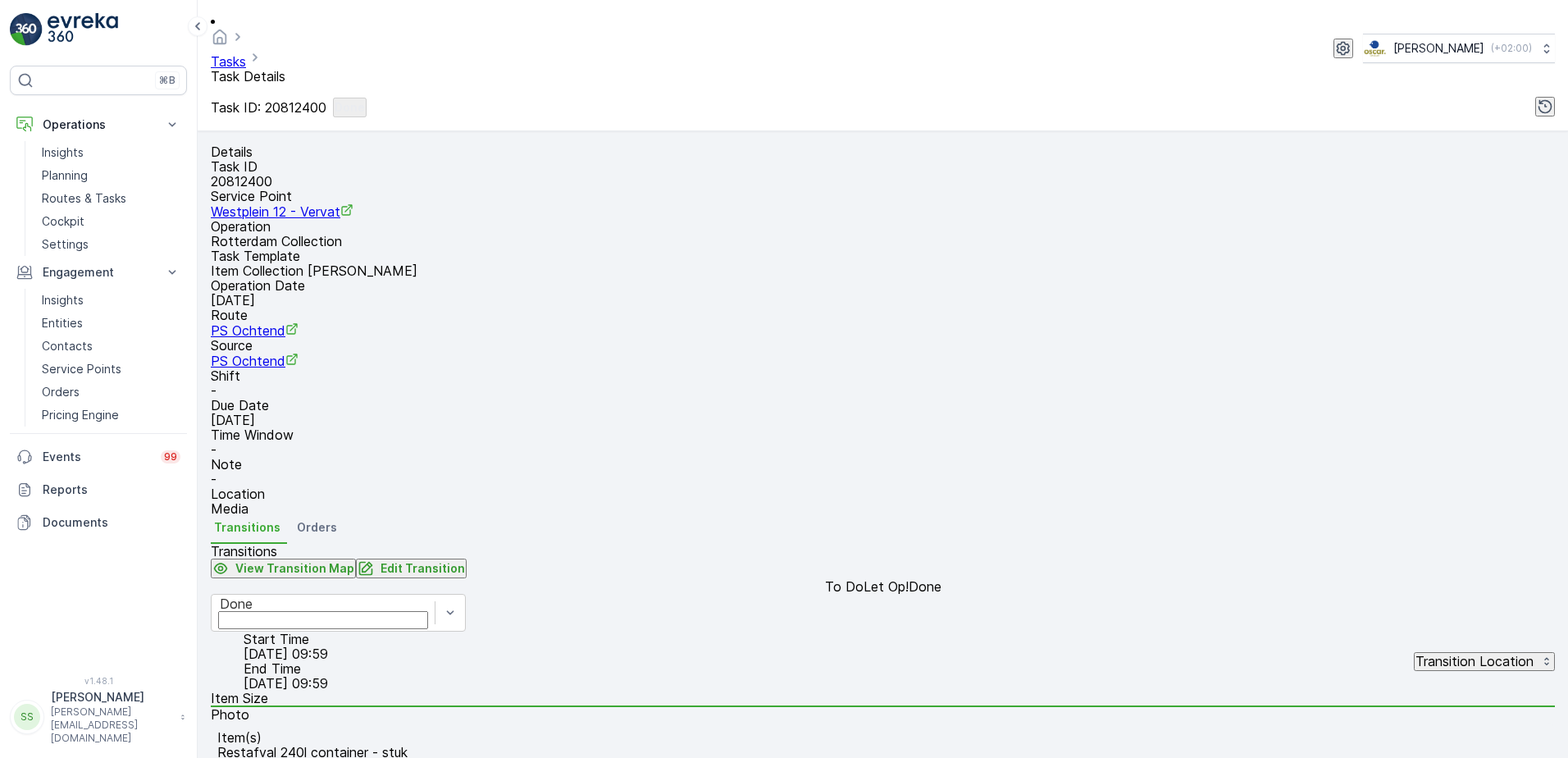
click at [621, 544] on div "Transitions View Transition Map Edit Transition" at bounding box center [883, 561] width 1344 height 36
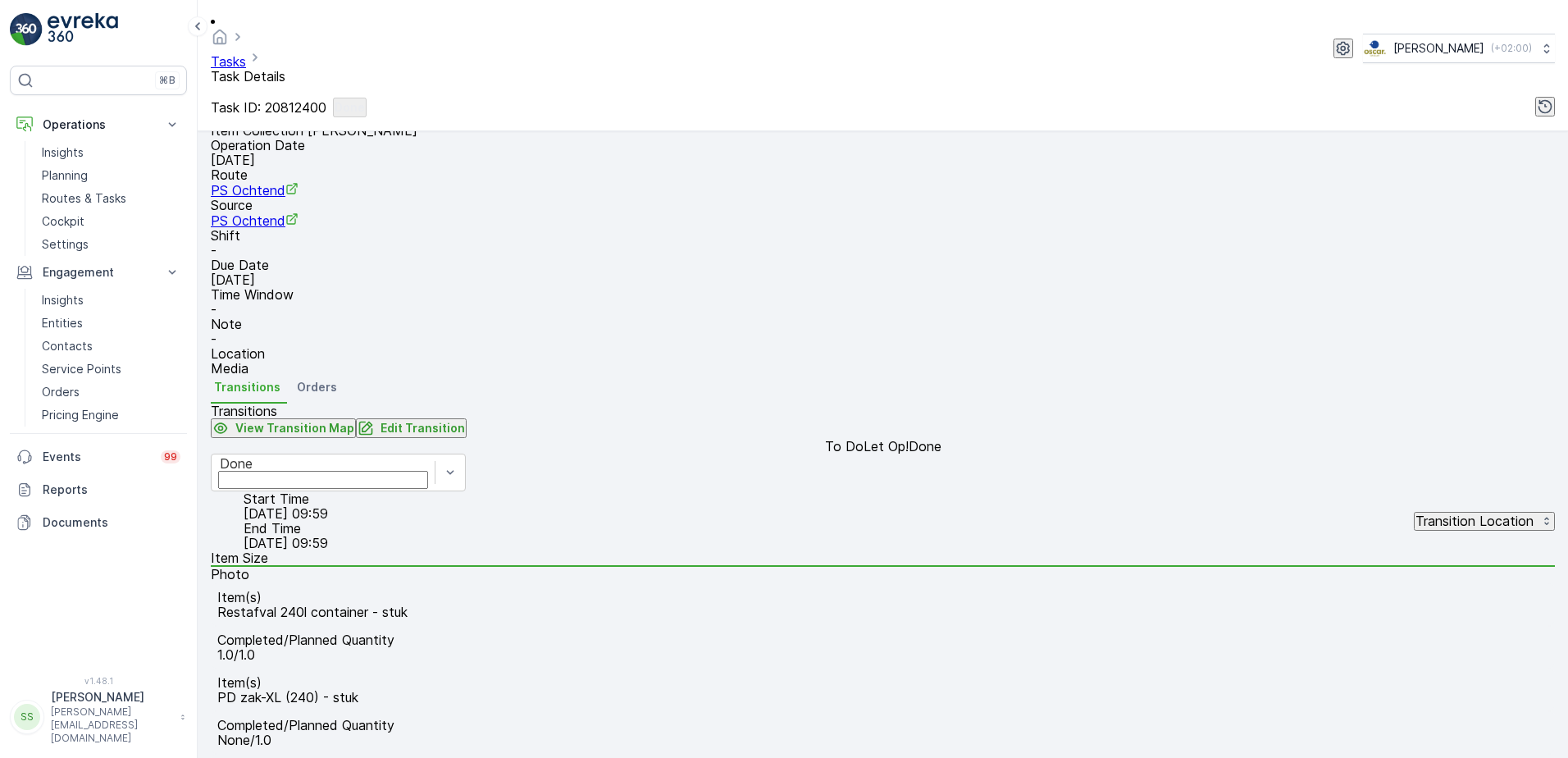
scroll to position [326, 0]
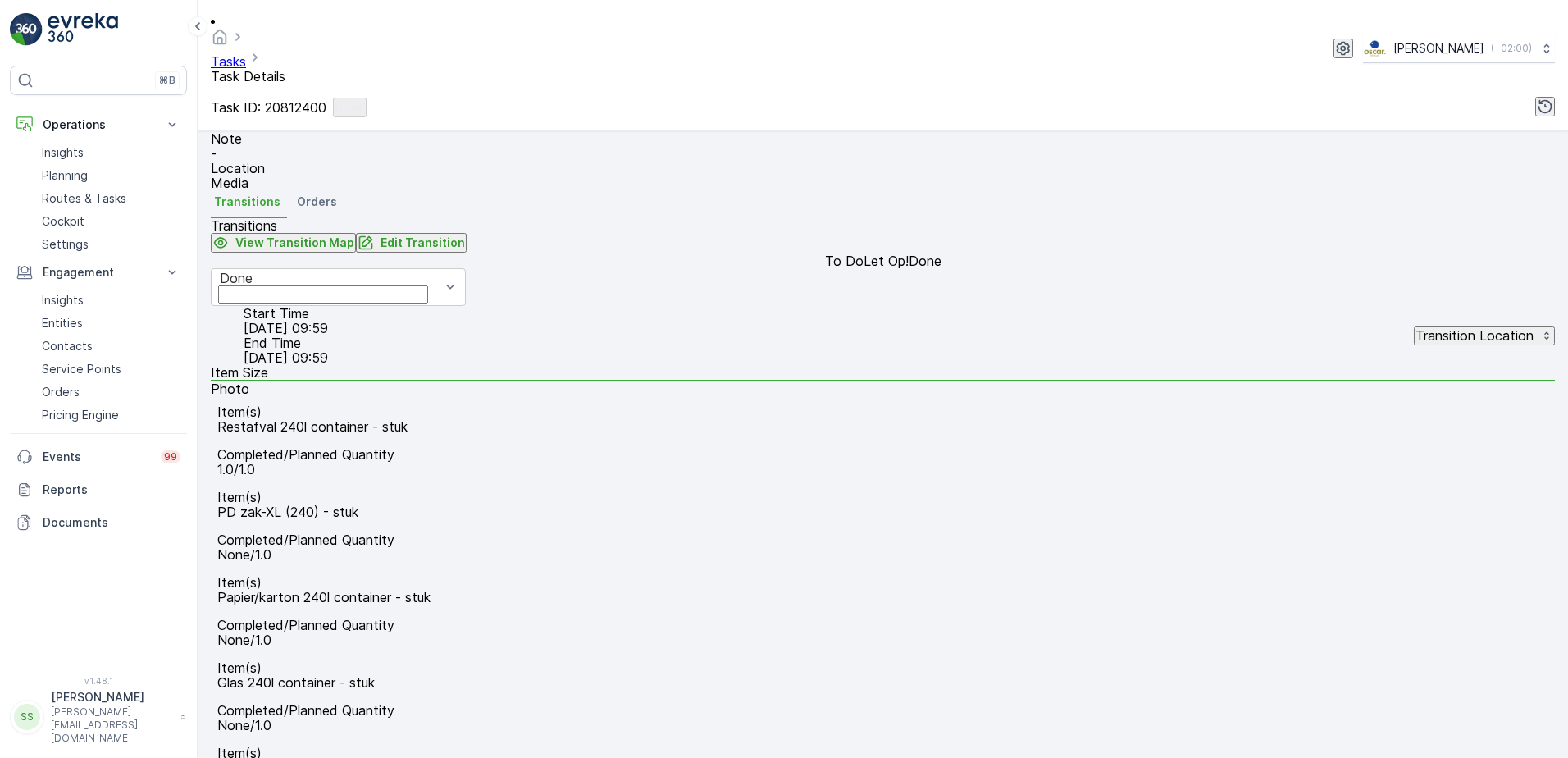
click at [645, 487] on div "Item(s) Restafval 240l container - stuk Completed/Planned Quantity 1.0/1.0 Item…" at bounding box center [883, 611] width 1344 height 426
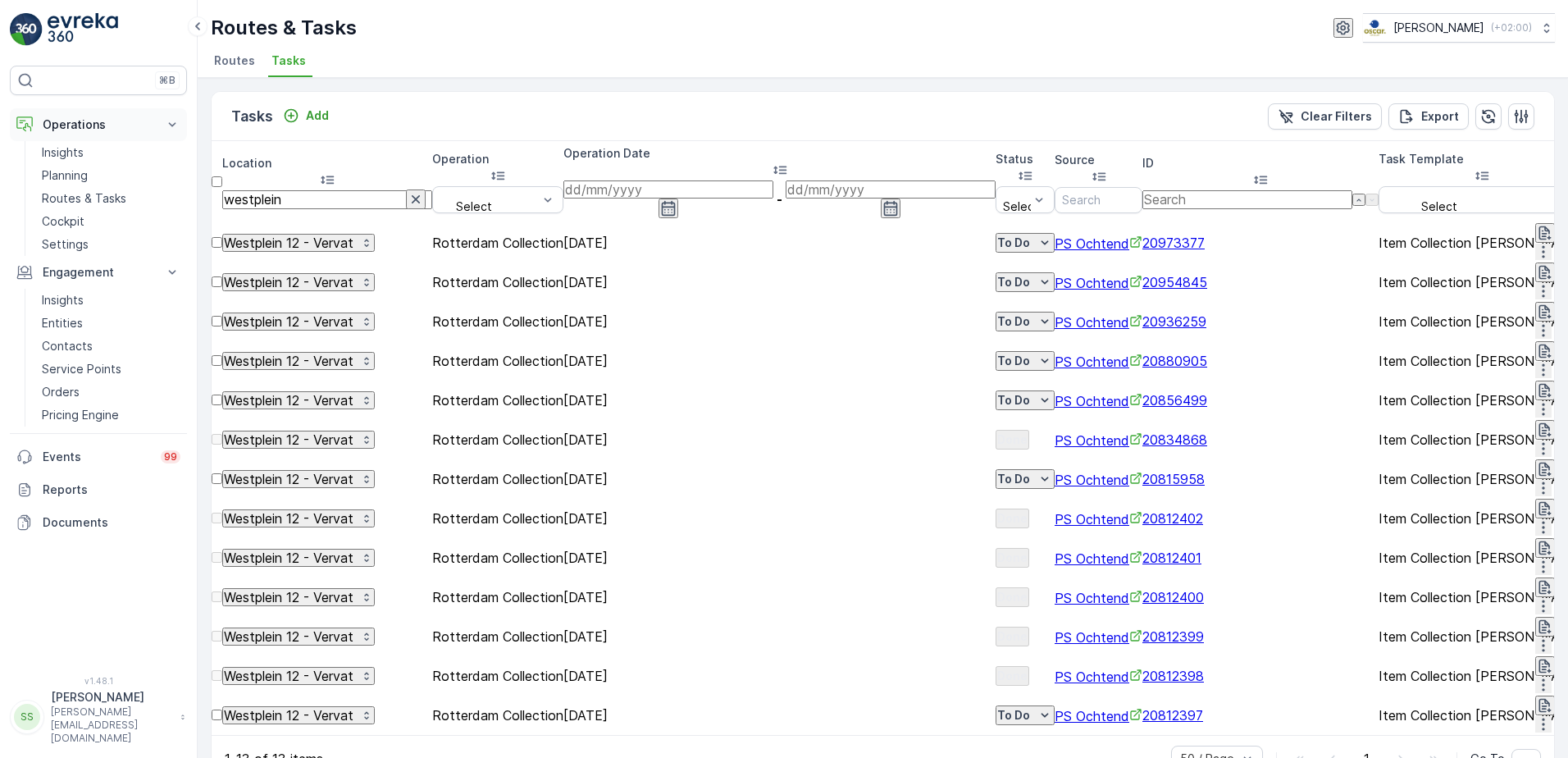
drag, startPoint x: 228, startPoint y: 162, endPoint x: 71, endPoint y: 121, distance: 162.3
click at [81, 126] on div "⌘B Operations Insights Planning Routes & Tasks Cockpit Settings Engagement Insi…" at bounding box center [784, 379] width 1568 height 758
type input "verh"
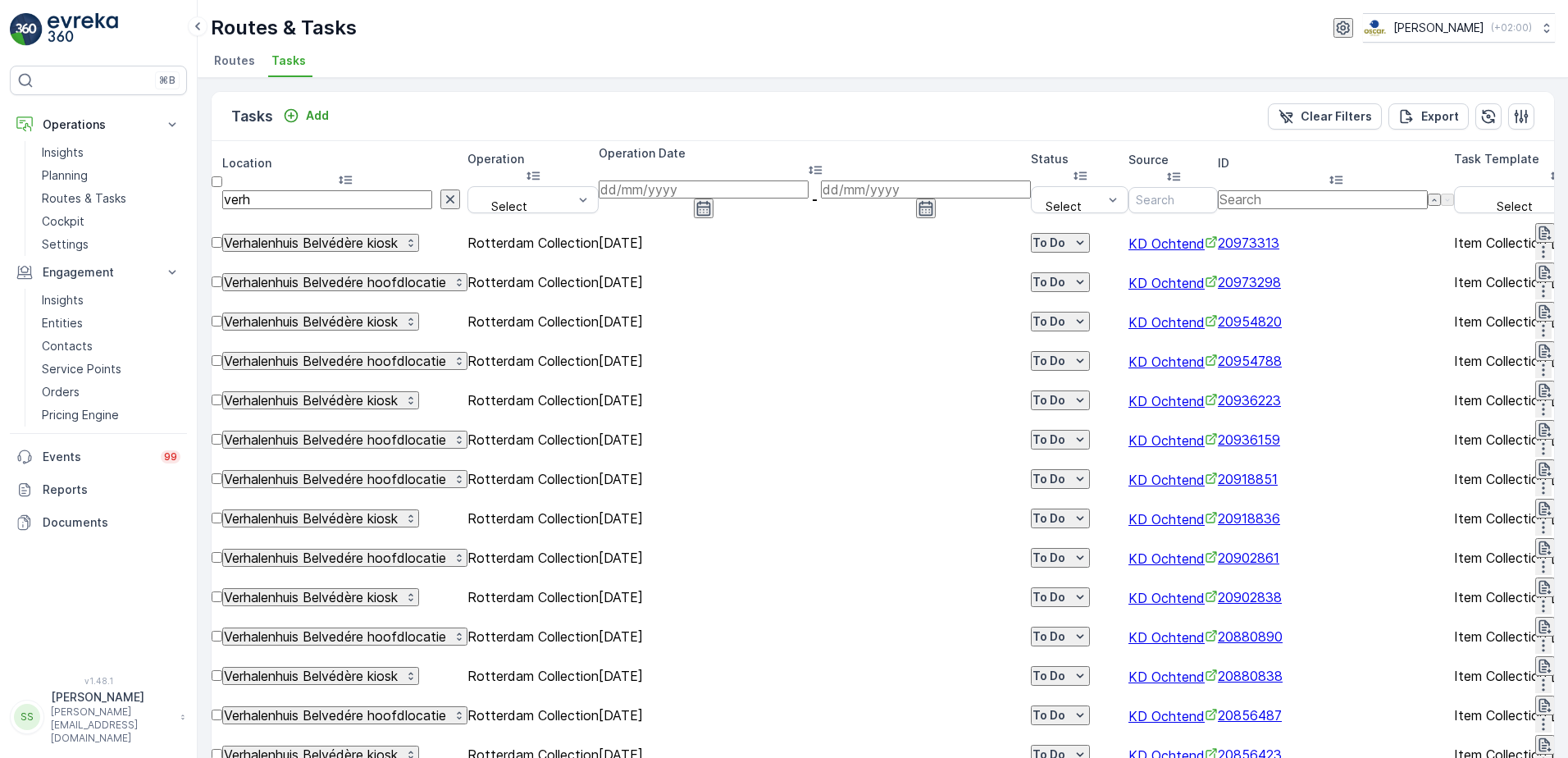
click at [366, 191] on input "verh" at bounding box center [327, 199] width 210 height 18
type input "verhaven"
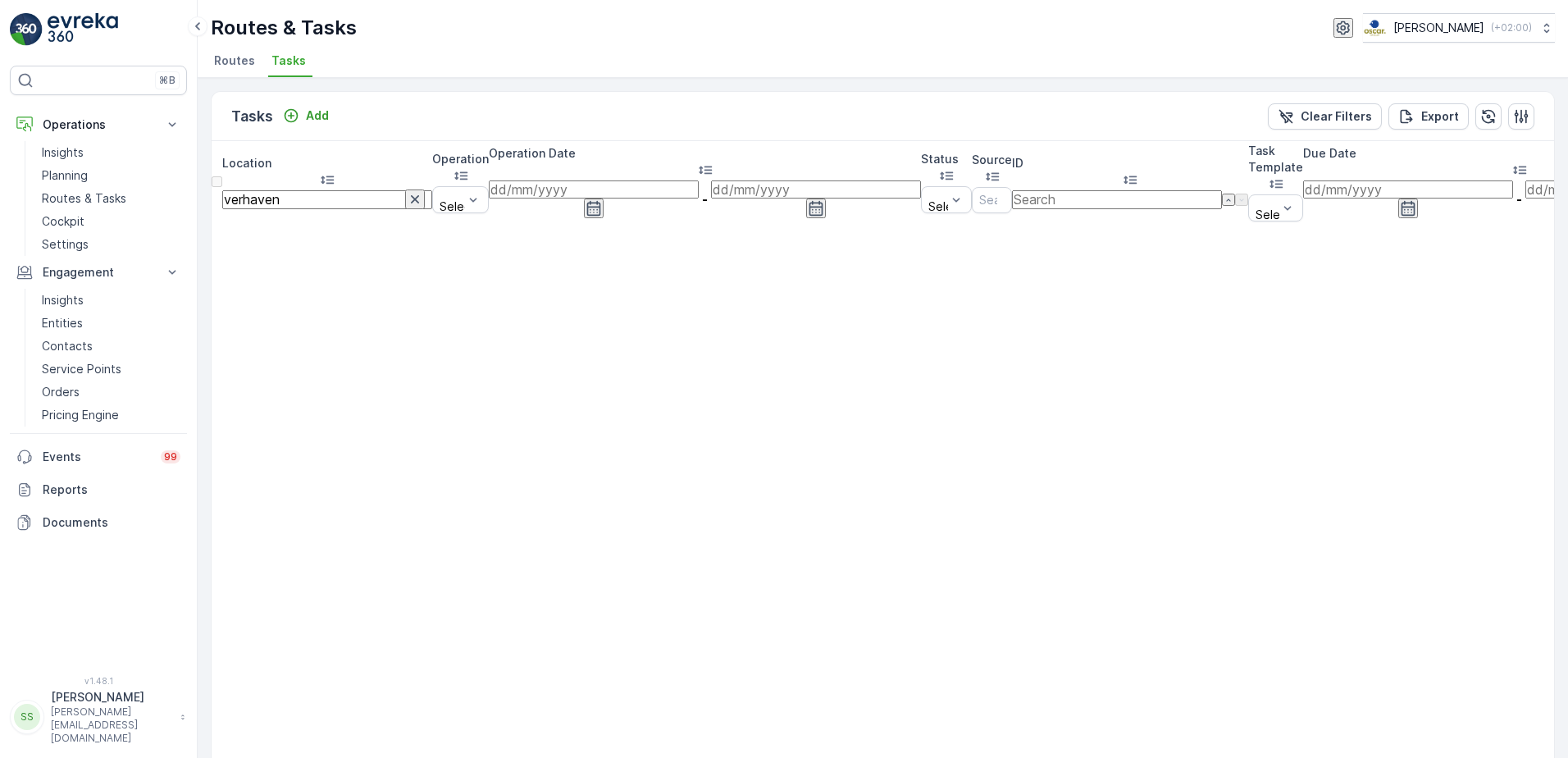
click at [293, 191] on input "verhaven" at bounding box center [327, 199] width 210 height 18
click at [276, 191] on input "verhaven" at bounding box center [327, 199] width 210 height 18
type input "veerhaven"
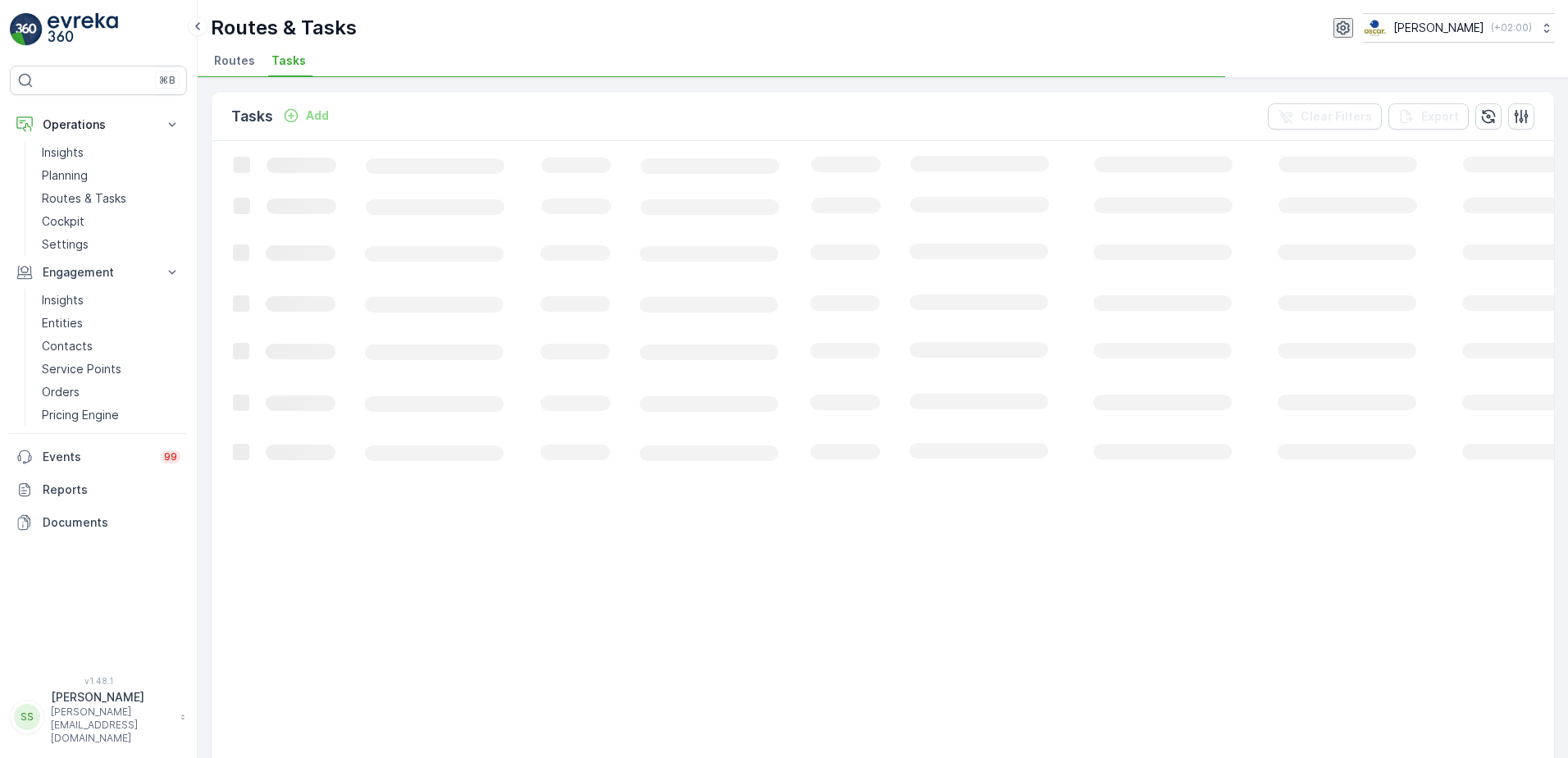
click at [373, 100] on div "Tasks Add Clear Filters Export" at bounding box center [883, 116] width 1343 height 49
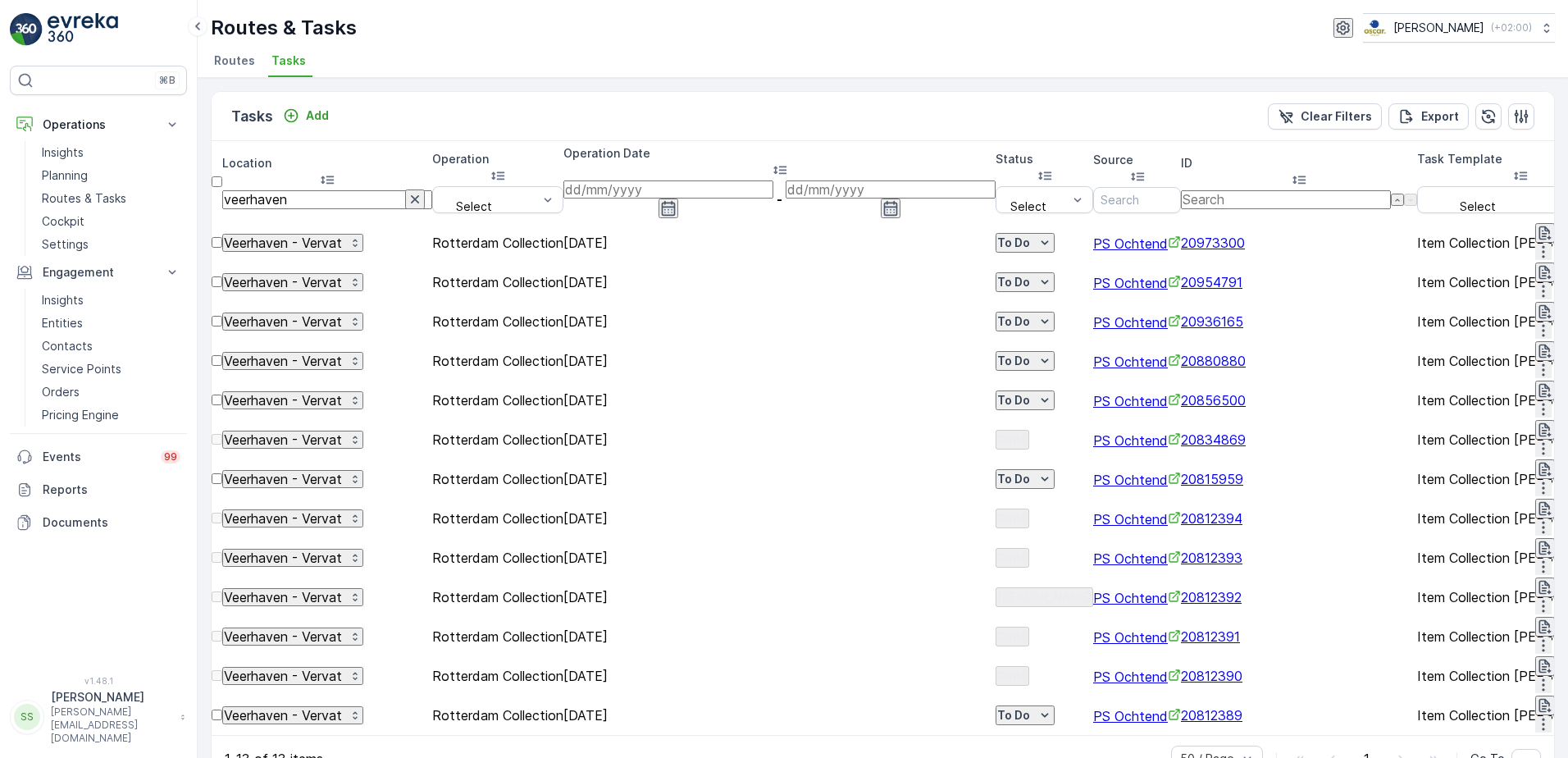
click at [1205, 431] on span "20834869" at bounding box center [1214, 439] width 65 height 16
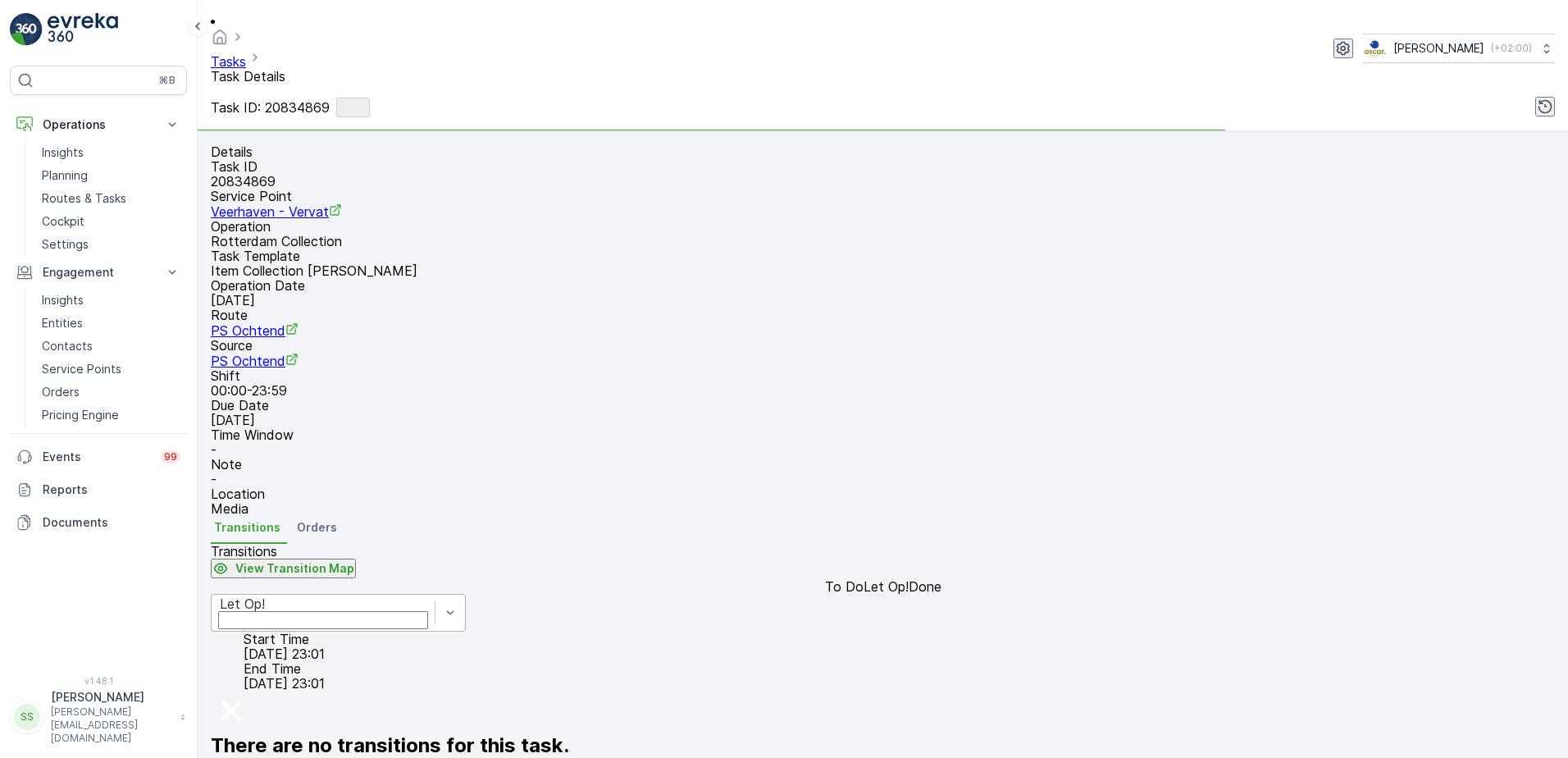
click at [338, 611] on div "Let Op!" at bounding box center [323, 603] width 207 height 15
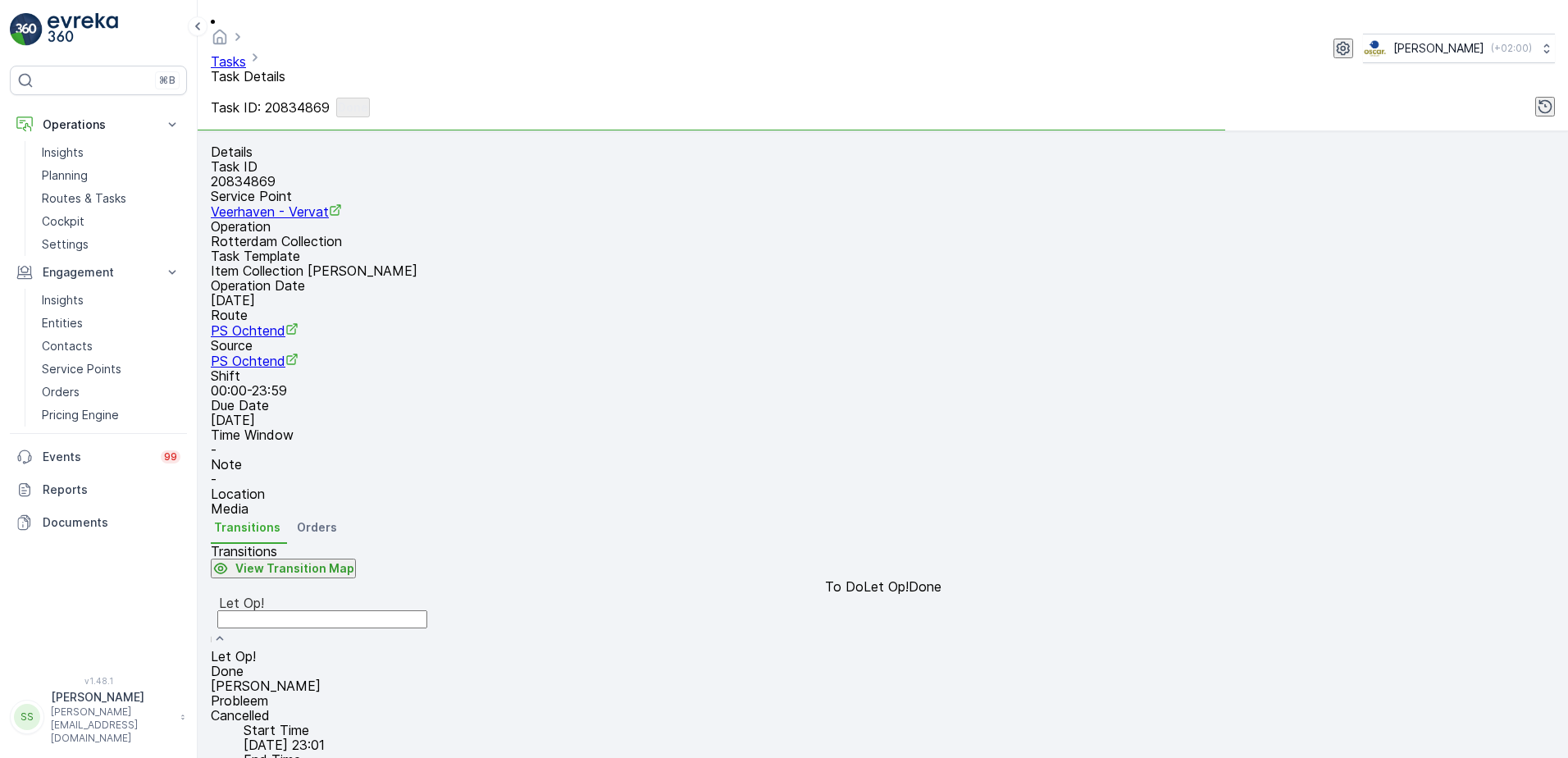
click at [305, 664] on div "Done" at bounding box center [322, 671] width 224 height 15
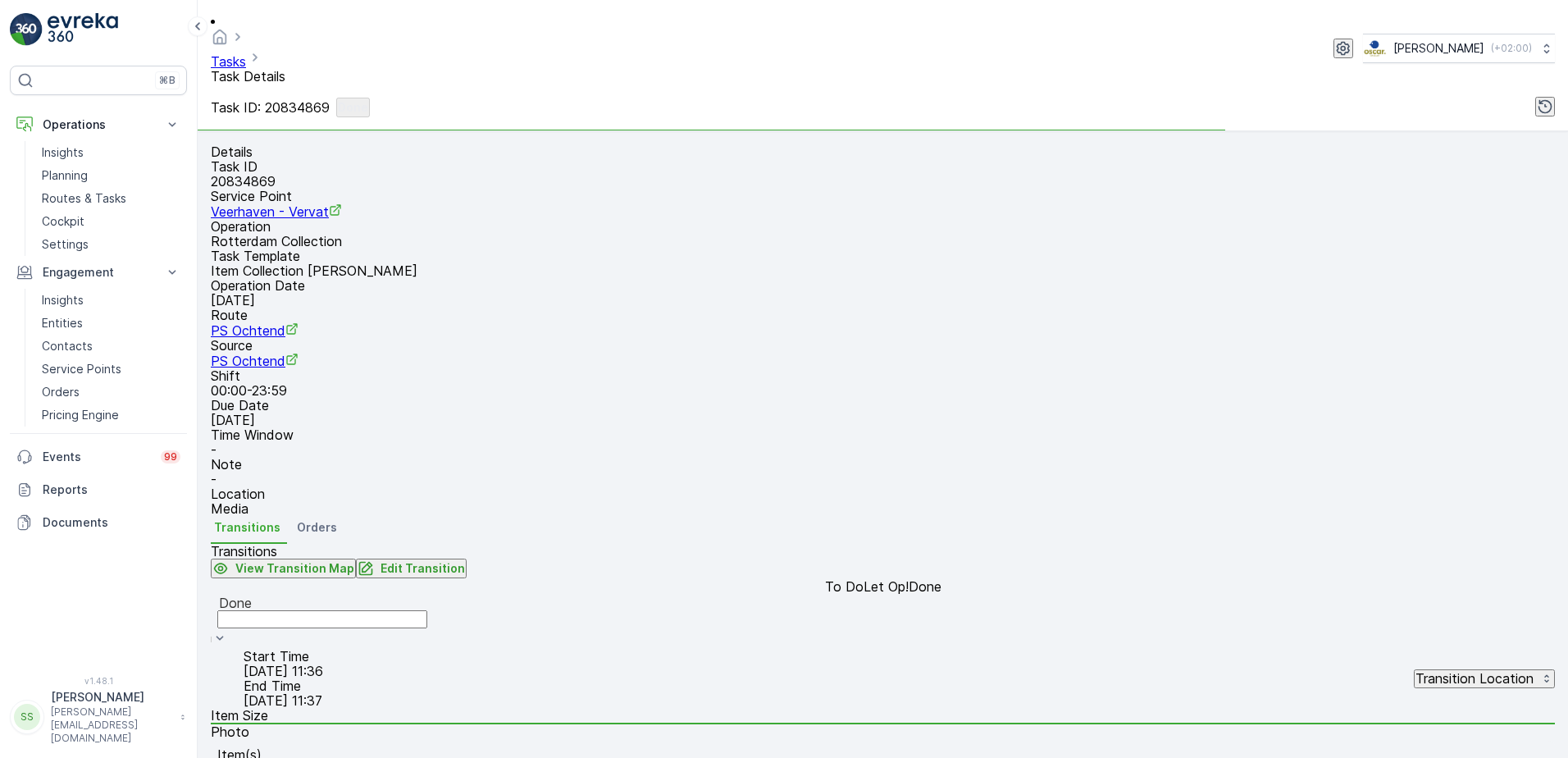
click at [650, 580] on div "To Do Let Op! Done" at bounding box center [883, 586] width 1344 height 15
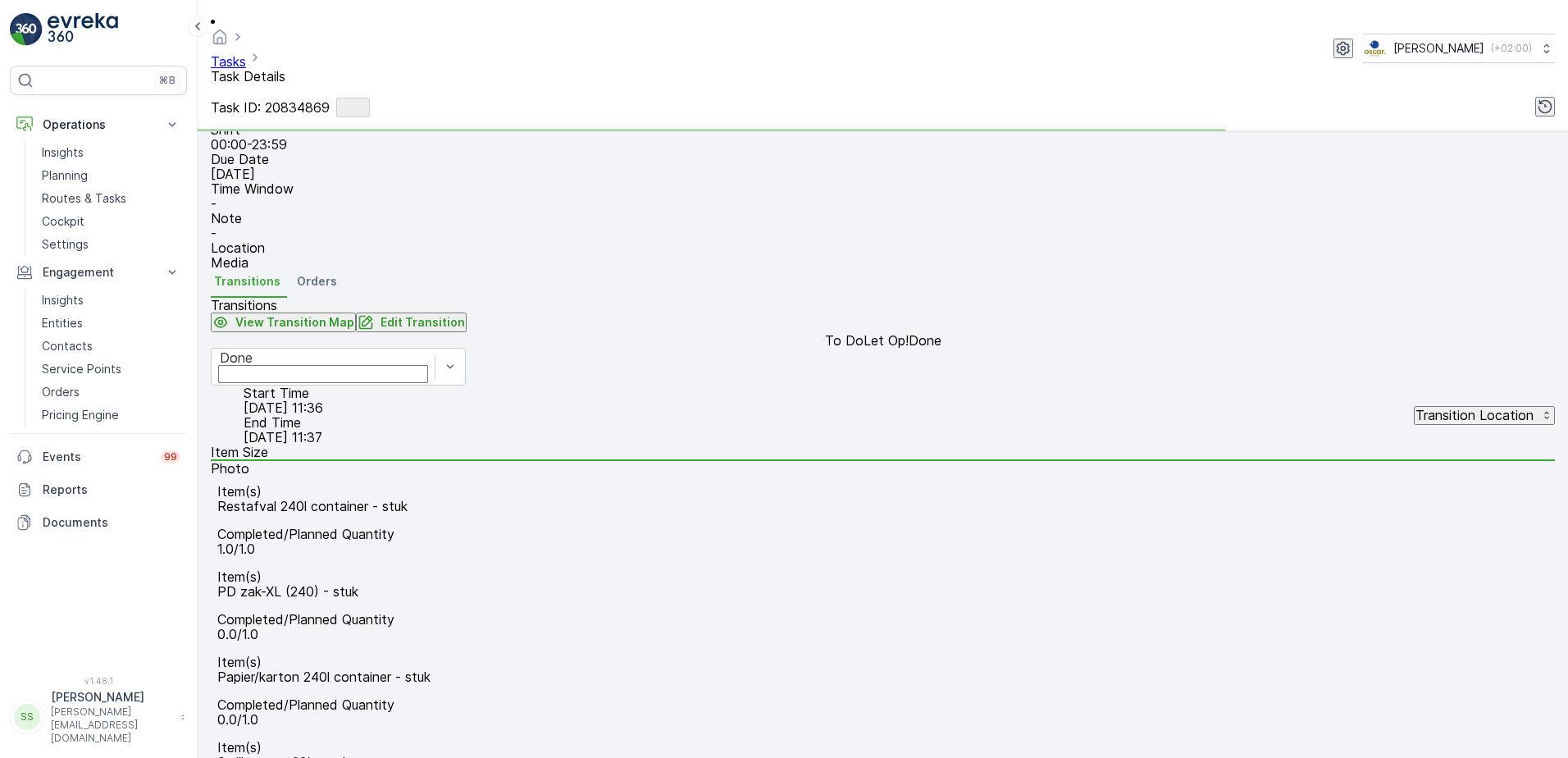
scroll to position [326, 0]
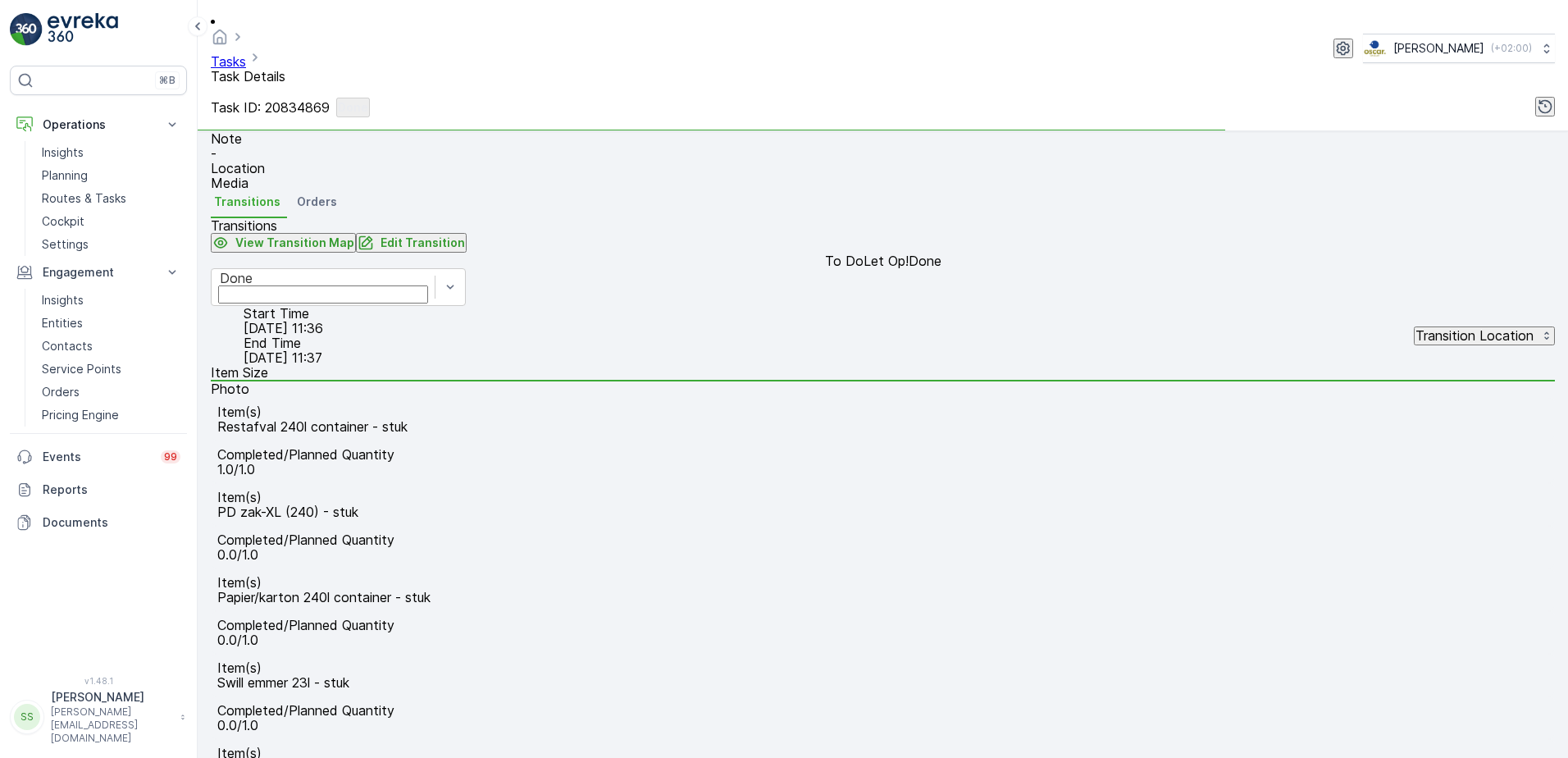
click at [322, 349] on span "[DATE] 11:37" at bounding box center [282, 357] width 79 height 16
drag, startPoint x: 888, startPoint y: 324, endPoint x: 929, endPoint y: 324, distance: 41.0
click at [356, 324] on div "Start Time [DATE] 11:36 End Time [DATE] 11:37" at bounding box center [283, 335] width 146 height 59
click at [646, 398] on div "Item(s) Restafval 240l container - stuk Completed/Planned Quantity 1.0/1.0 Item…" at bounding box center [883, 611] width 1344 height 426
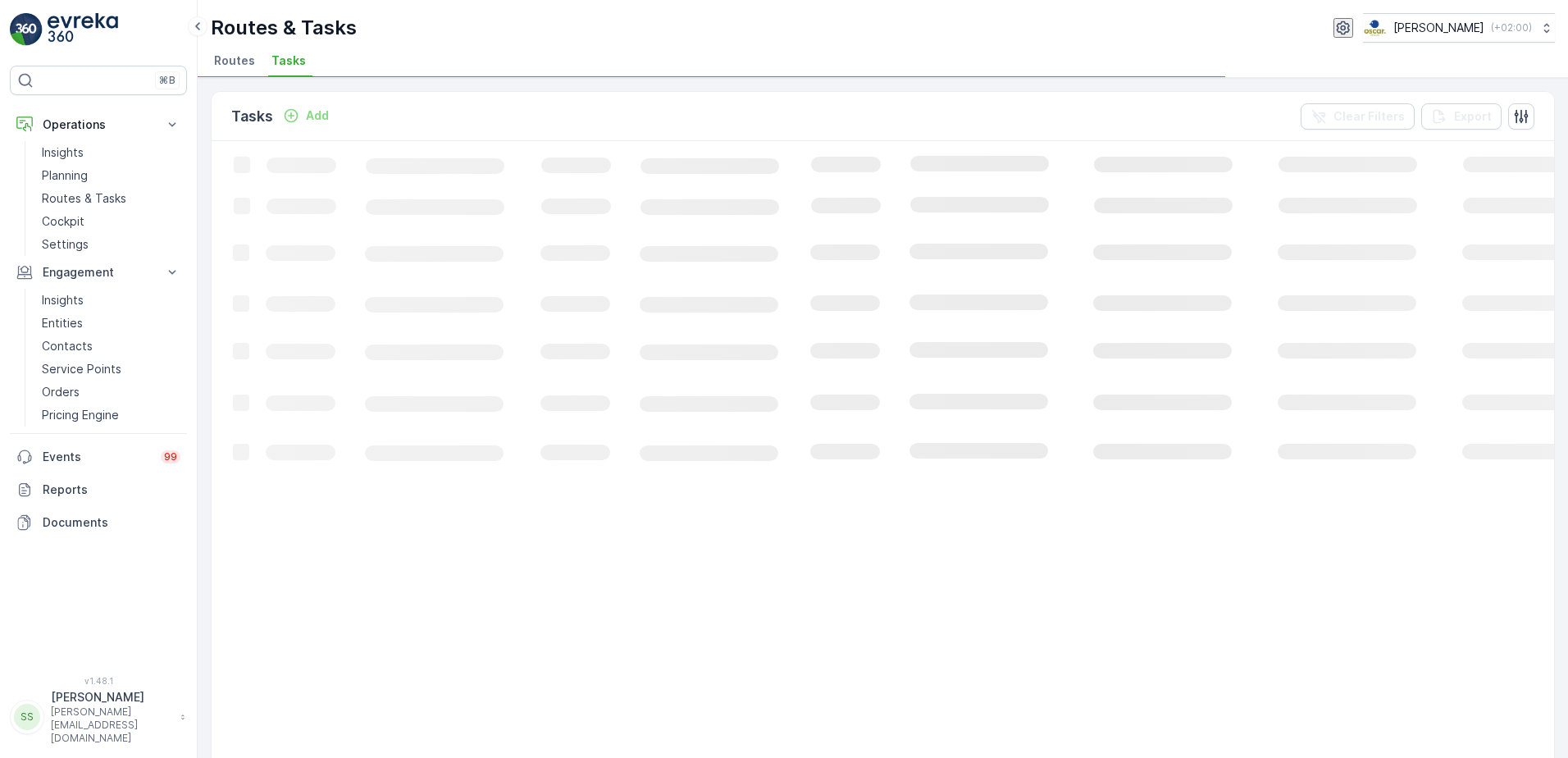
click at [198, 397] on div "Tasks Add Clear Filters Export Loading... 50 / Page Previous Next" at bounding box center [883, 418] width 1370 height 680
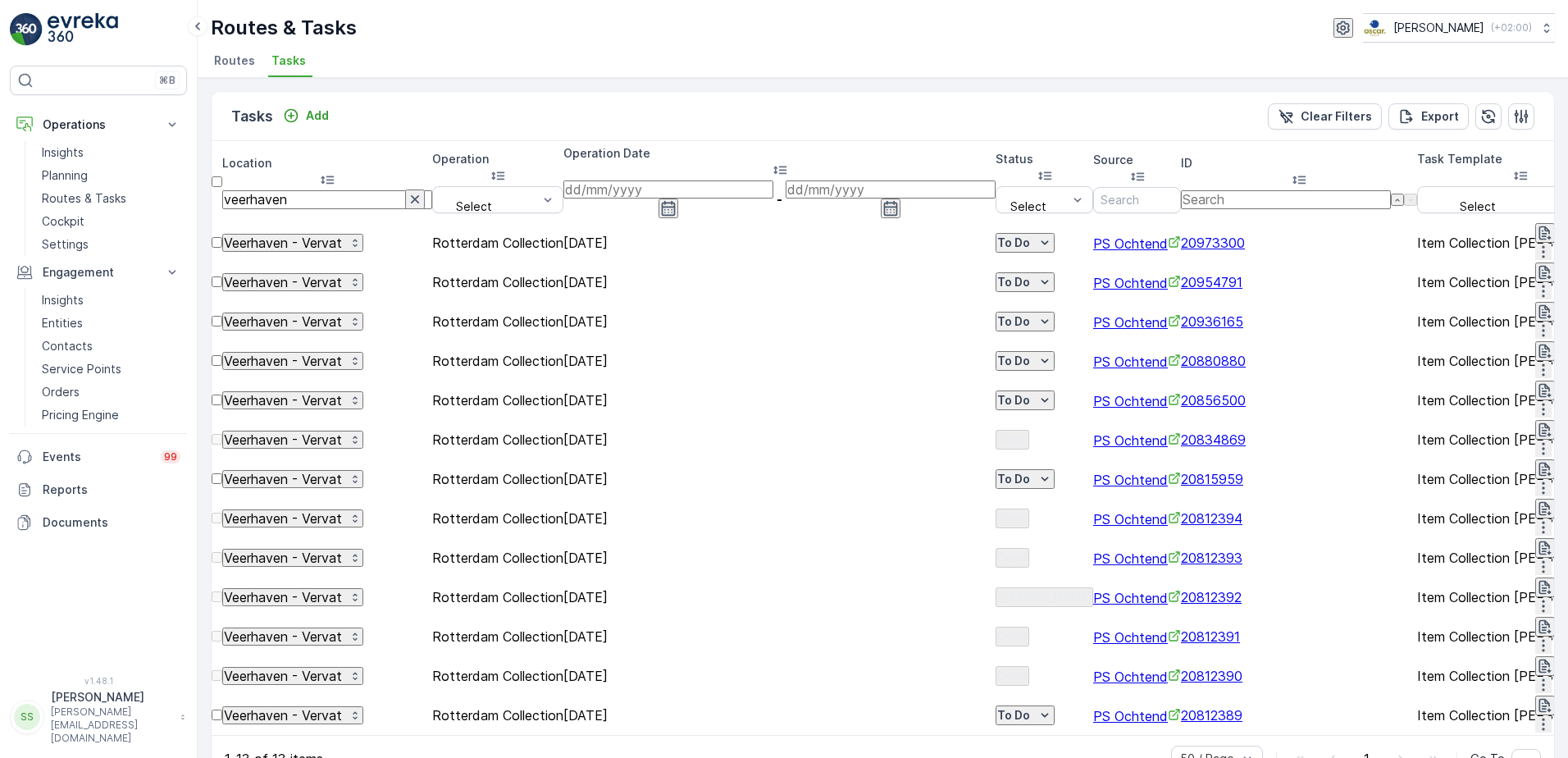
scroll to position [17, 0]
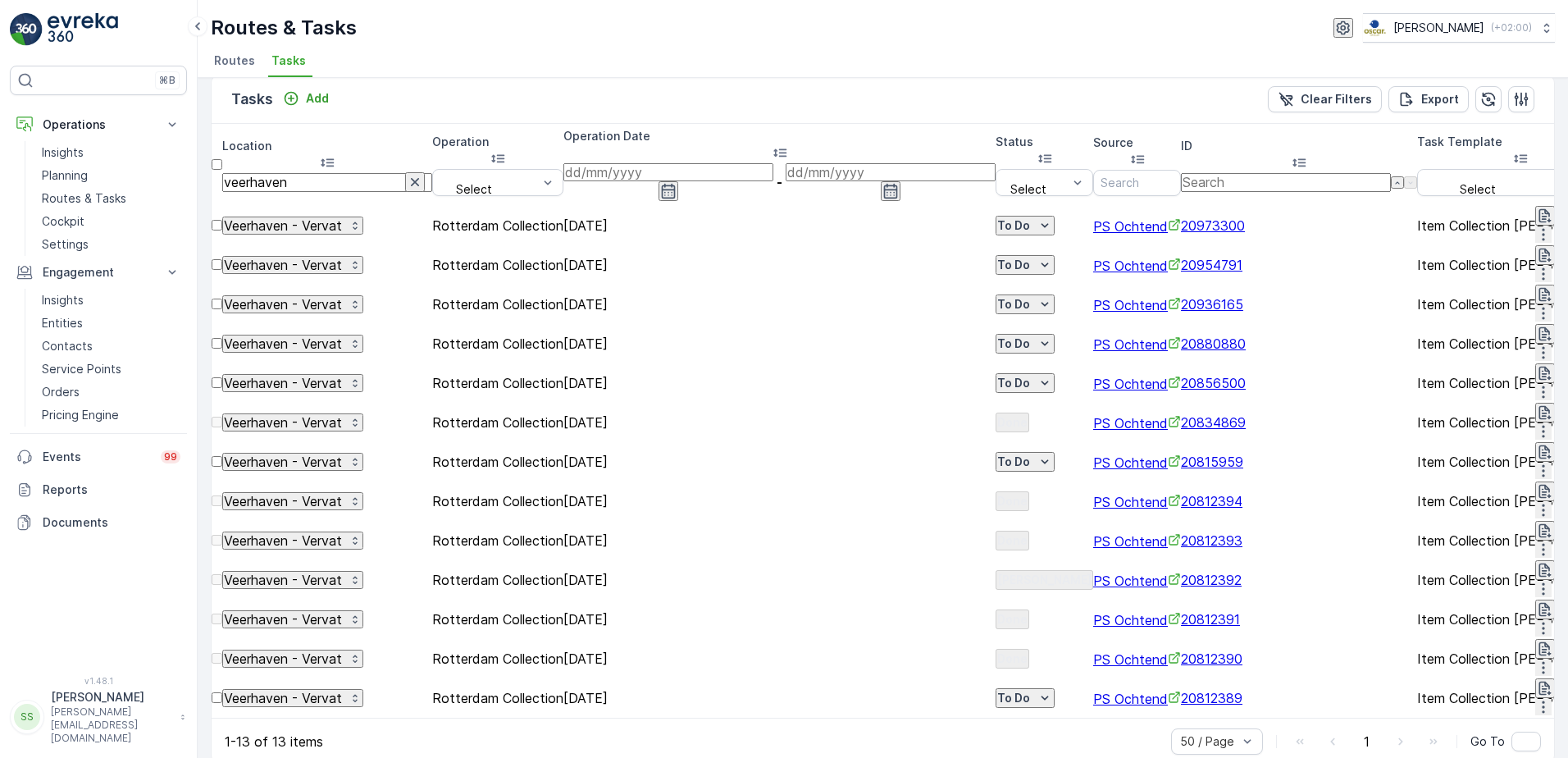
click at [474, 97] on div "Tasks Add Clear Filters Export" at bounding box center [883, 99] width 1343 height 49
drag, startPoint x: 230, startPoint y: 157, endPoint x: 184, endPoint y: 157, distance: 46.0
click at [184, 157] on div "⌘B Operations Insights Planning Routes & Tasks Cockpit Settings Engagement Insi…" at bounding box center [784, 379] width 1568 height 758
type input "west"
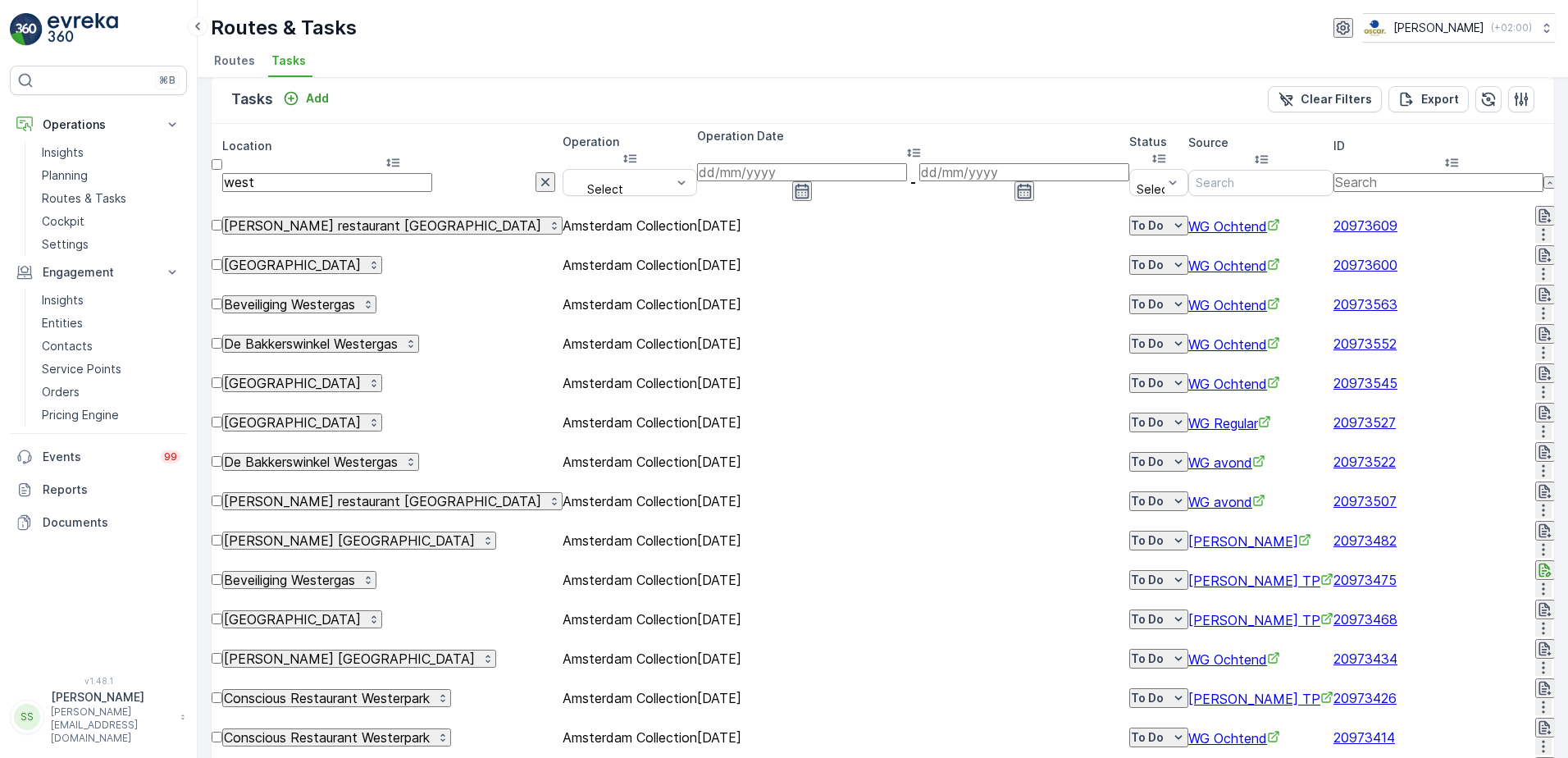
click at [334, 173] on input "west" at bounding box center [327, 182] width 210 height 18
type input "westplein"
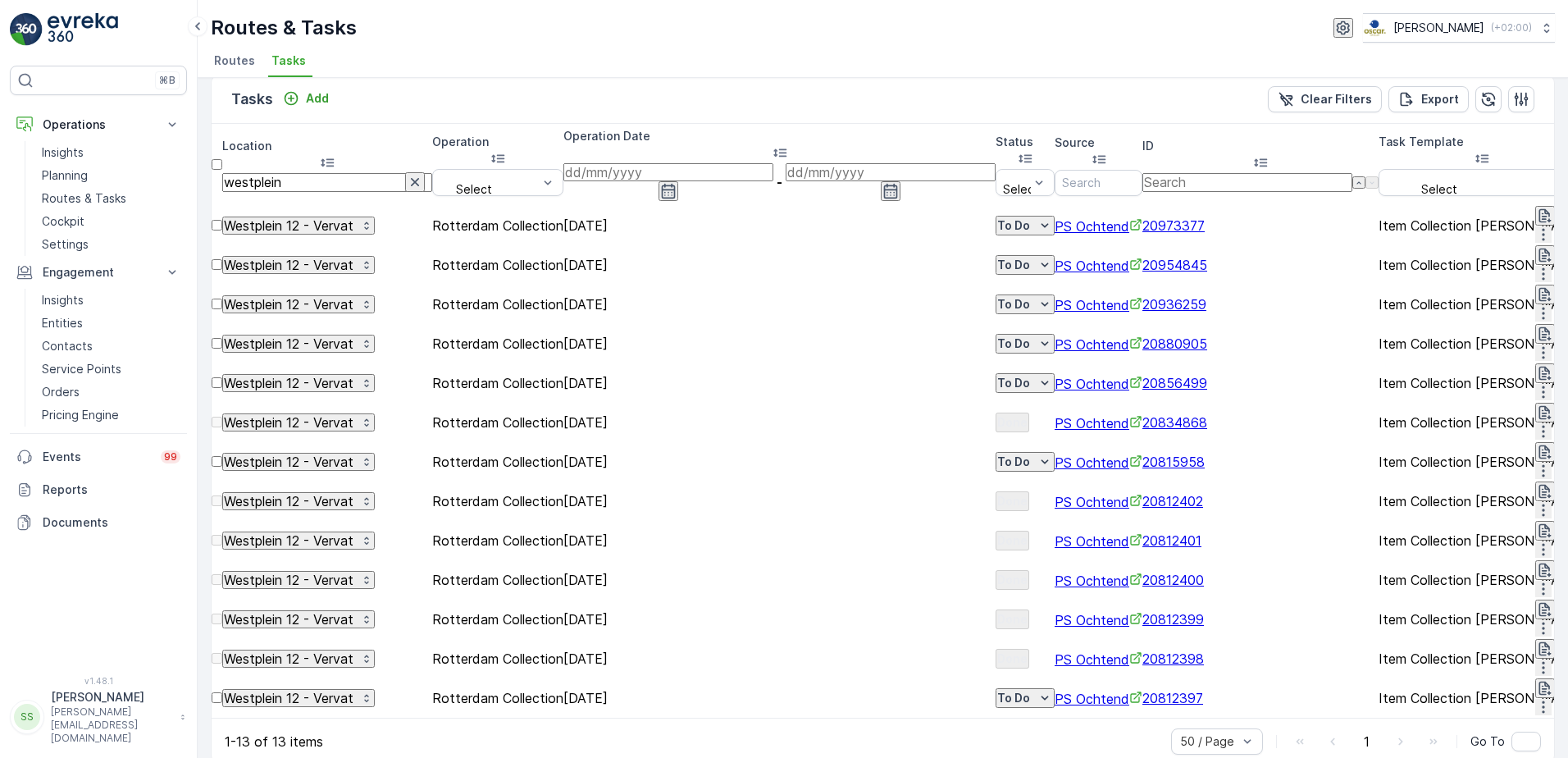
click at [321, 415] on p "Westplein 12 - Vervat" at bounding box center [289, 422] width 130 height 15
click at [342, 424] on span "Westplein 12 - Vervat" at bounding box center [329, 416] width 143 height 16
click at [385, 107] on div "Tasks Add Clear Filters Export" at bounding box center [883, 99] width 1343 height 49
click at [230, 55] on span "Routes" at bounding box center [234, 61] width 41 height 16
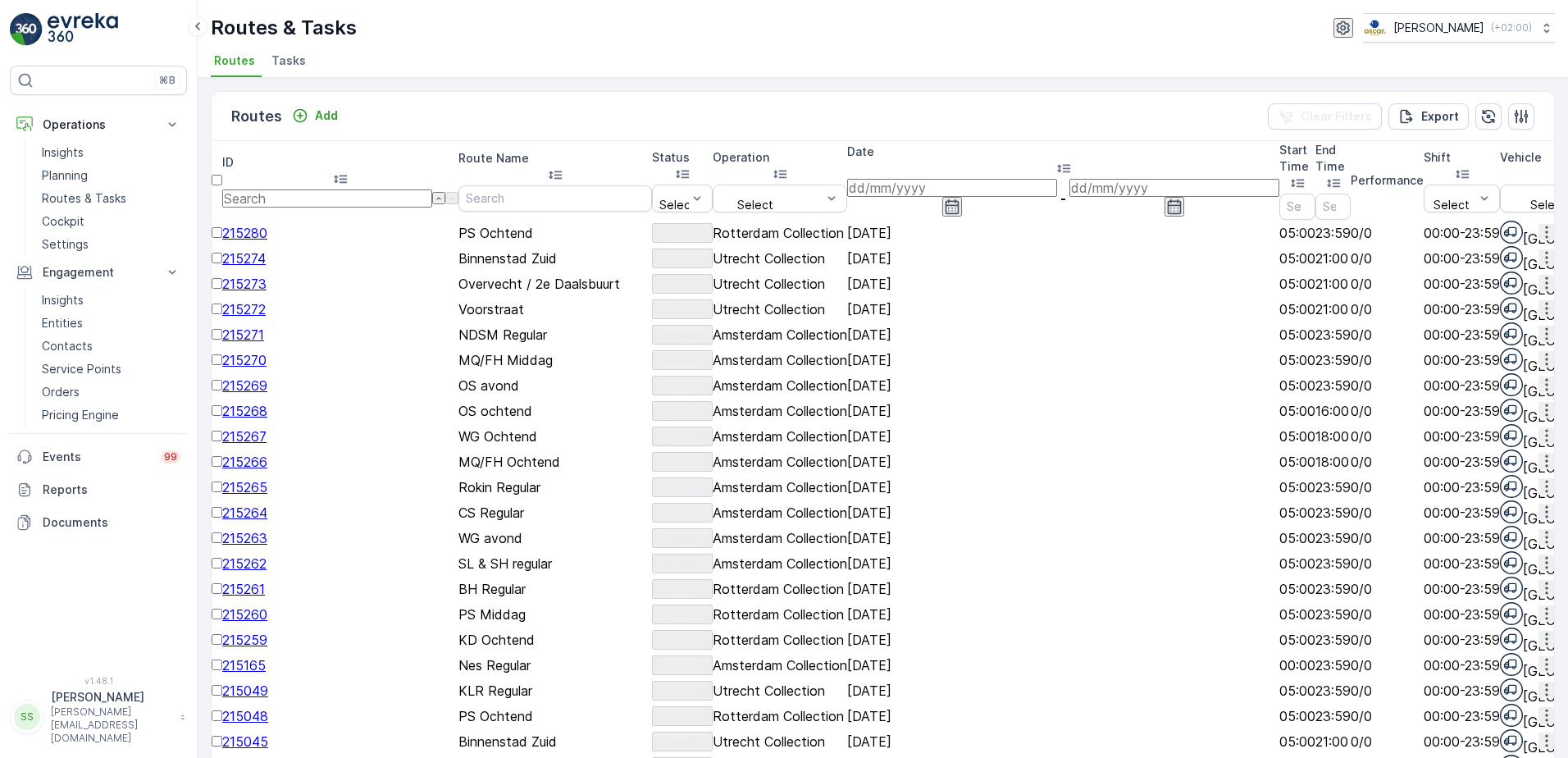
click at [960, 199] on icon "button" at bounding box center [953, 206] width 14 height 15
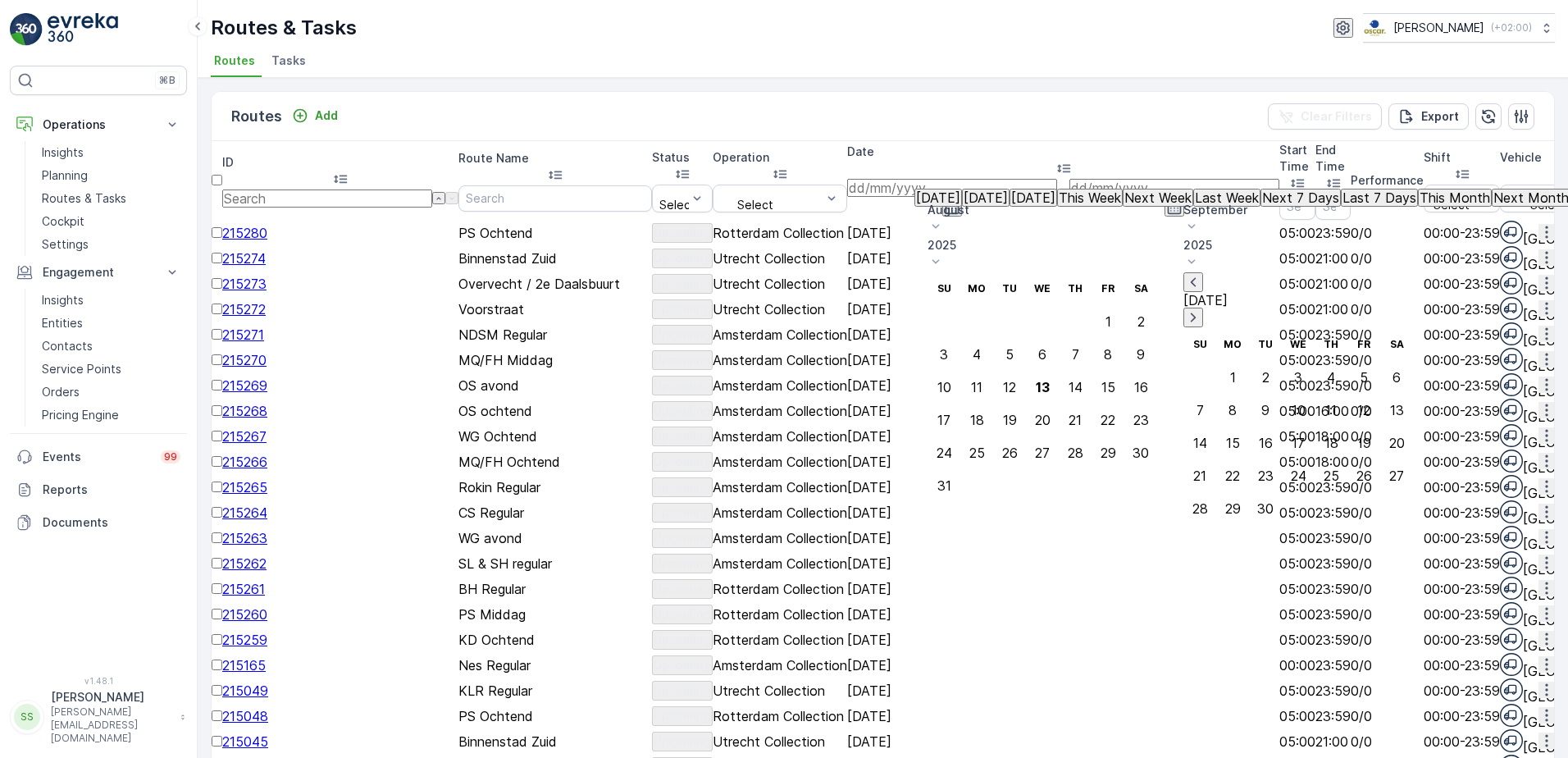
click at [800, 81] on div "Routes Add Clear Filters Export ID Route Name Status Select Operation Select Da…" at bounding box center [883, 418] width 1370 height 680
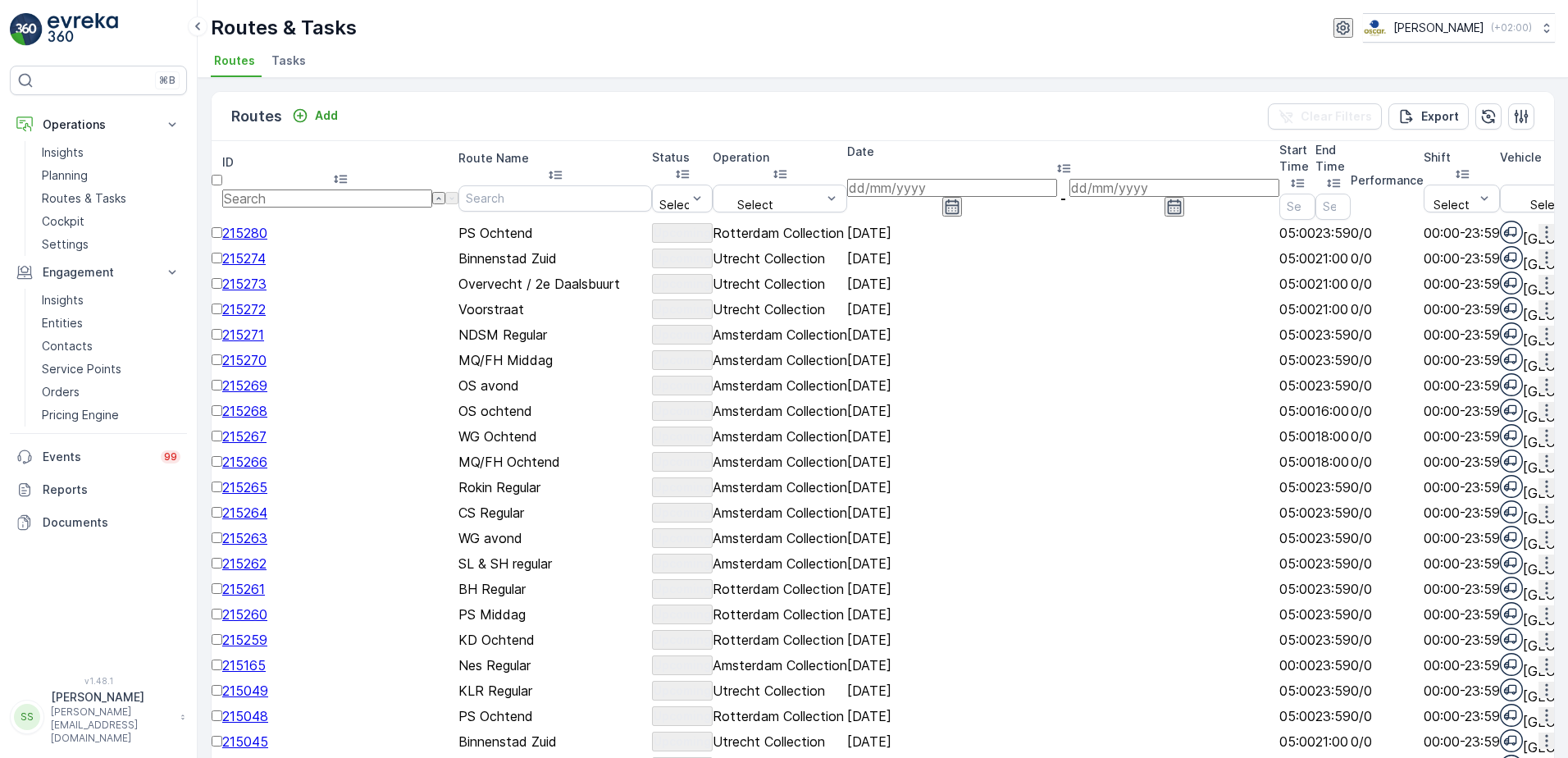
click at [700, 129] on div "Routes Add Clear Filters Export" at bounding box center [883, 116] width 1343 height 49
click at [961, 198] on icon "button" at bounding box center [952, 206] width 16 height 16
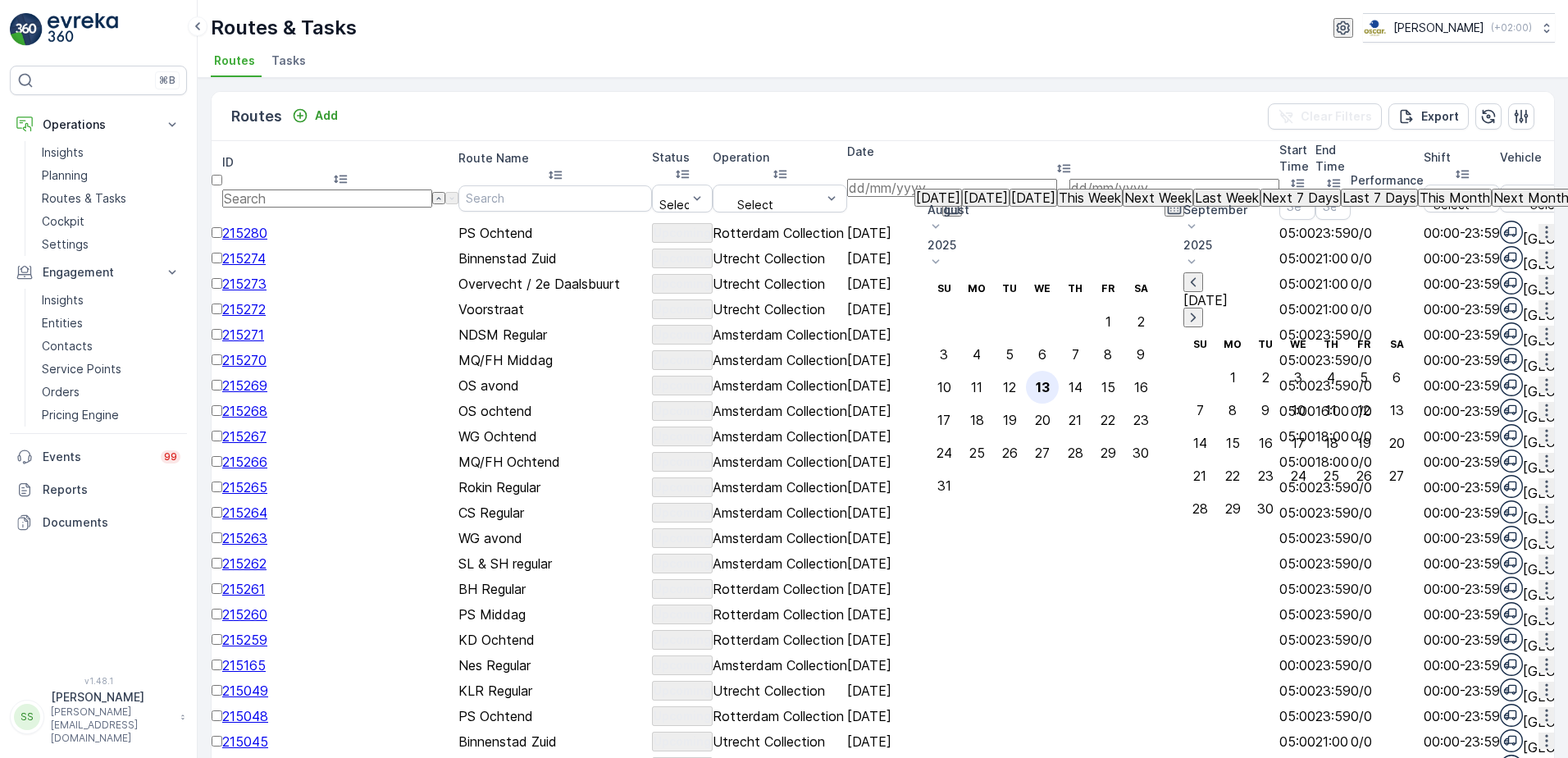
click at [1050, 379] on div "13" at bounding box center [1043, 386] width 14 height 15
type input "[DATE]"
click at [878, 129] on div "Routes Add Clear Filters Export" at bounding box center [883, 116] width 1343 height 49
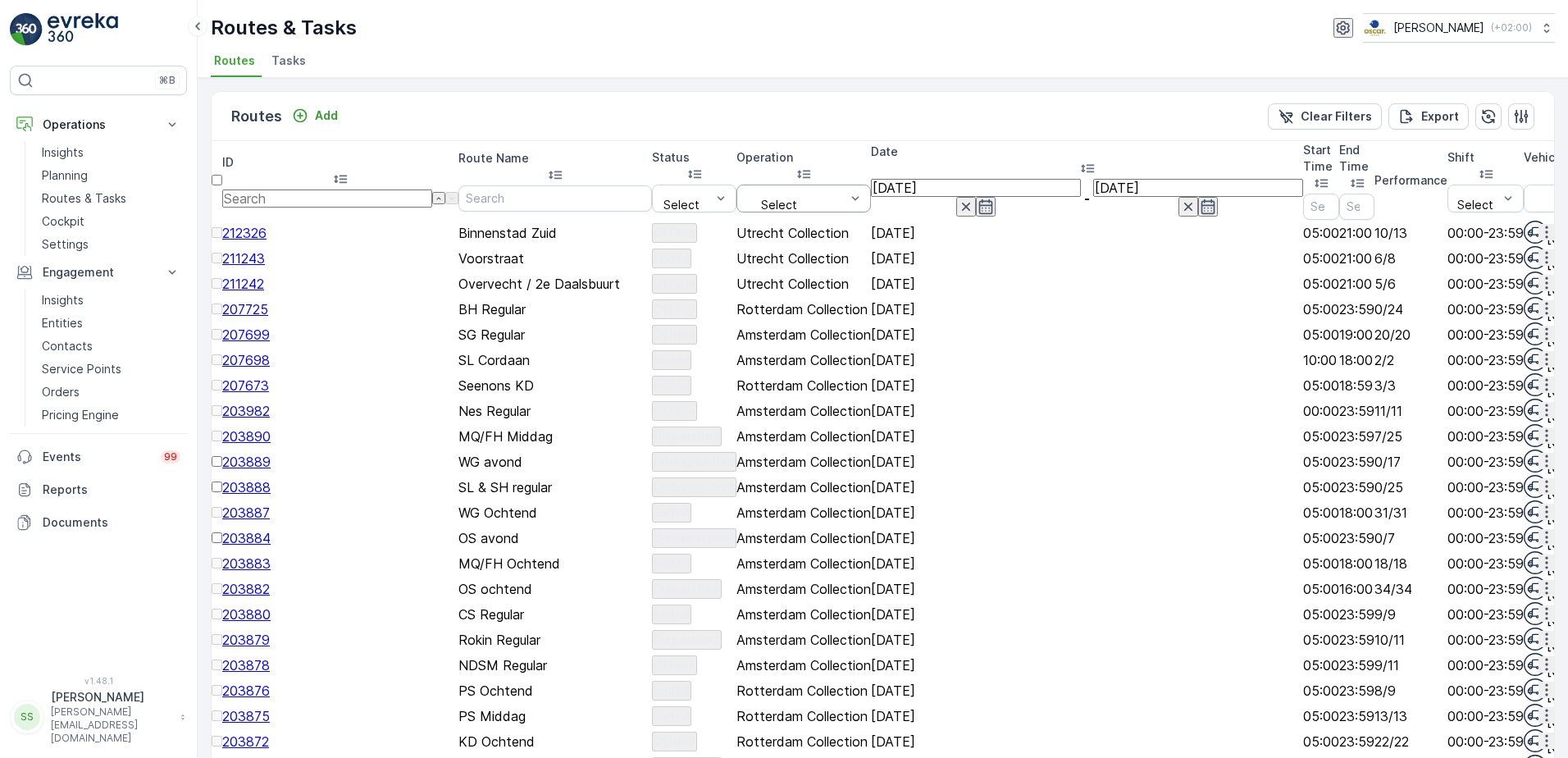
click at [823, 185] on div "Select" at bounding box center [803, 198] width 134 height 28
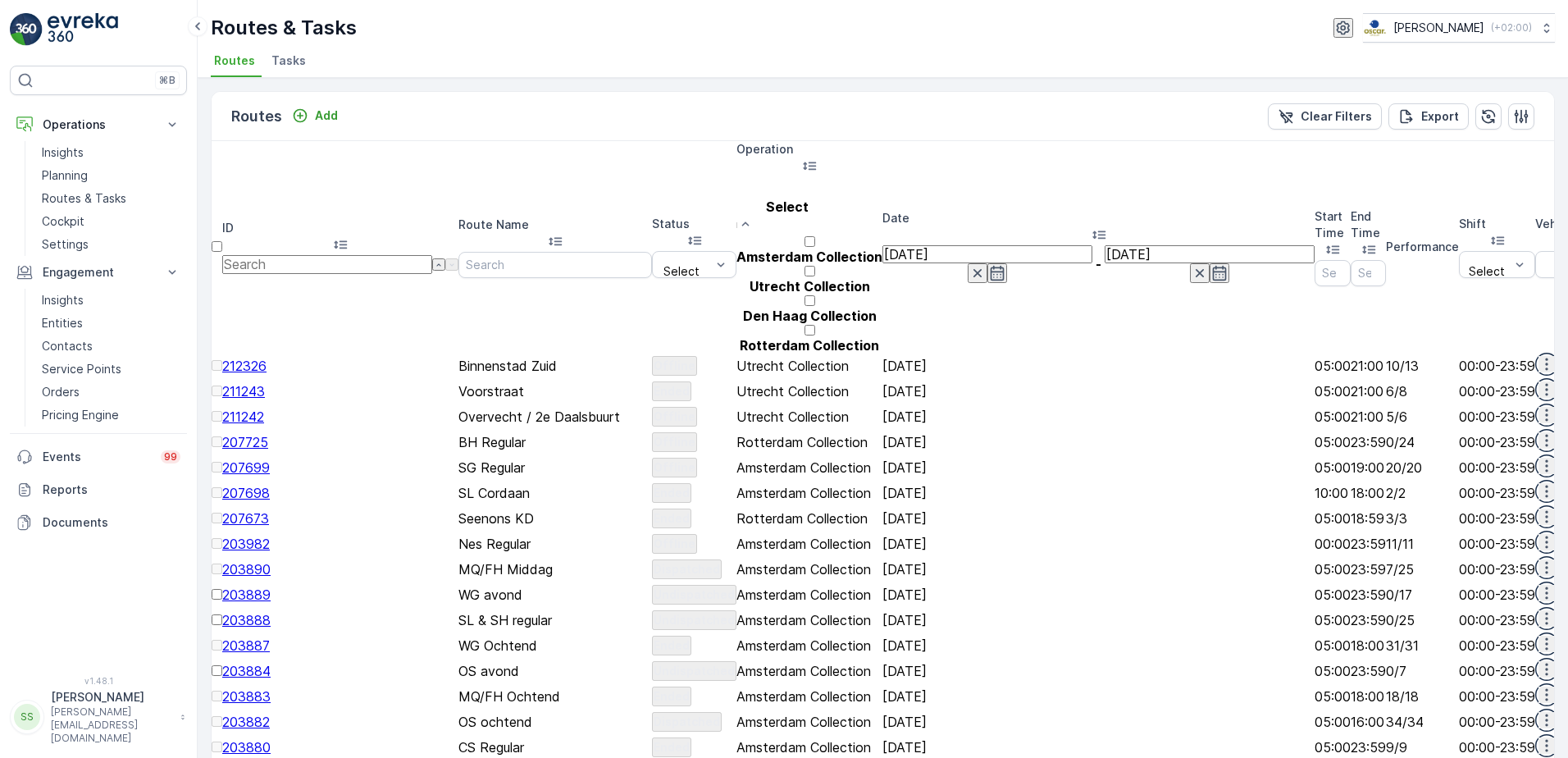
click at [768, 338] on div at bounding box center [809, 338] width 146 height 0
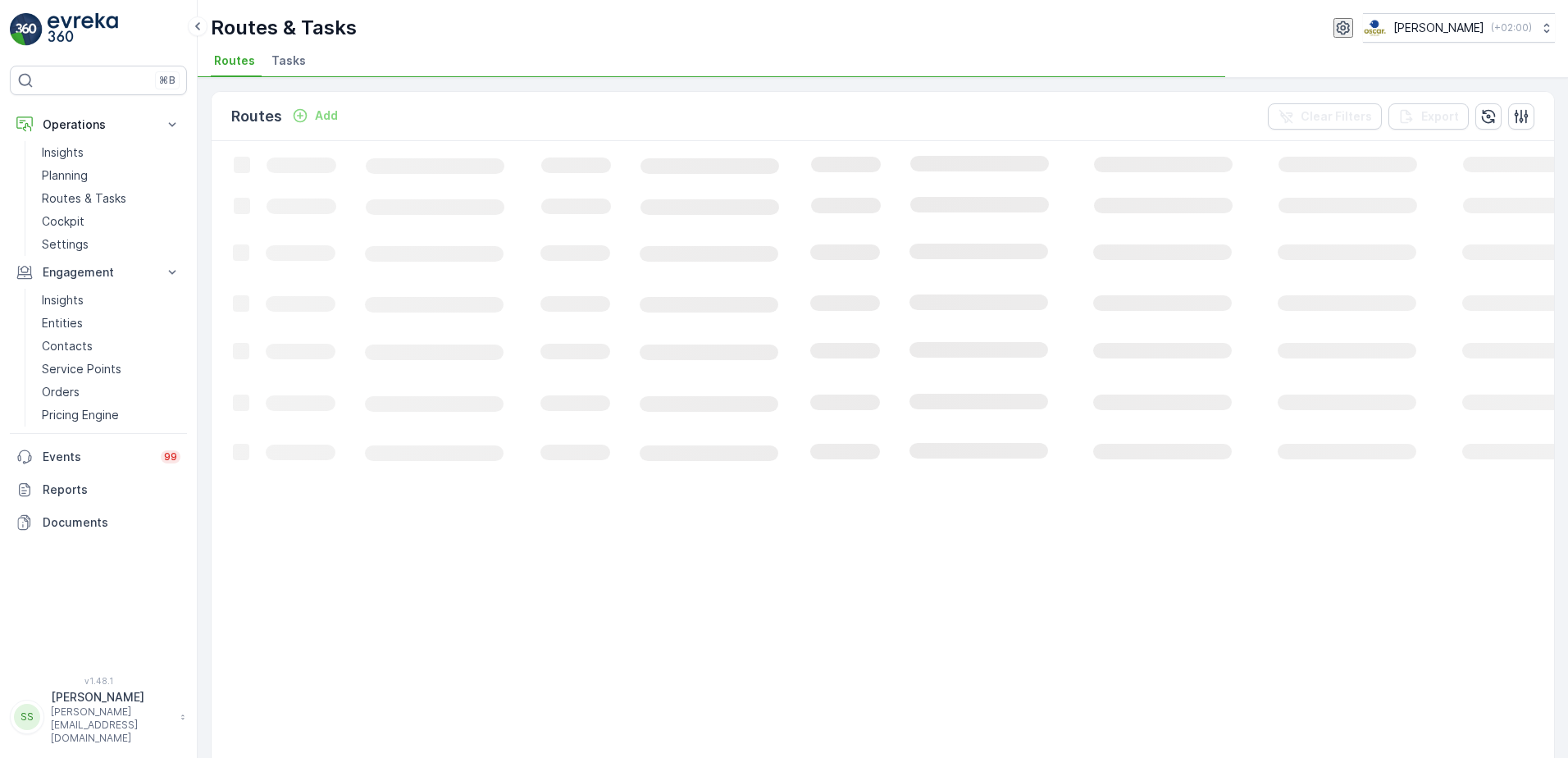
click at [769, 114] on div "Routes Add Clear Filters Export" at bounding box center [883, 116] width 1343 height 49
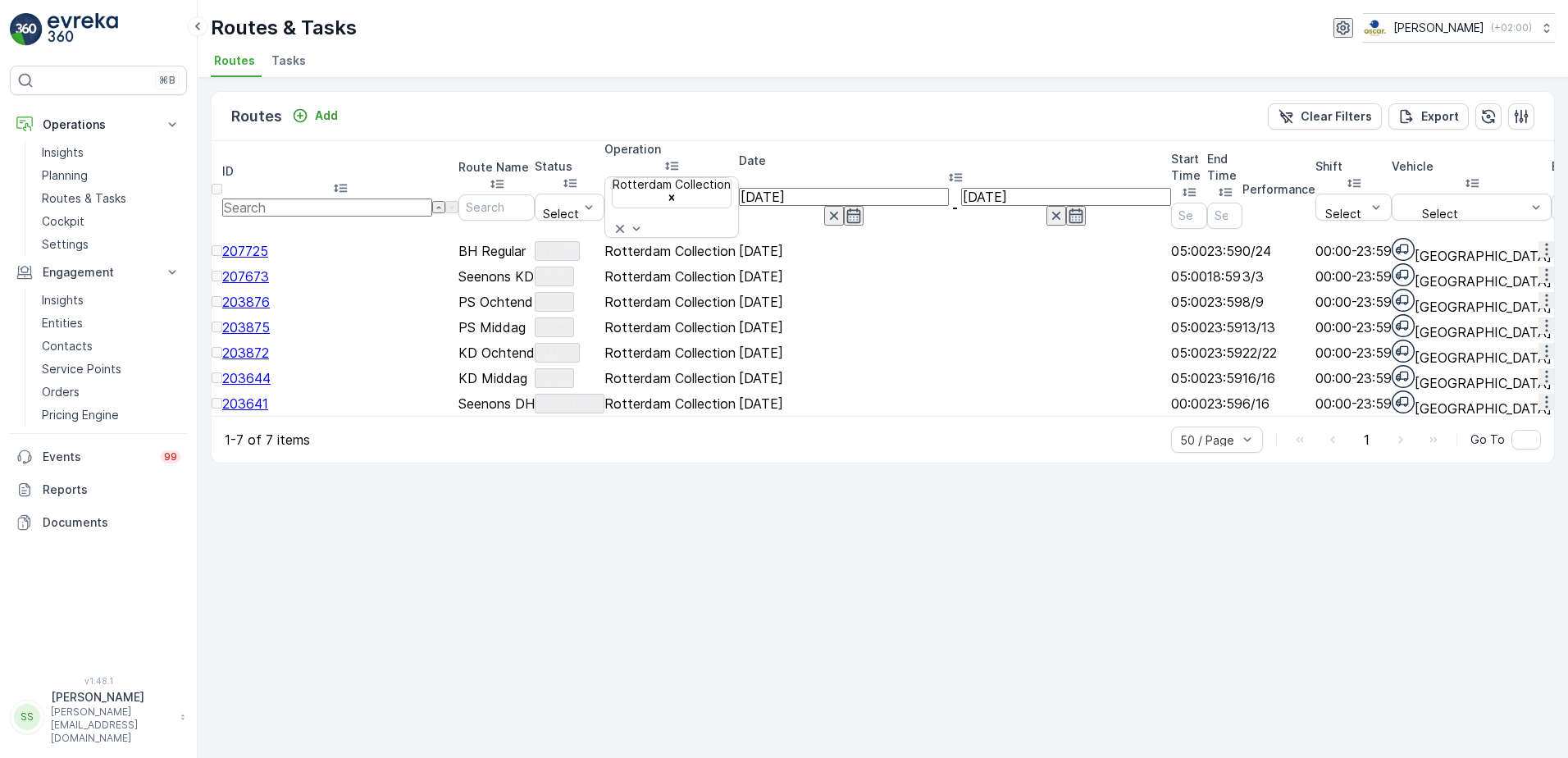
click at [269, 411] on span "203641" at bounding box center [245, 403] width 46 height 16
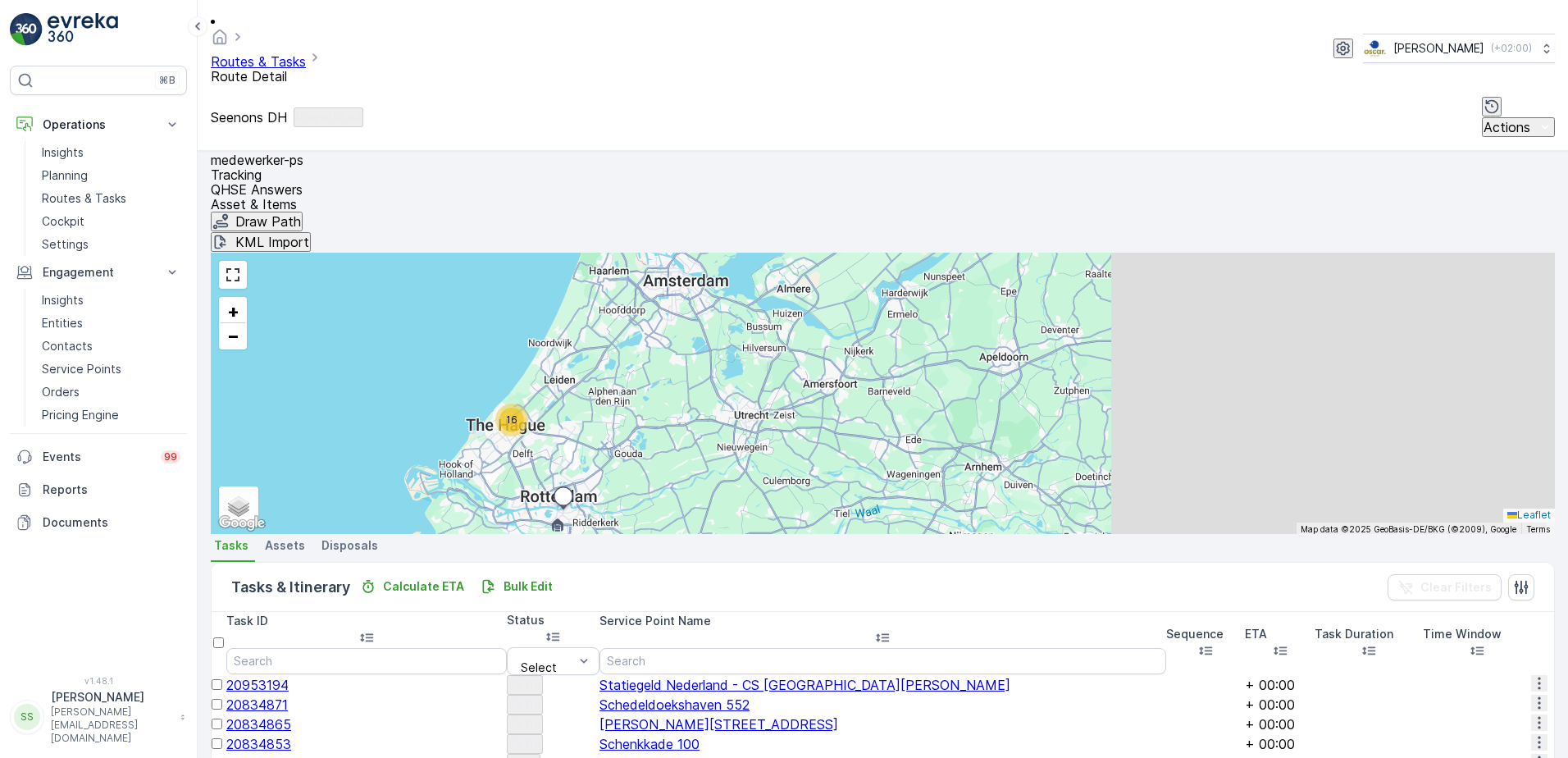
scroll to position [492, 0]
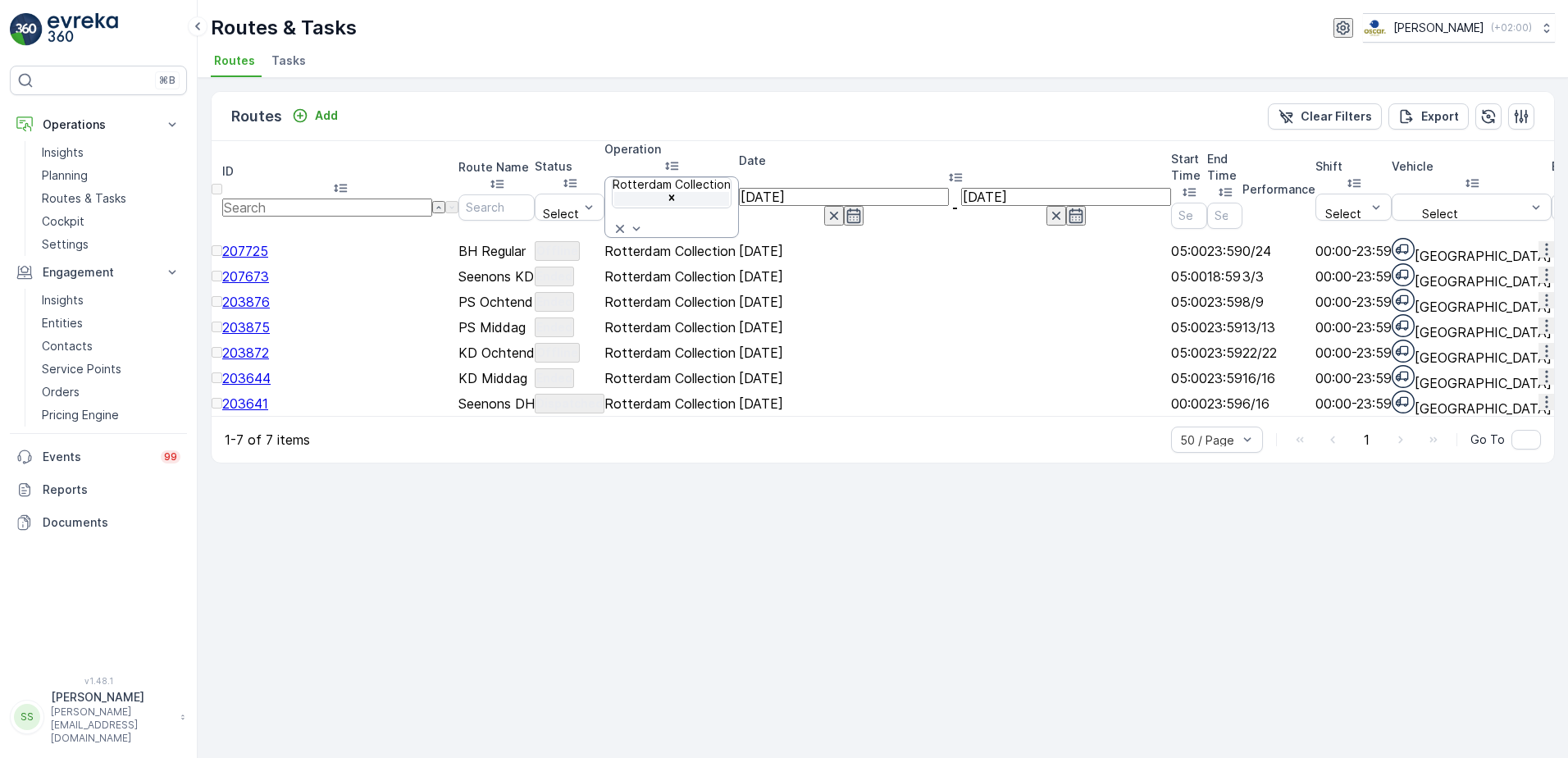
click at [730, 192] on div "Remove Rotterdam Collection" at bounding box center [672, 199] width 116 height 14
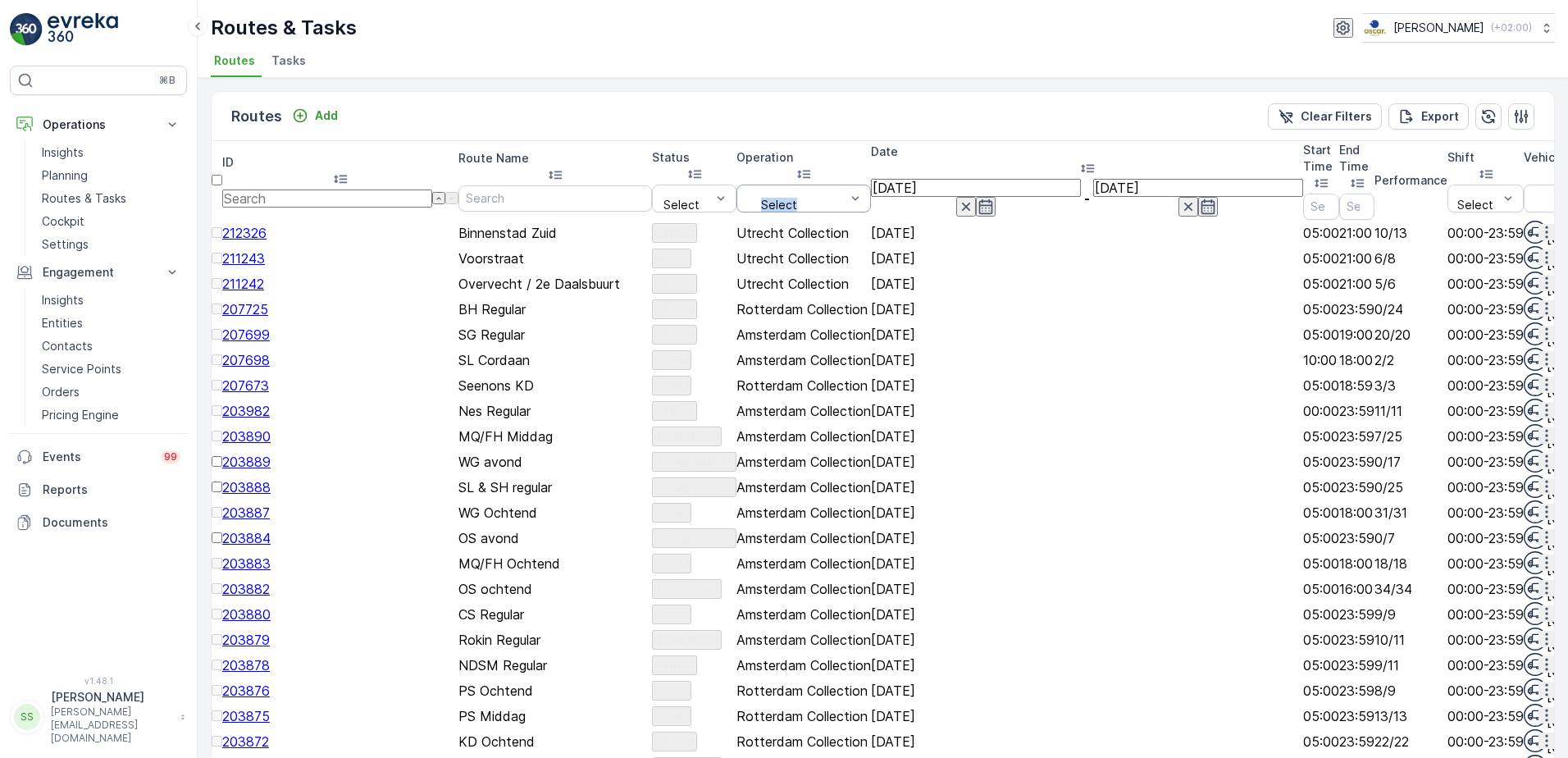
drag, startPoint x: 854, startPoint y: 158, endPoint x: 840, endPoint y: 167, distance: 16.6
click at [840, 167] on th "Operation Select" at bounding box center [803, 181] width 134 height 80
drag, startPoint x: 840, startPoint y: 167, endPoint x: 806, endPoint y: 168, distance: 34.0
click at [800, 185] on div at bounding box center [795, 191] width 103 height 13
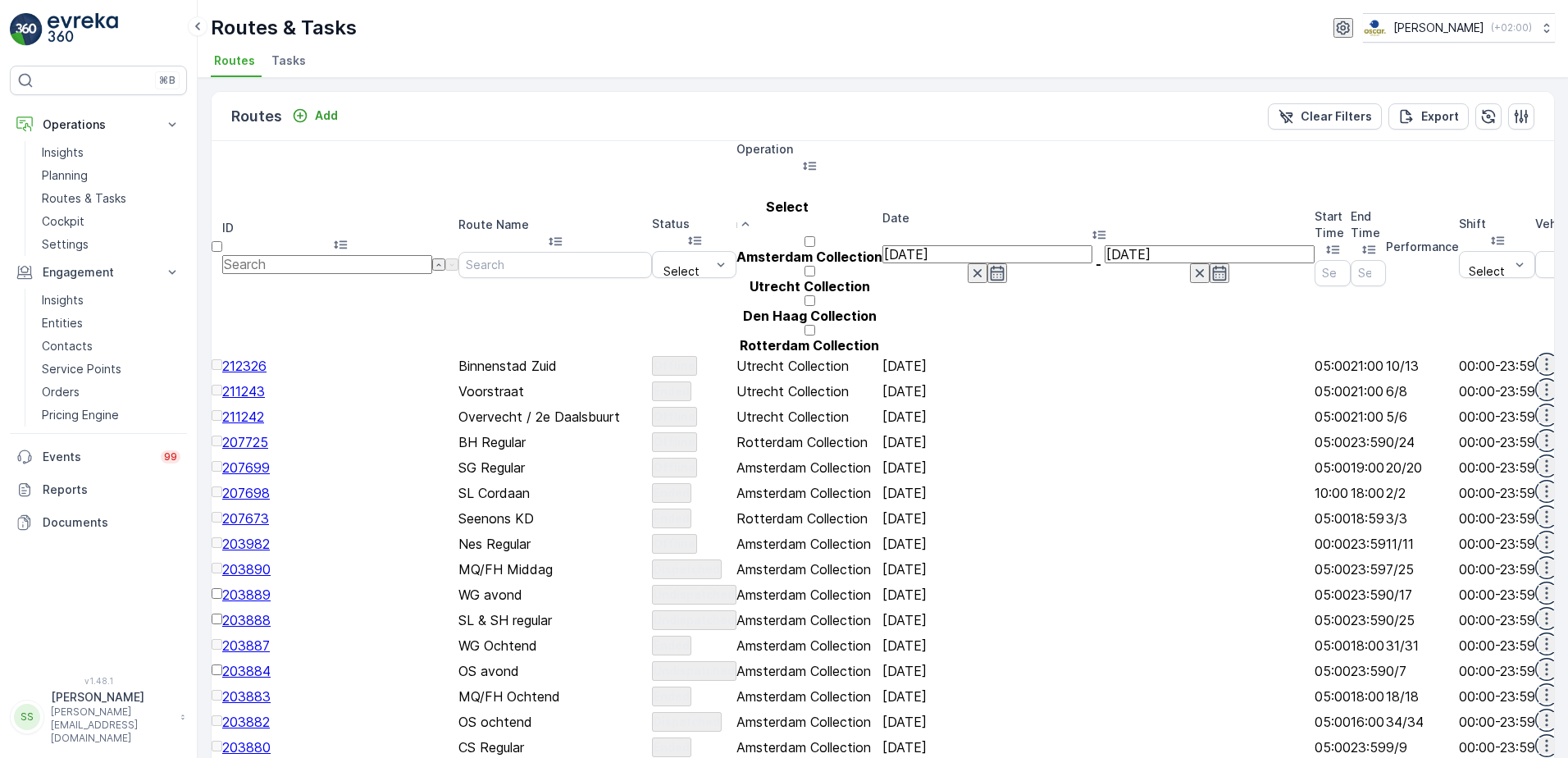
click at [767, 249] on div at bounding box center [809, 249] width 146 height 0
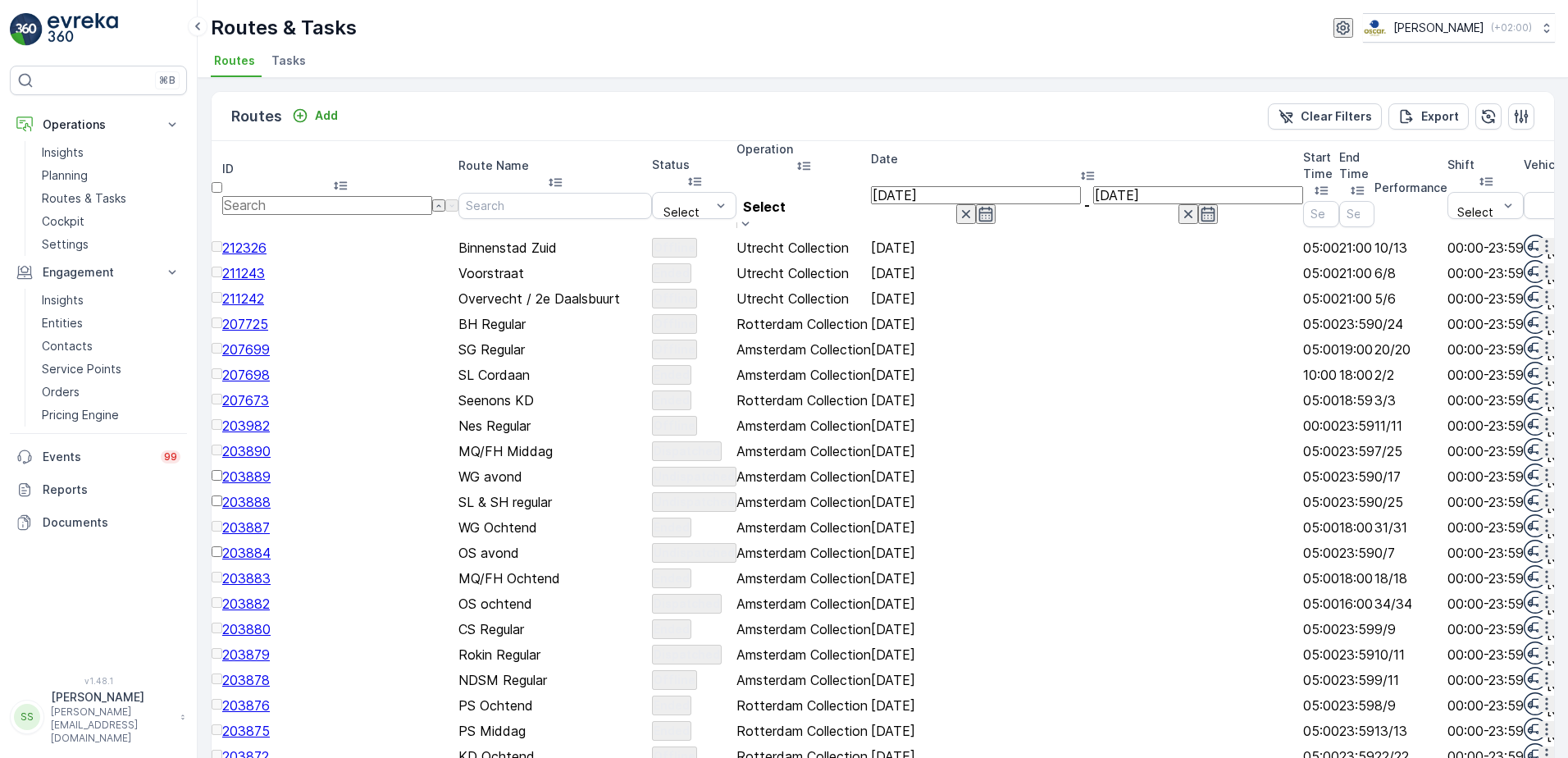
click at [775, 116] on div "Routes Add Clear Filters Export" at bounding box center [883, 116] width 1343 height 49
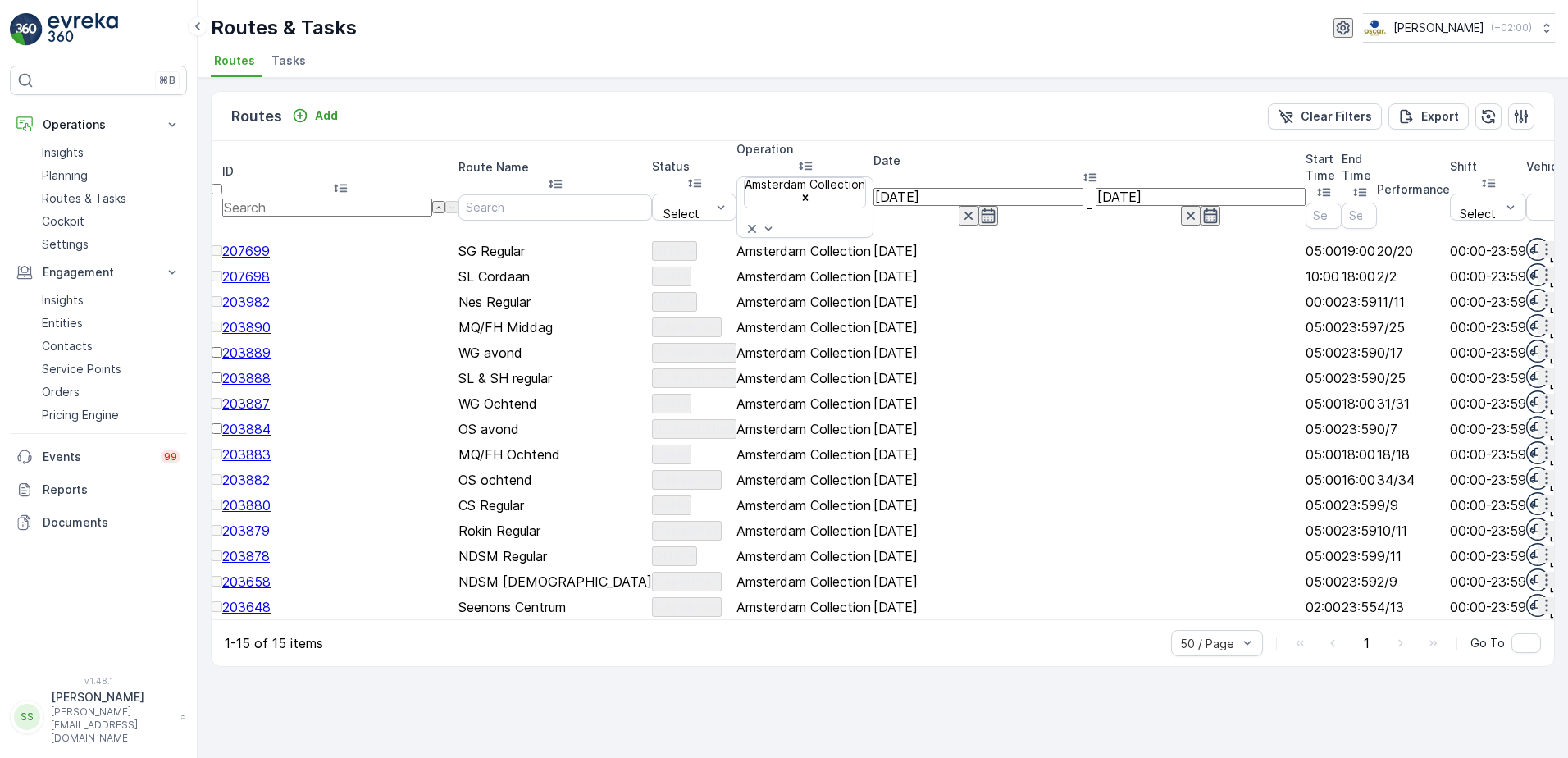
scroll to position [101, 0]
click at [262, 615] on span "203648" at bounding box center [247, 606] width 49 height 16
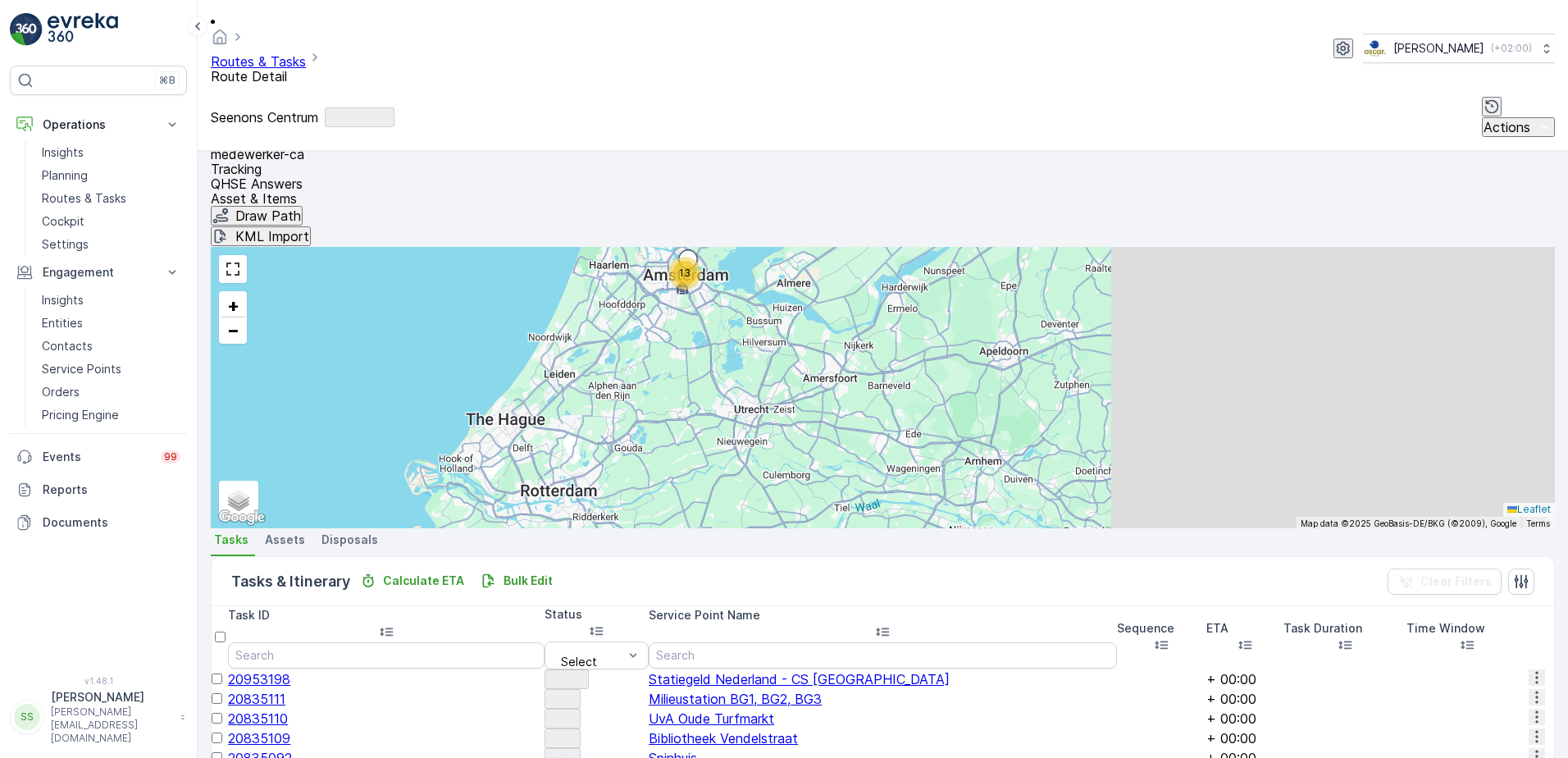
scroll to position [424, 0]
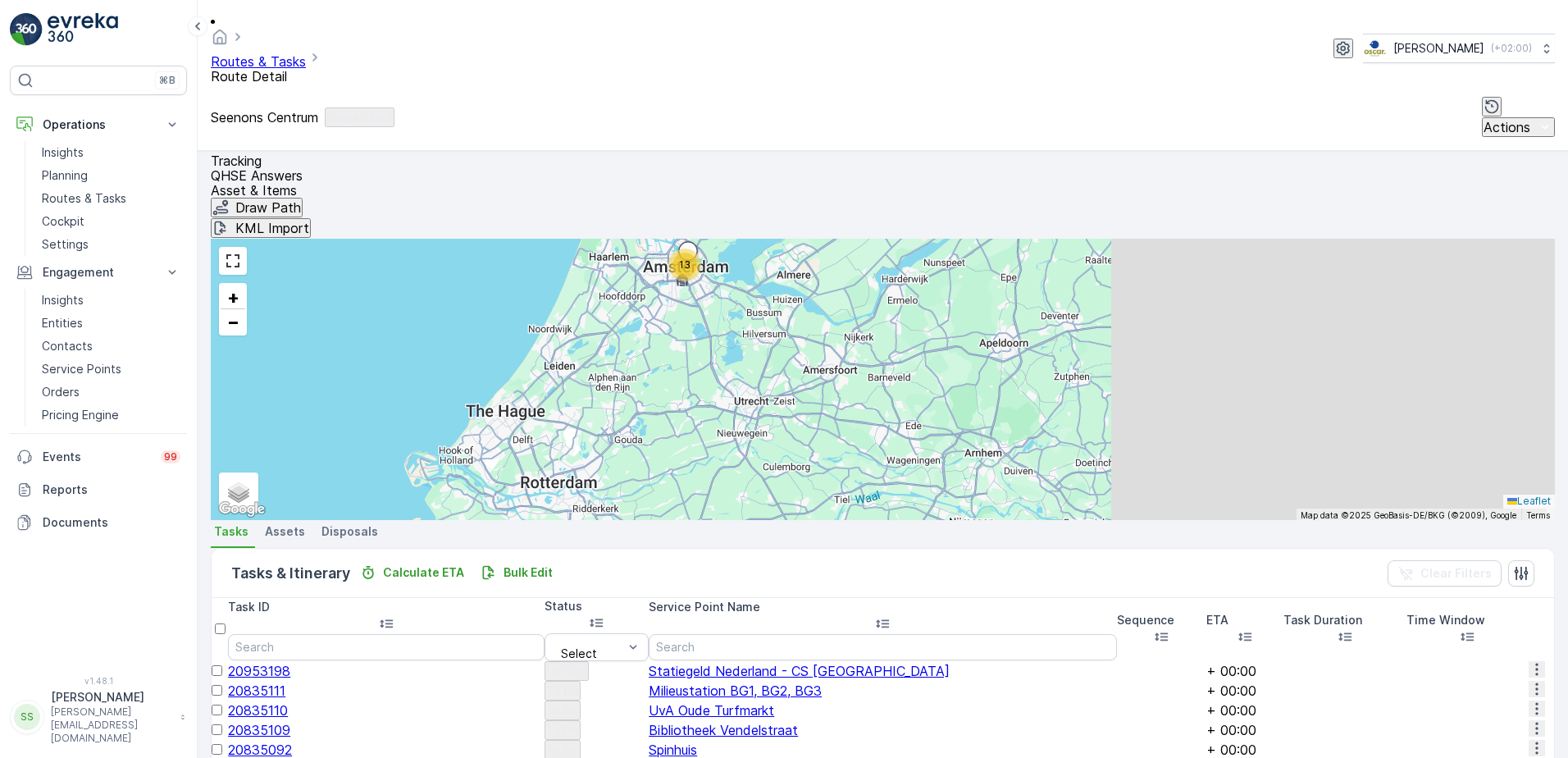
click at [279, 663] on span "20953198" at bounding box center [259, 671] width 62 height 16
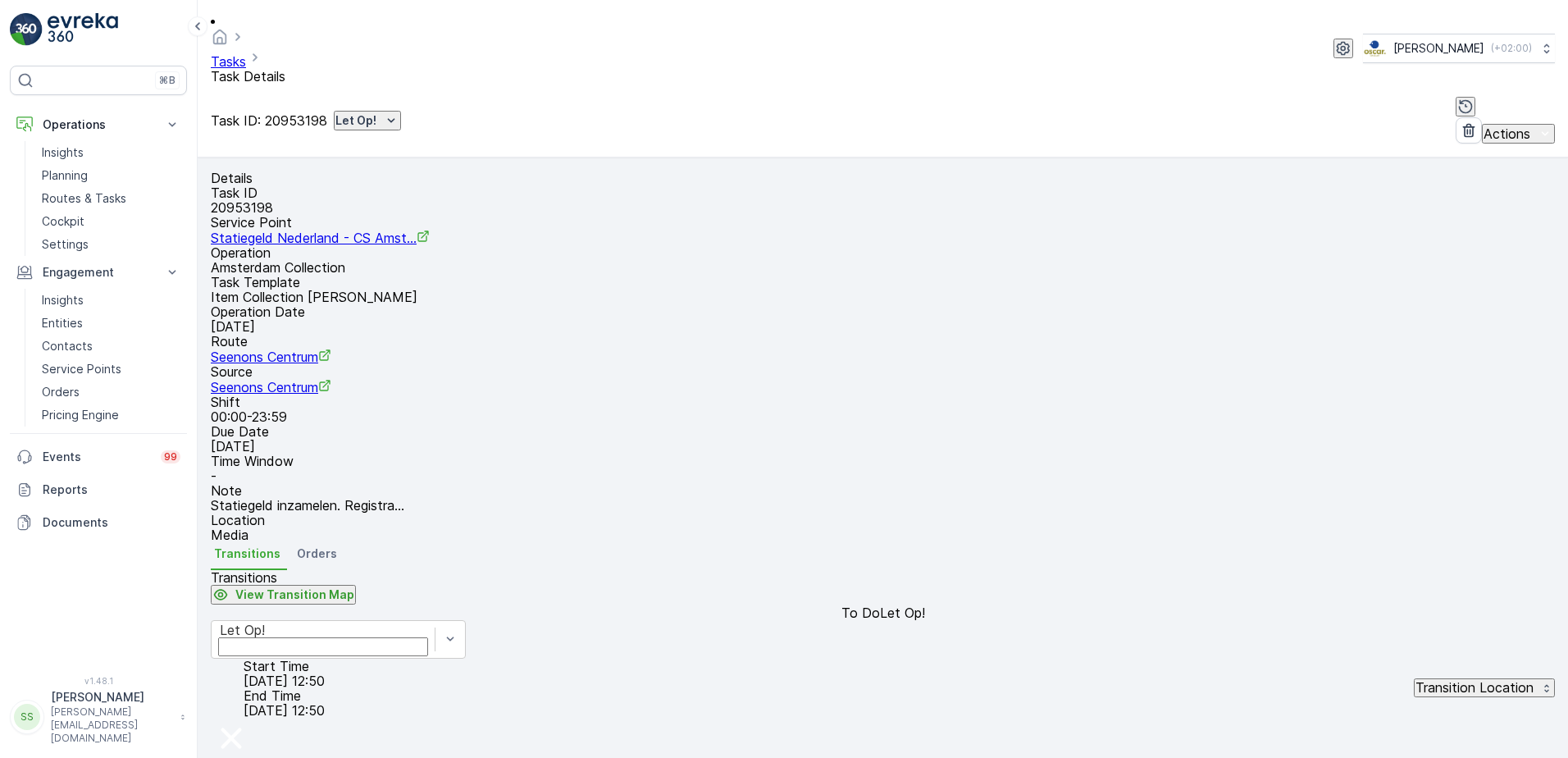
click at [314, 171] on div "Details" at bounding box center [883, 178] width 1344 height 15
click at [366, 171] on div "Details" at bounding box center [883, 178] width 1344 height 15
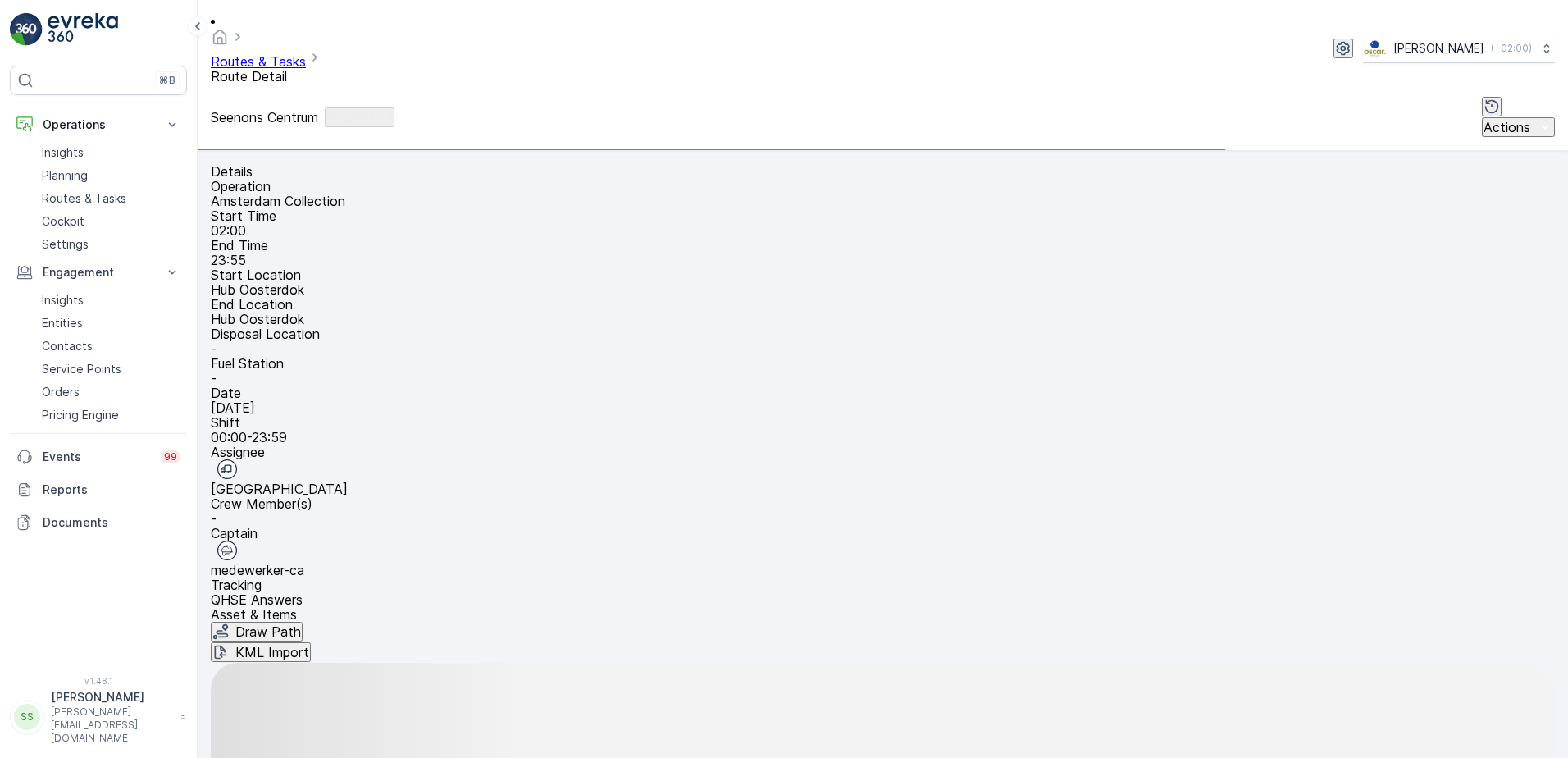
click at [352, 164] on div "Details" at bounding box center [883, 171] width 1344 height 15
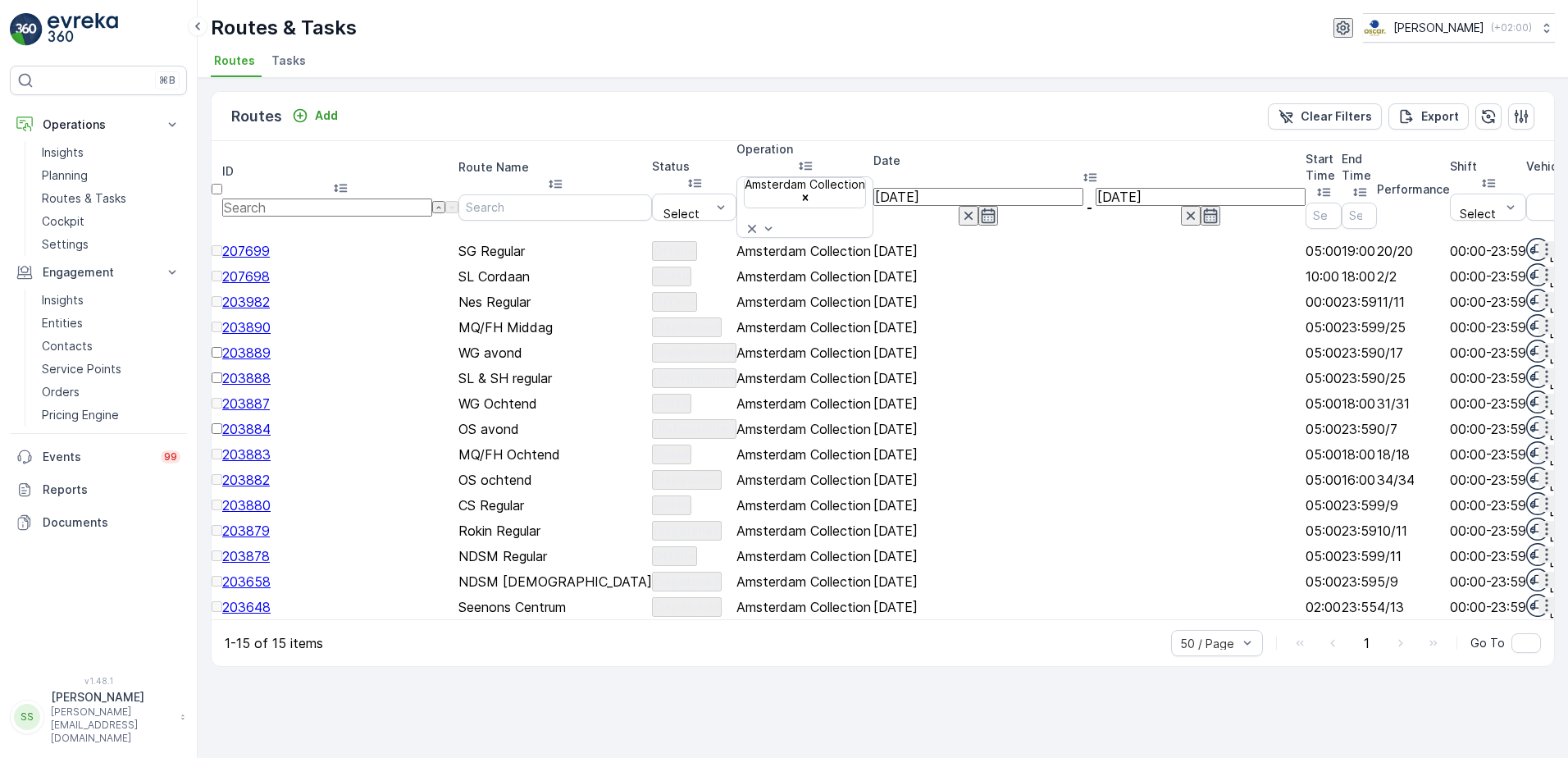
click at [284, 55] on span "Tasks" at bounding box center [288, 61] width 35 height 16
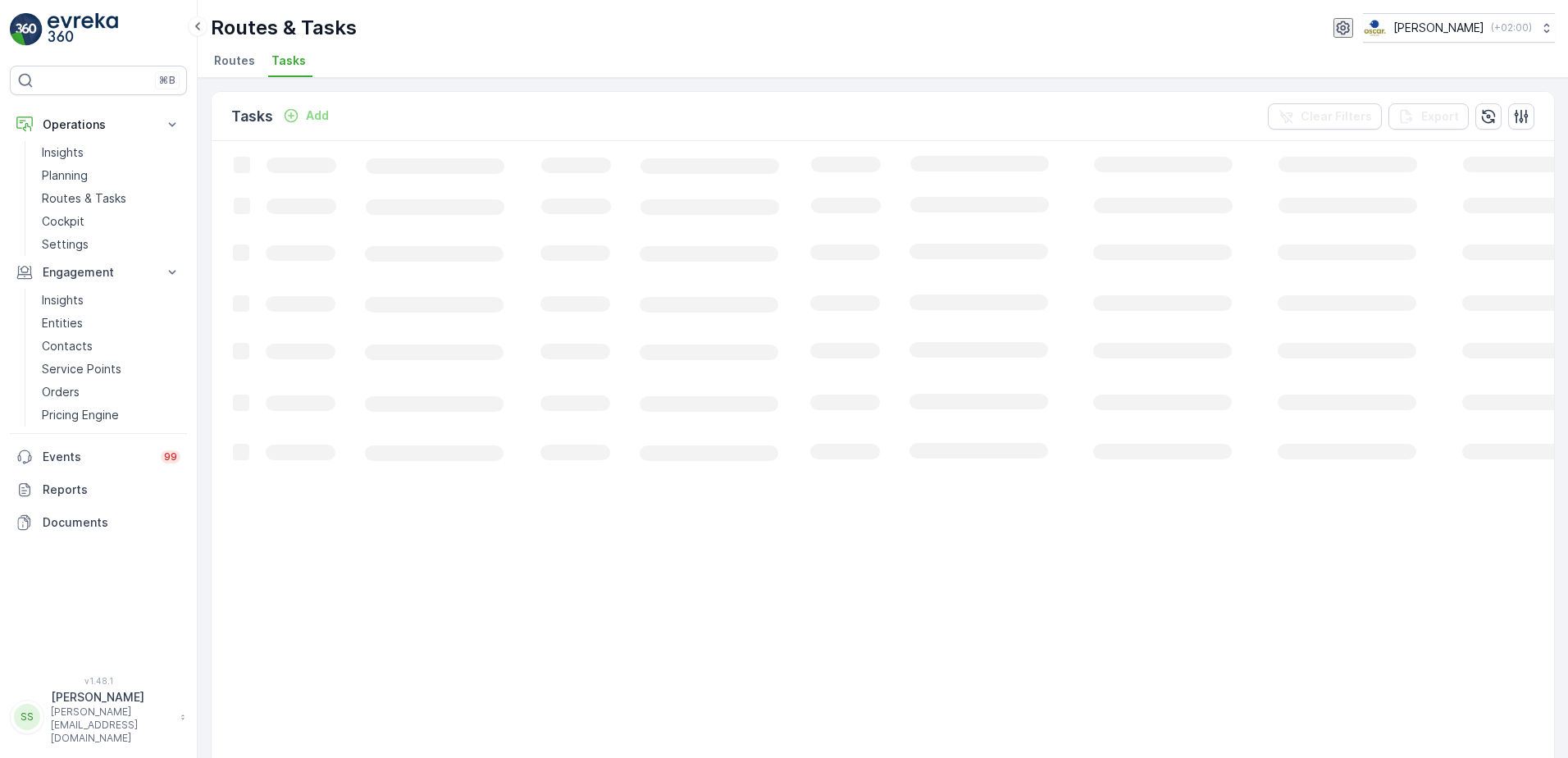
click at [402, 68] on ul "Routes Tasks" at bounding box center [876, 63] width 1332 height 28
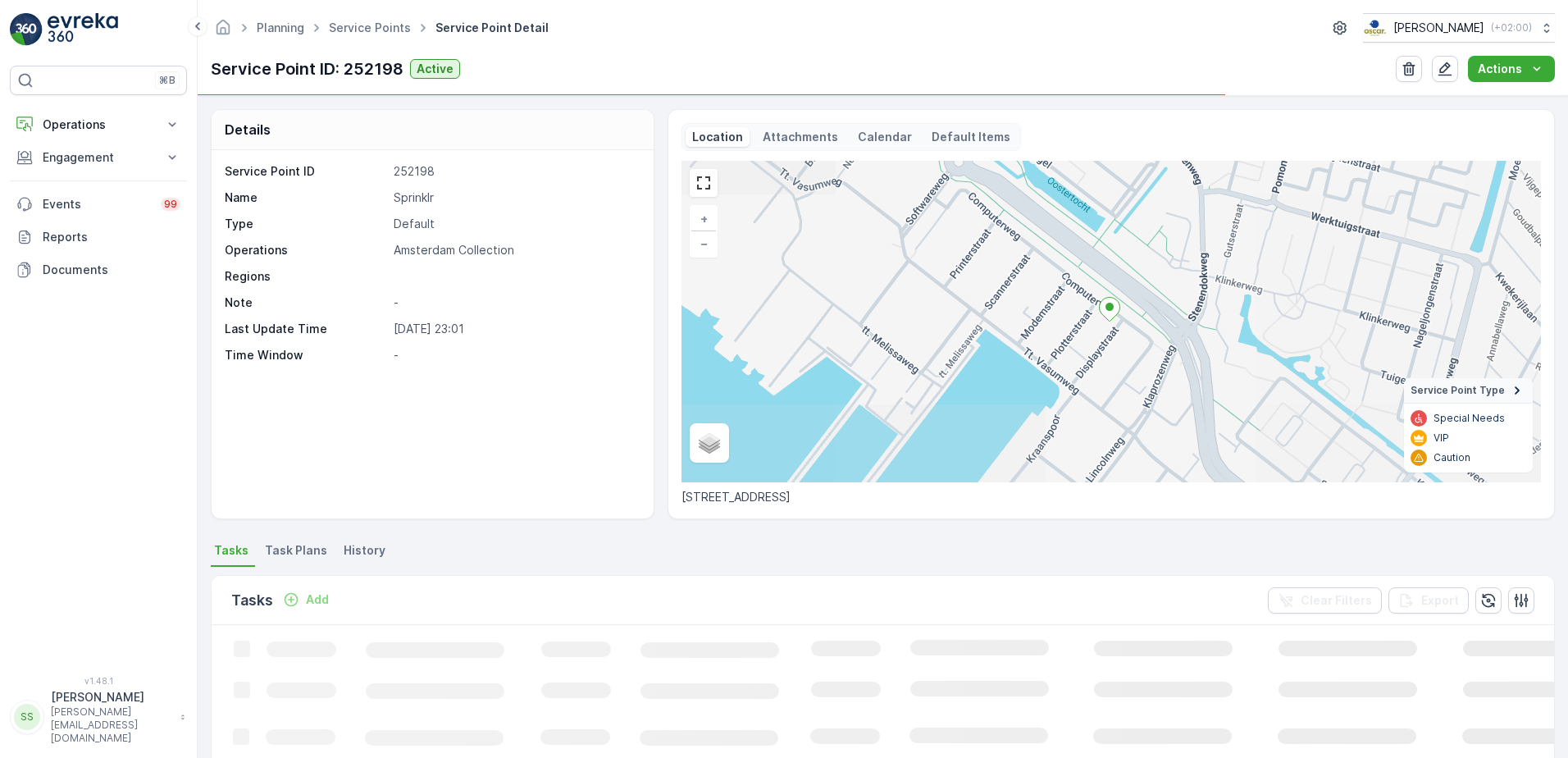
drag, startPoint x: 882, startPoint y: 139, endPoint x: 897, endPoint y: 150, distance: 18.6
click at [882, 139] on p "Calendar" at bounding box center [884, 137] width 54 height 16
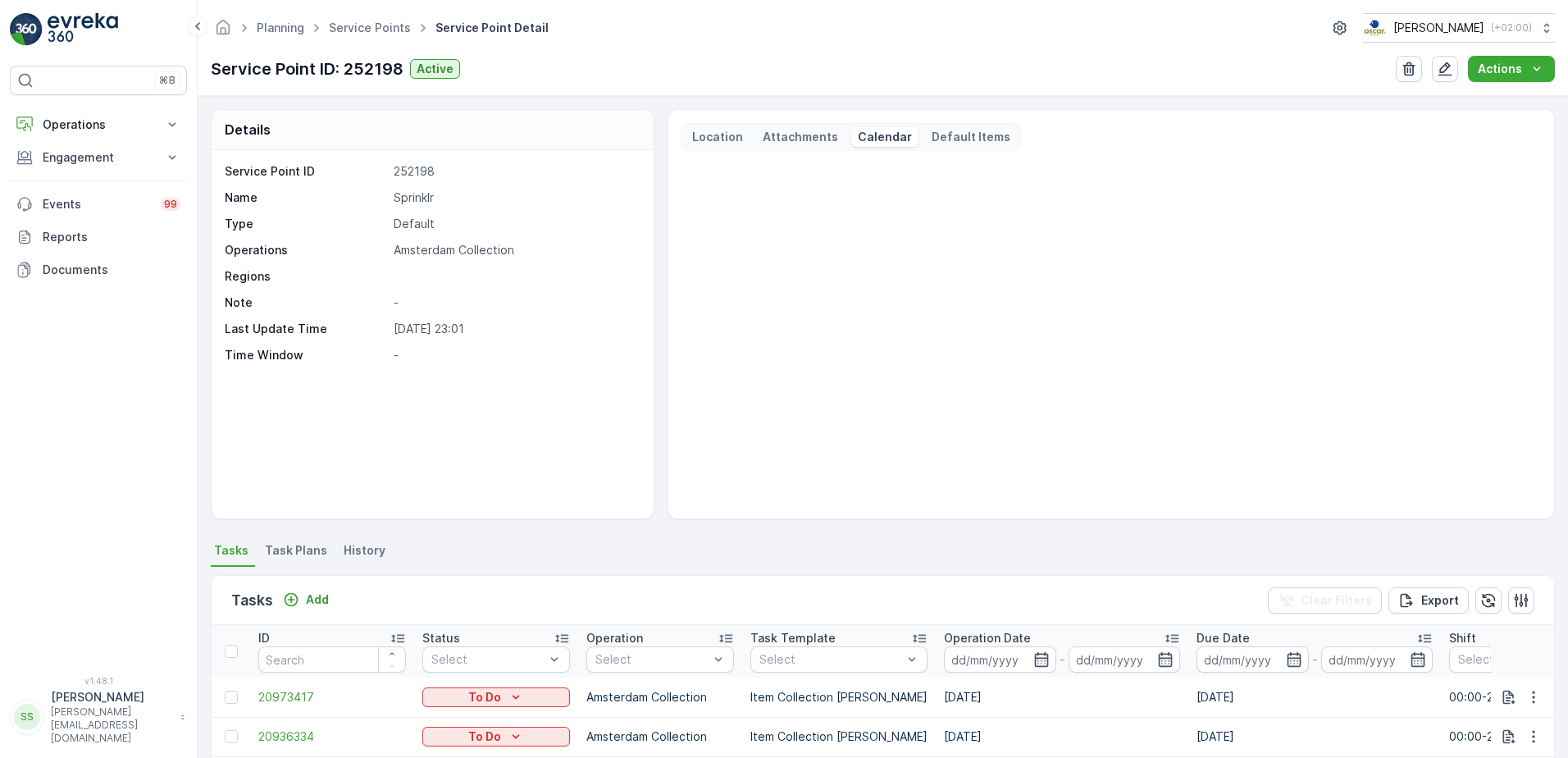
click at [1098, 129] on div "Location Attachments Calendar Default Items" at bounding box center [1111, 137] width 859 height 28
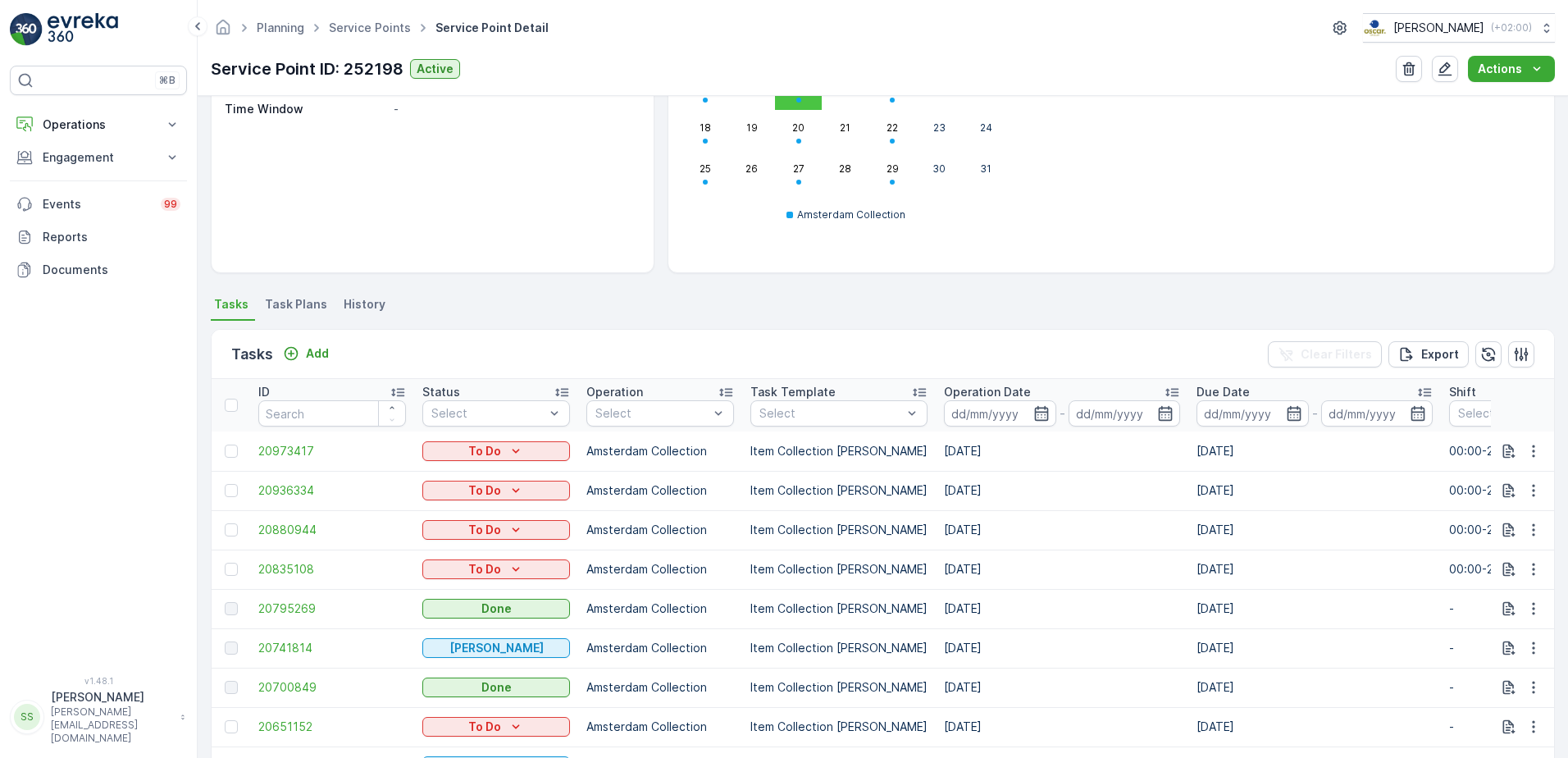
scroll to position [470, 0]
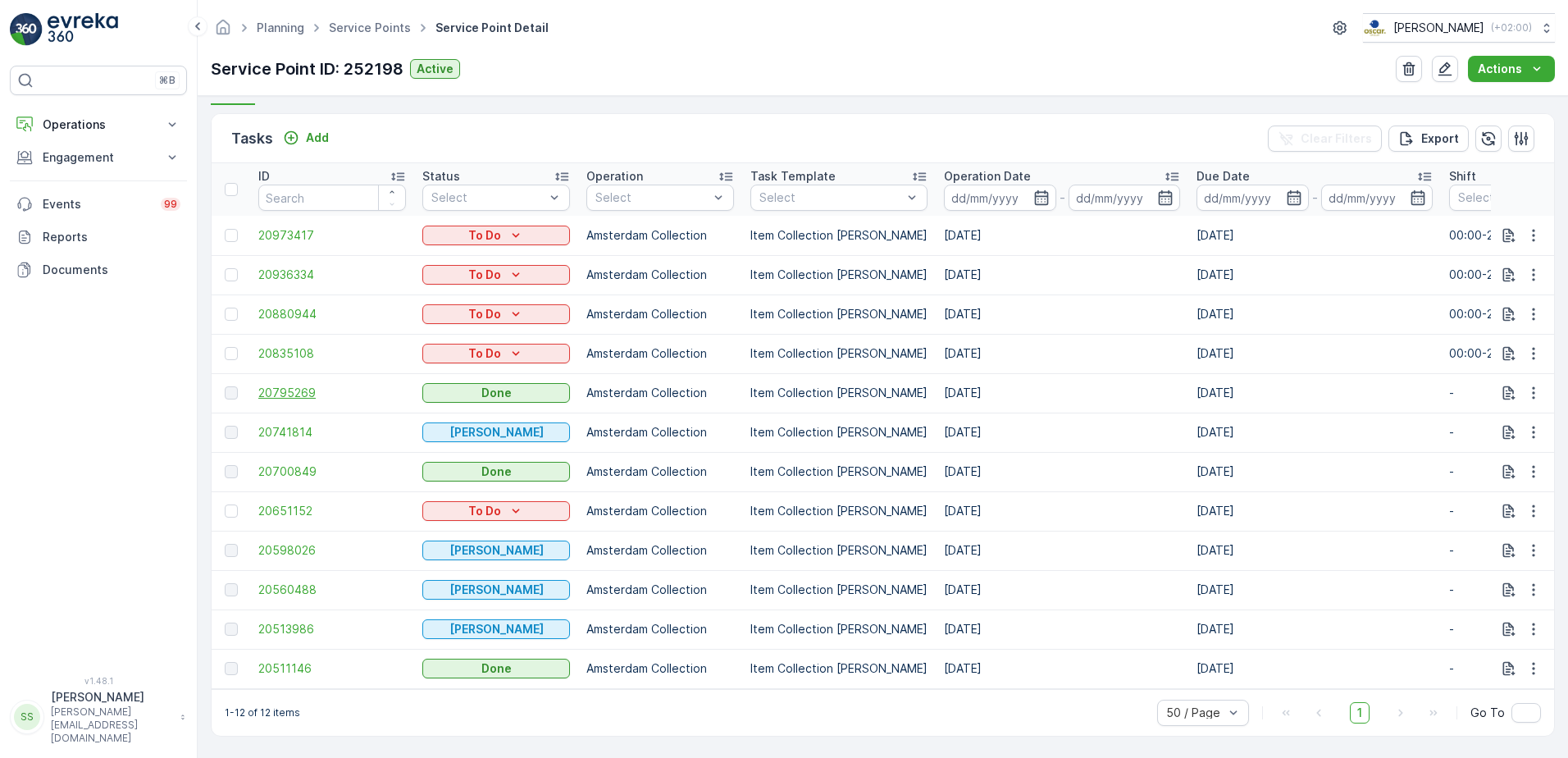
click at [305, 385] on span "20795269" at bounding box center [332, 392] width 147 height 16
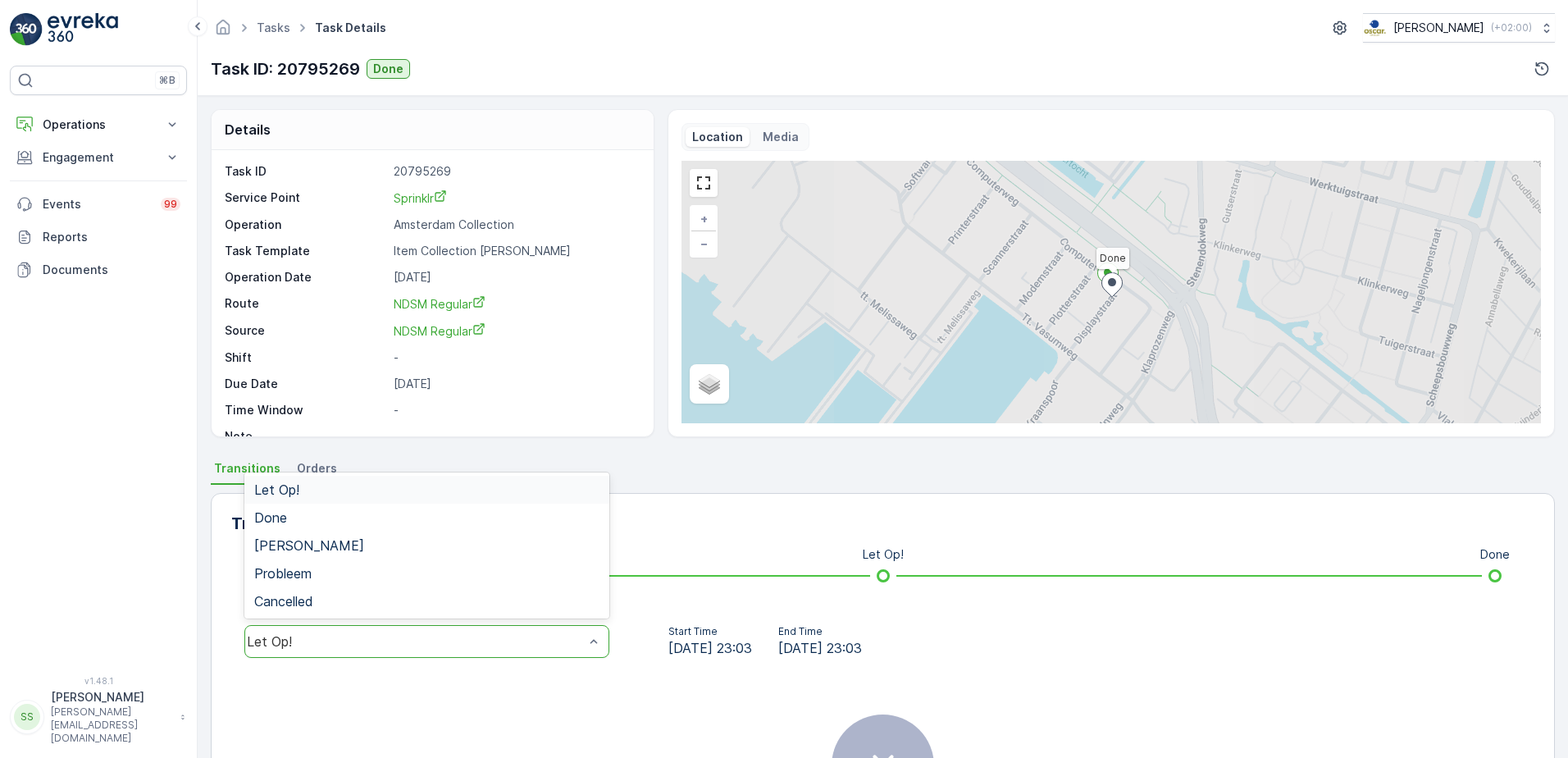
click at [427, 644] on div "Let Op!" at bounding box center [415, 641] width 337 height 15
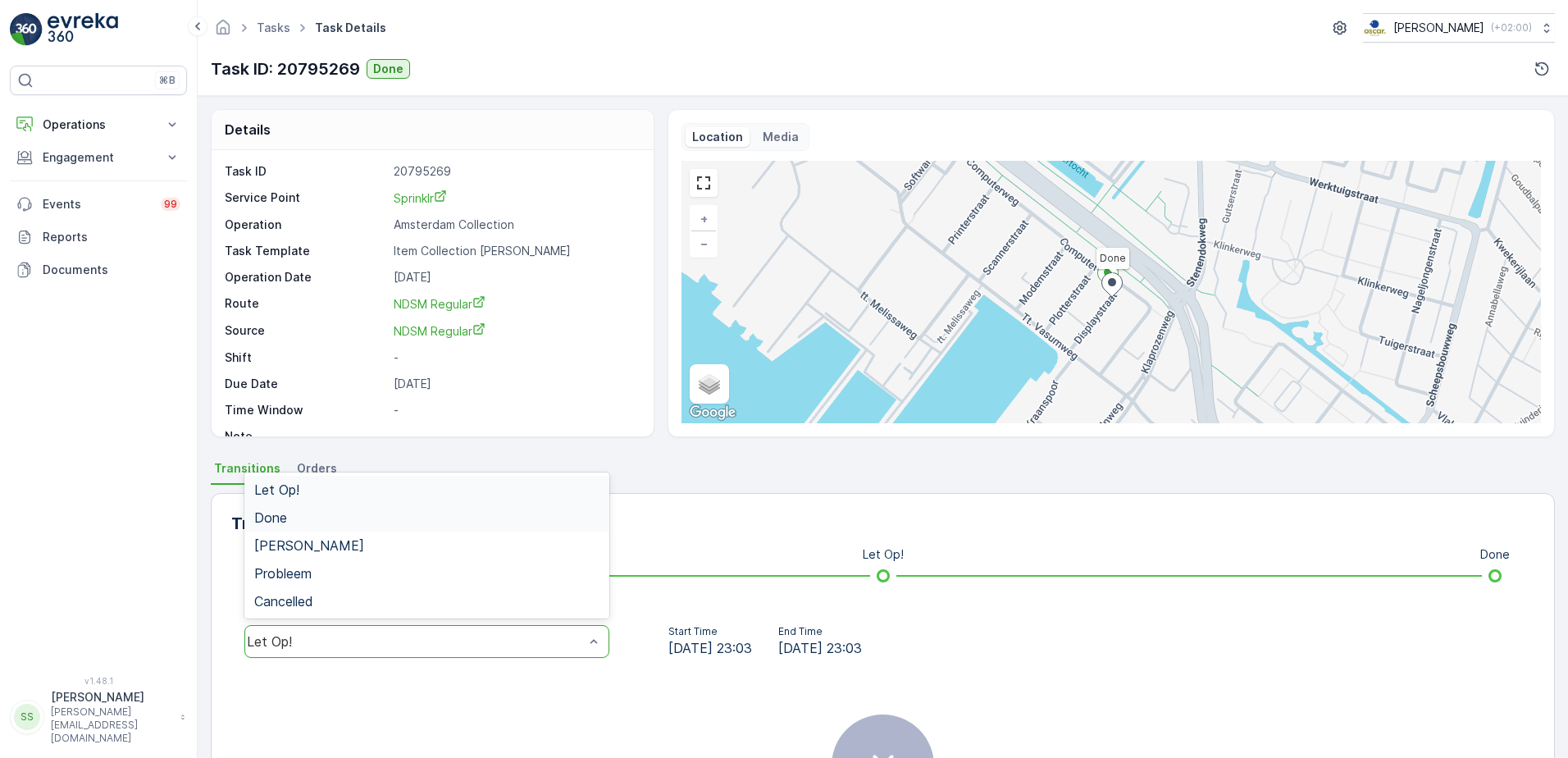
click at [295, 521] on div "Done" at bounding box center [427, 517] width 346 height 15
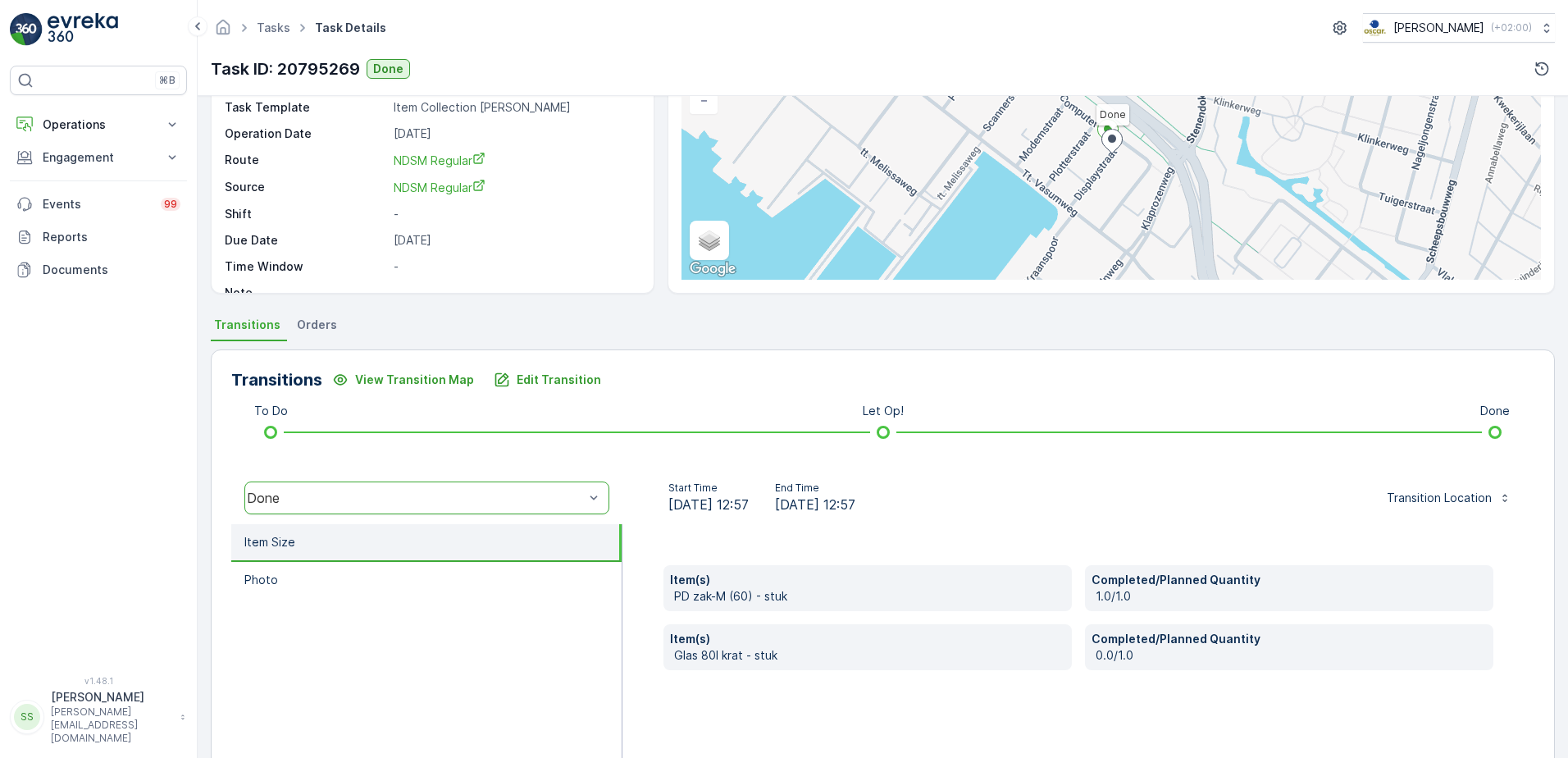
scroll to position [276, 0]
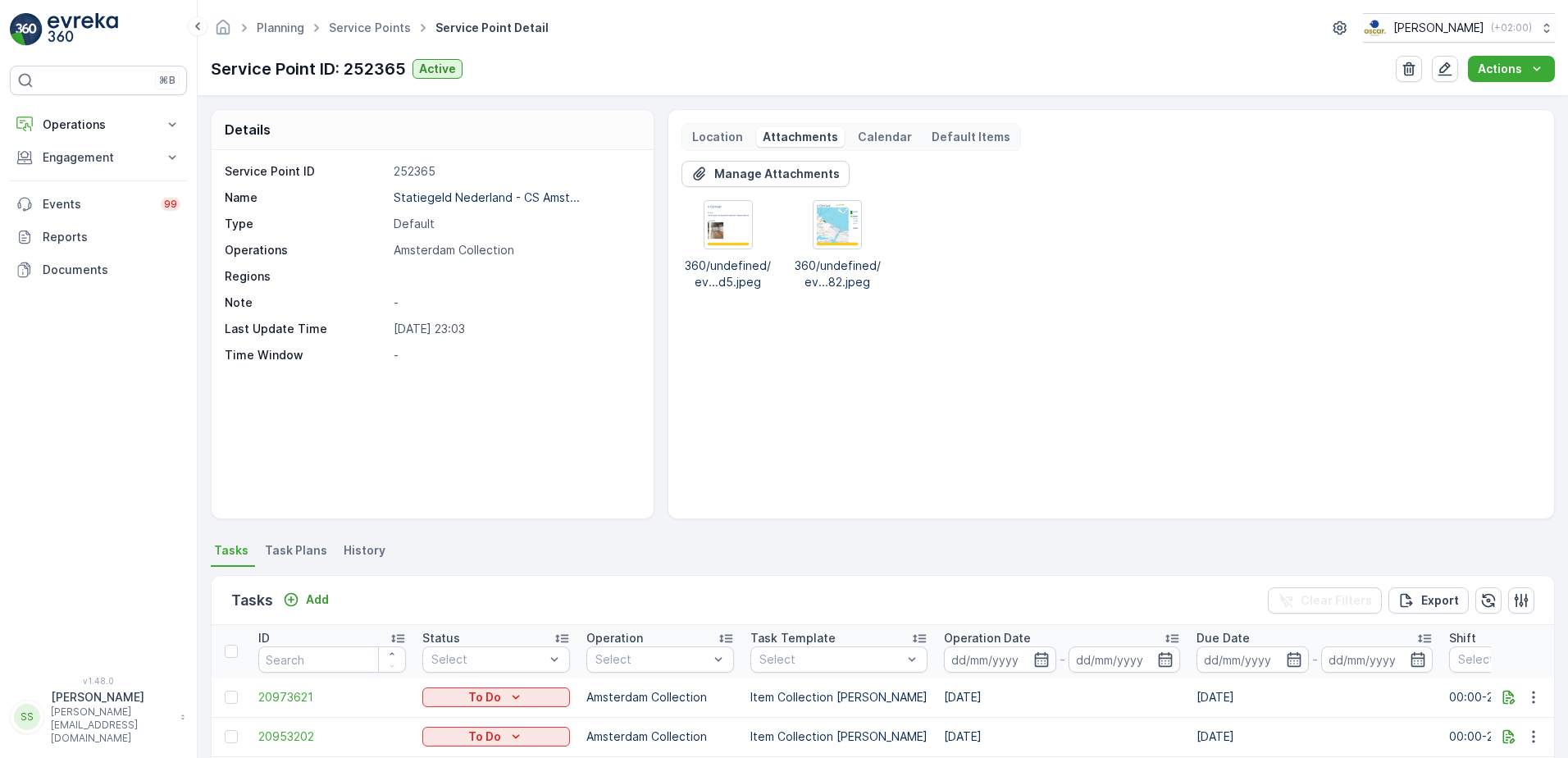
click at [363, 284] on p "Regions" at bounding box center [305, 276] width 162 height 16
click at [55, 118] on p "Operations" at bounding box center [98, 124] width 112 height 16
click at [102, 192] on p "Routes & Tasks" at bounding box center [84, 198] width 85 height 16
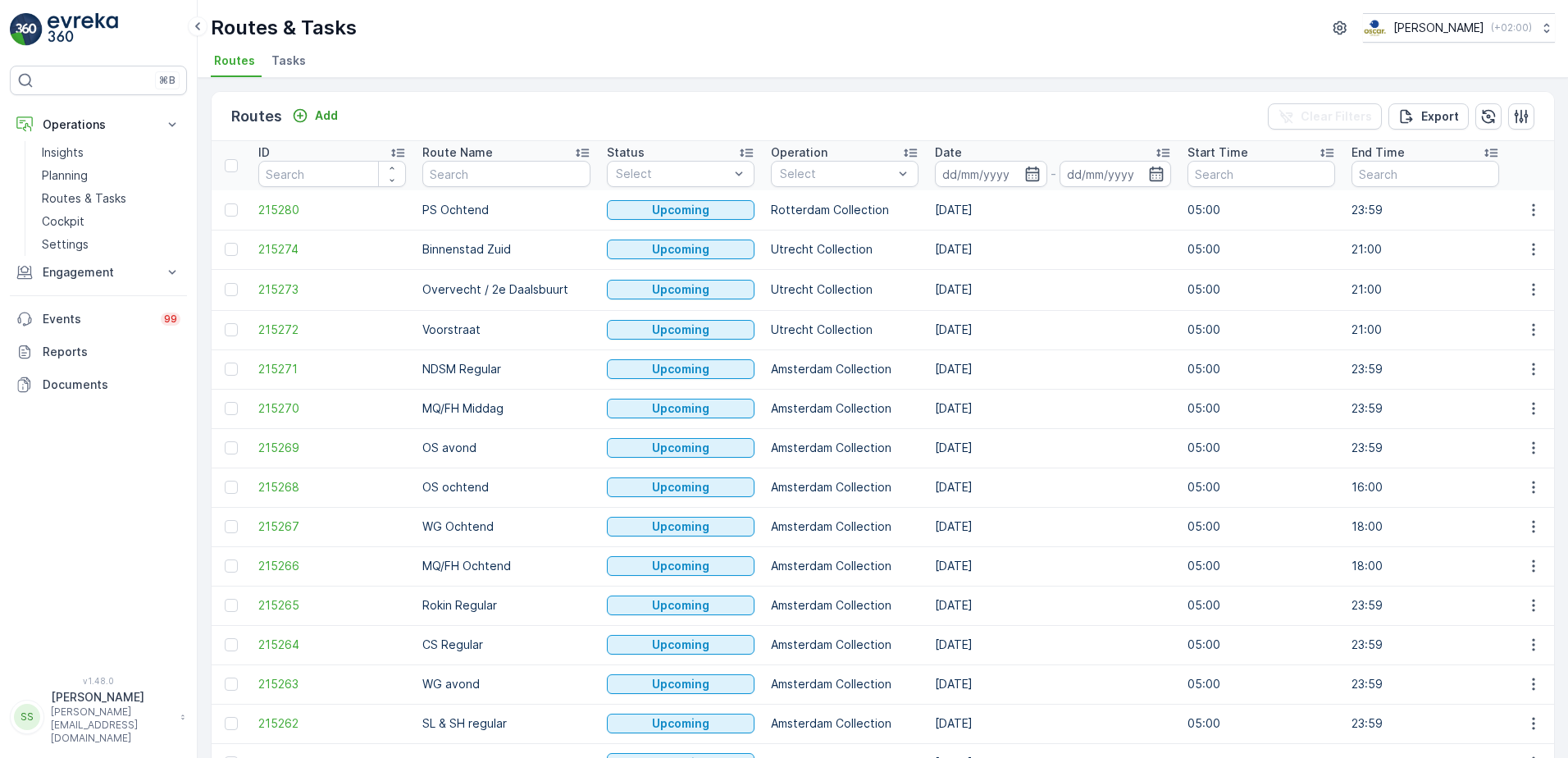
click at [199, 111] on div "Routes Add Clear Filters Export ID Route Name Status Select Operation Select Da…" at bounding box center [883, 418] width 1370 height 680
click at [781, 296] on div at bounding box center [787, 295] width 13 height 13
click at [855, 124] on div "Routes Add Clear Filters Export" at bounding box center [883, 116] width 1343 height 49
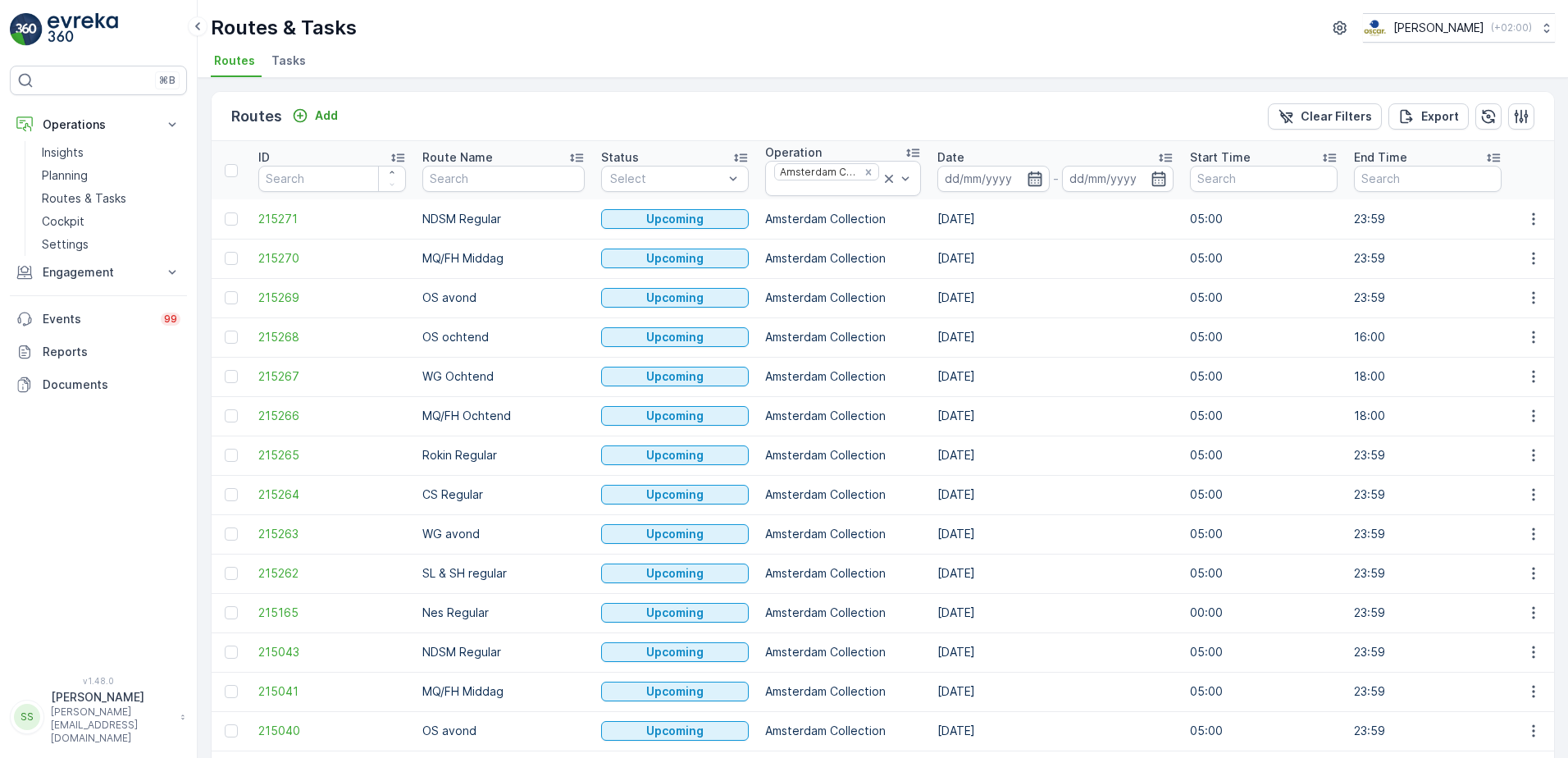
click at [1027, 177] on icon "button" at bounding box center [1035, 178] width 16 height 16
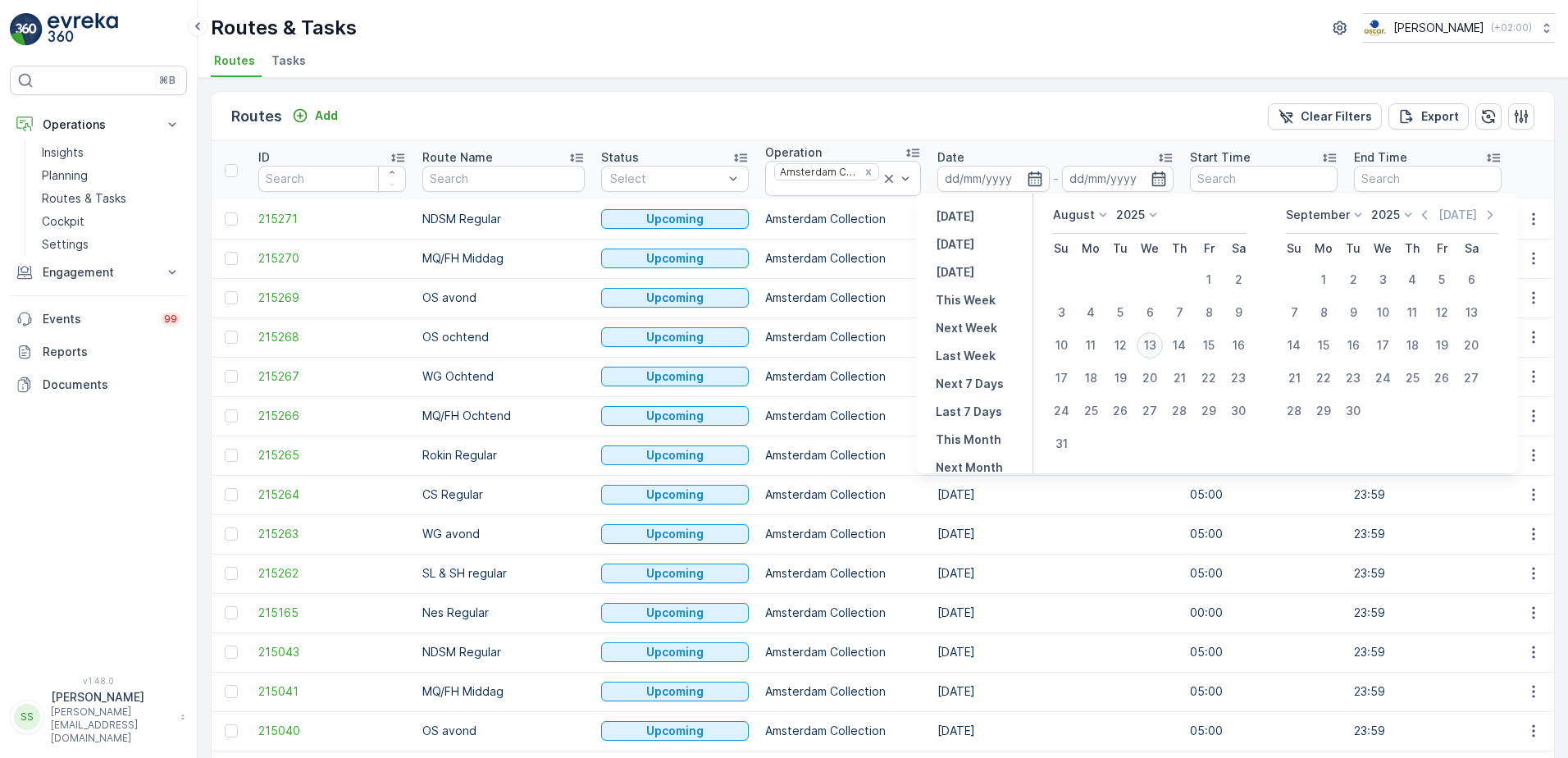
click at [1155, 344] on div "13" at bounding box center [1150, 345] width 26 height 26
type input "[DATE]"
click at [1076, 146] on th "Date 13.08.2025 - 13.08.2025" at bounding box center [1056, 170] width 253 height 58
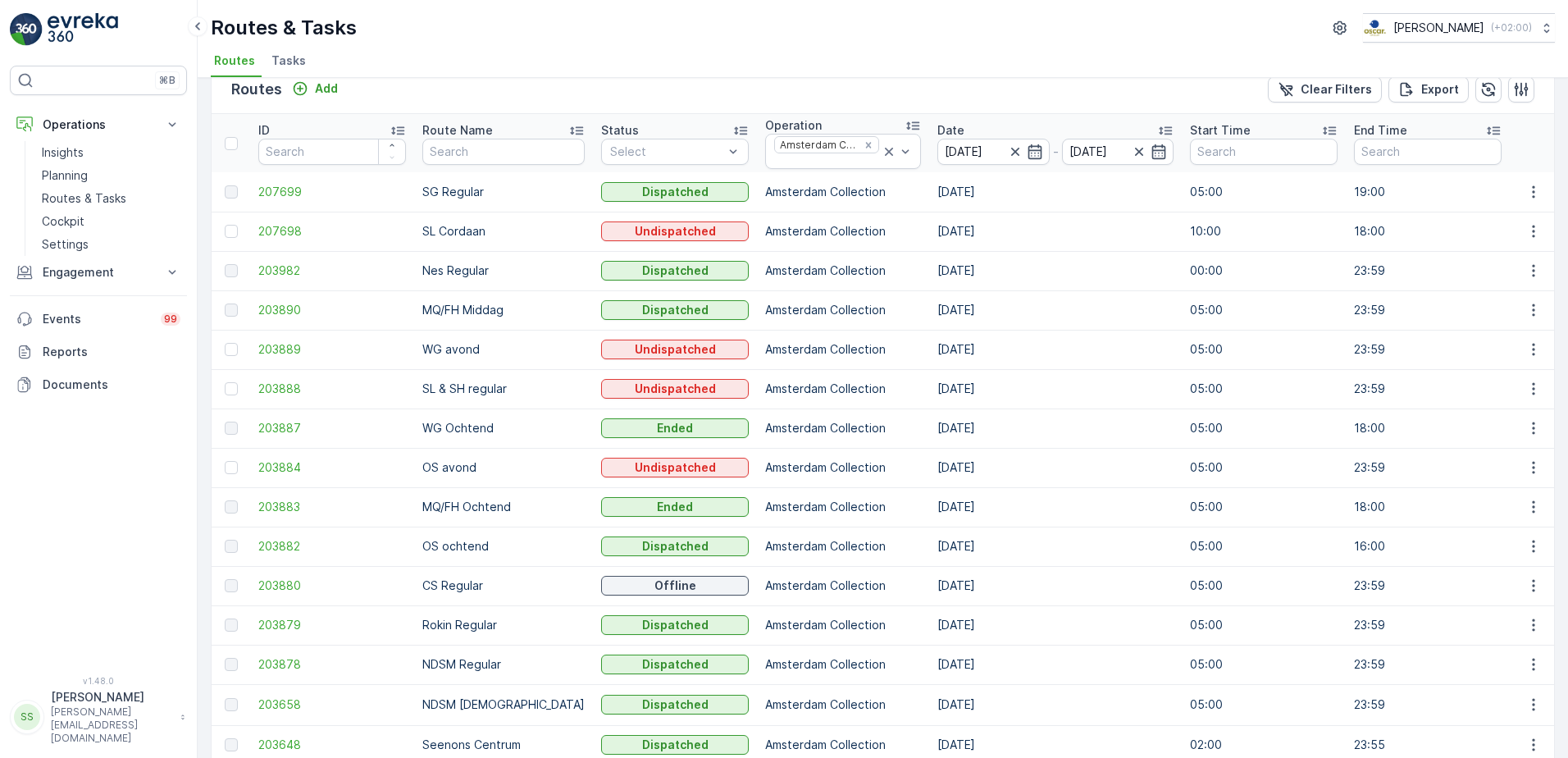
scroll to position [101, 0]
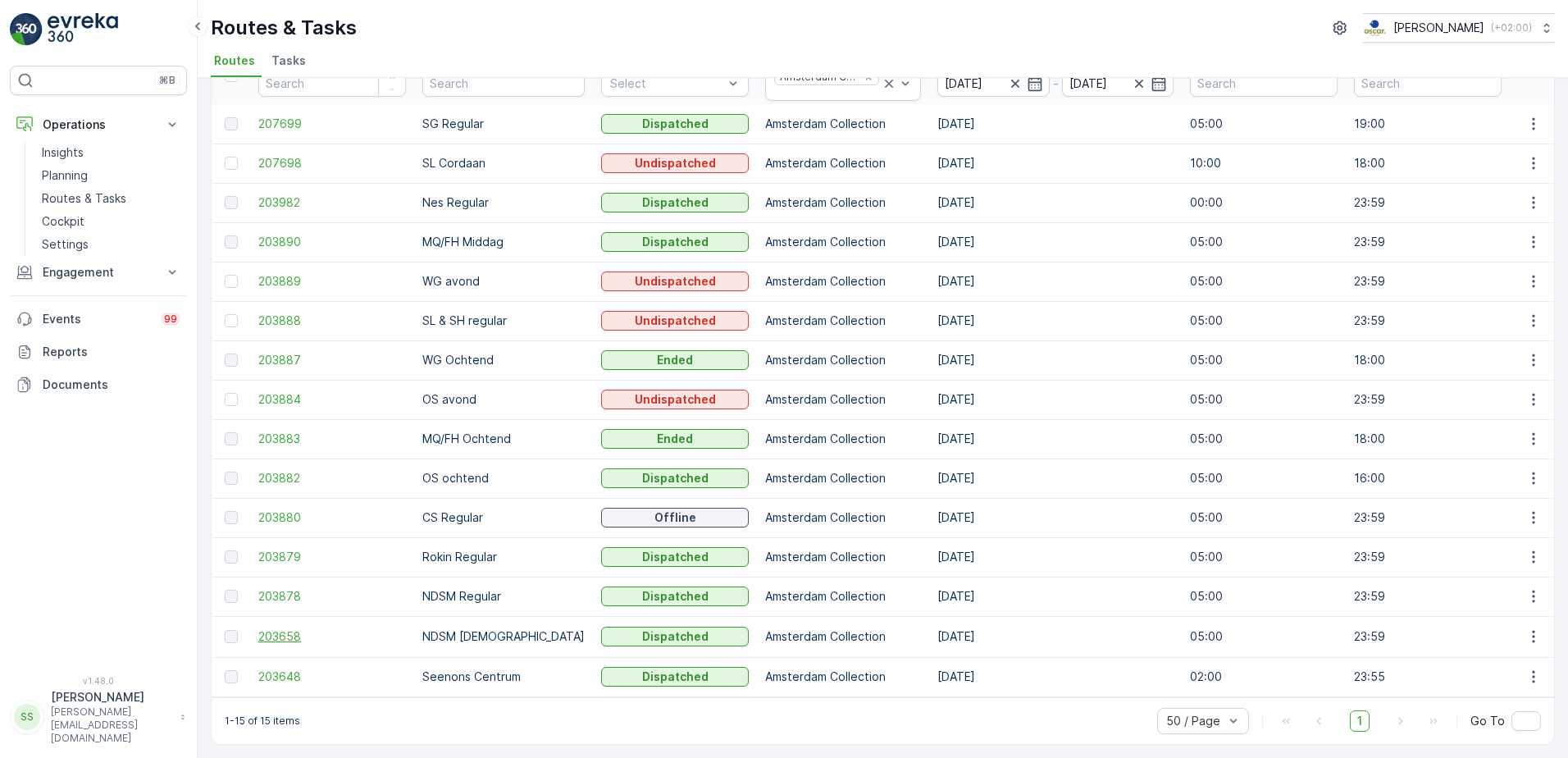
click at [282, 628] on span "203658" at bounding box center [332, 636] width 147 height 16
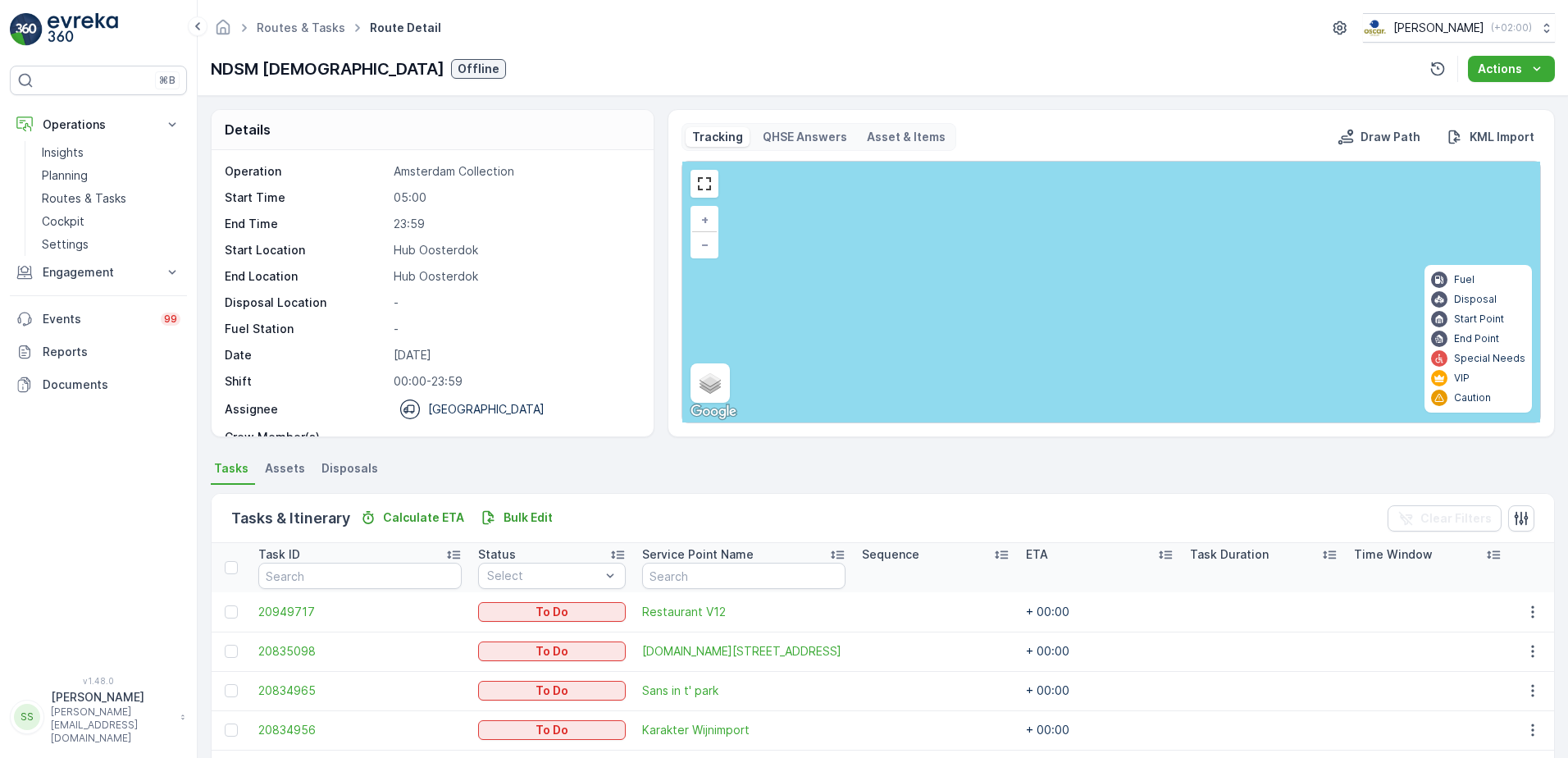
click at [670, 456] on div "Details Operation Amsterdam Collection Start Time 05:00 End Time 23:59 Start Lo…" at bounding box center [883, 427] width 1370 height 662
click at [652, 365] on div "Operation Amsterdam Collection Start Time 05:00 End Time 23:59 Start Location H…" at bounding box center [432, 293] width 442 height 286
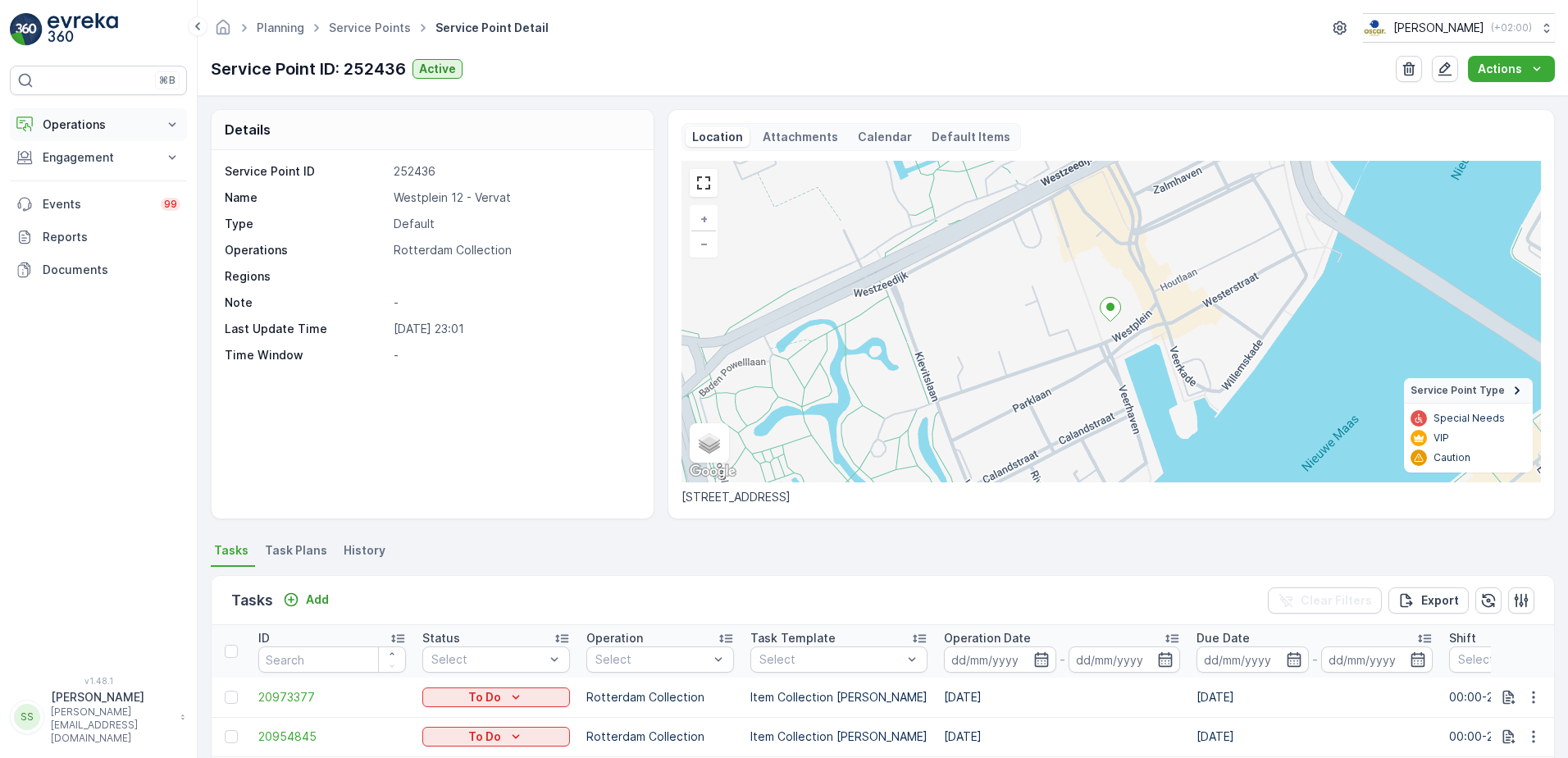
click at [83, 113] on button "Operations" at bounding box center [98, 125] width 178 height 33
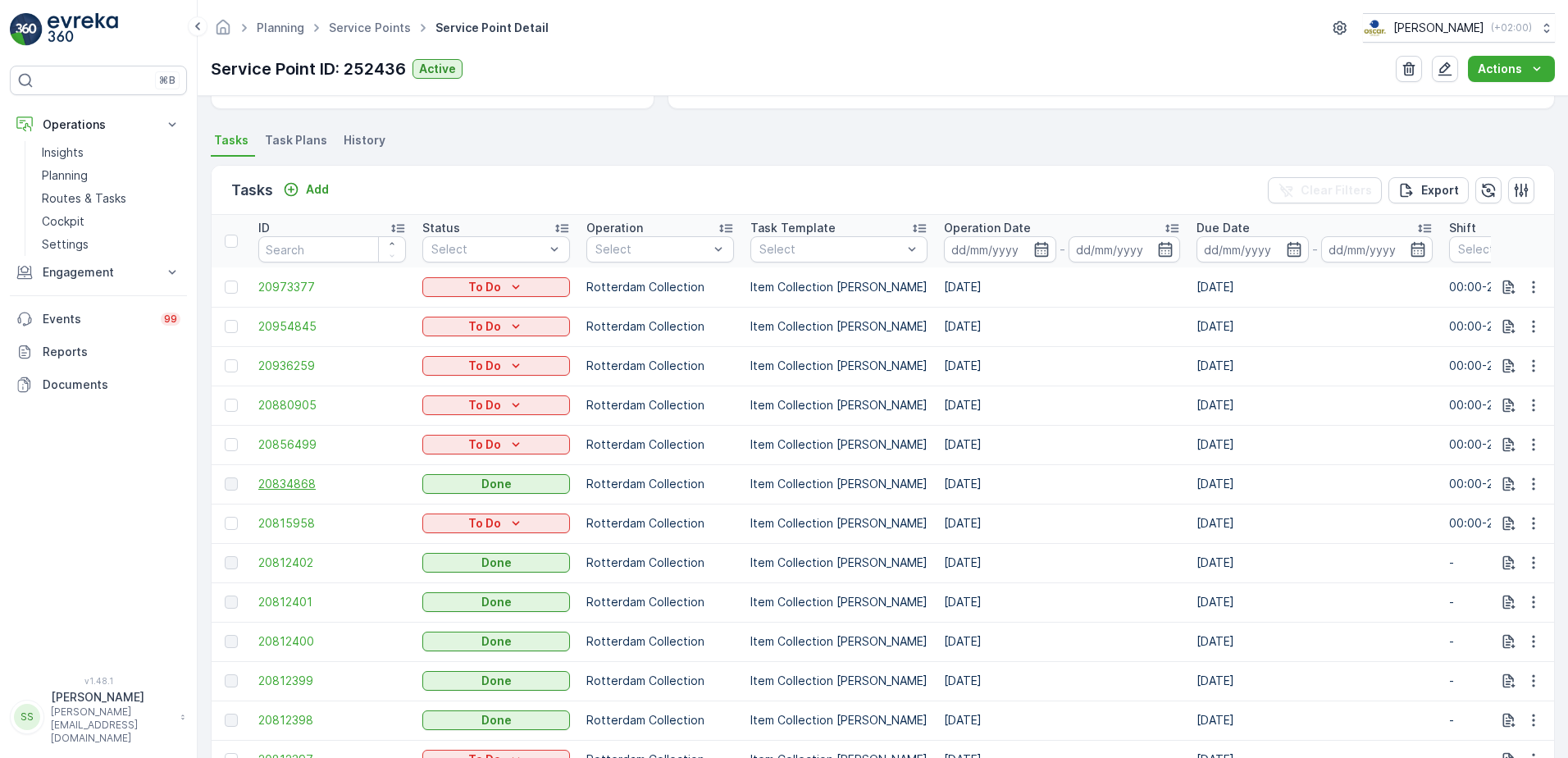
click at [319, 485] on span "20834868" at bounding box center [332, 483] width 147 height 16
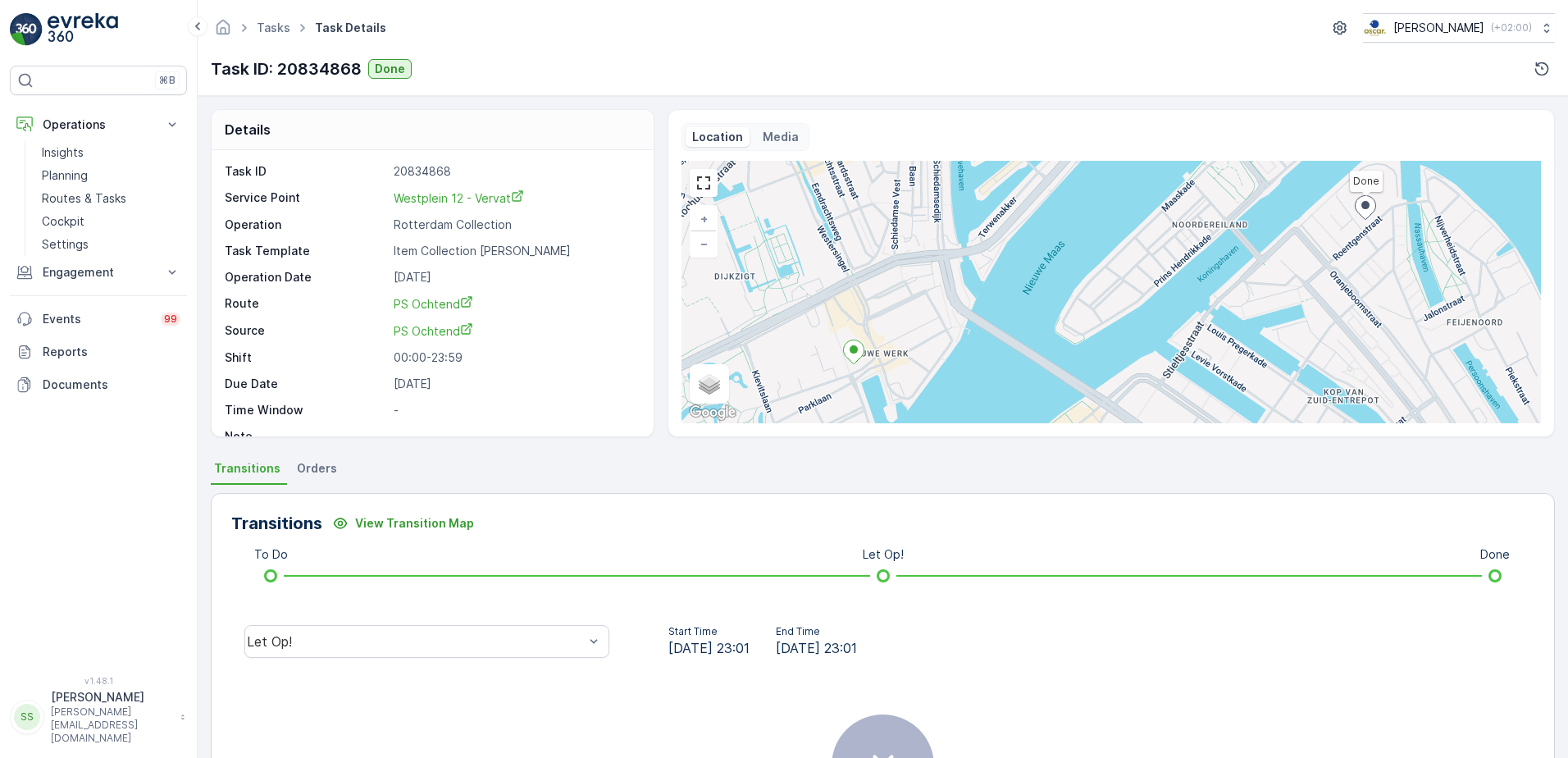
drag, startPoint x: 554, startPoint y: 441, endPoint x: 569, endPoint y: 469, distance: 31.8
click at [554, 444] on div "Details Task ID 20834868 Service Point Westplein 12 - Vervat Operation Rotterda…" at bounding box center [883, 427] width 1370 height 662
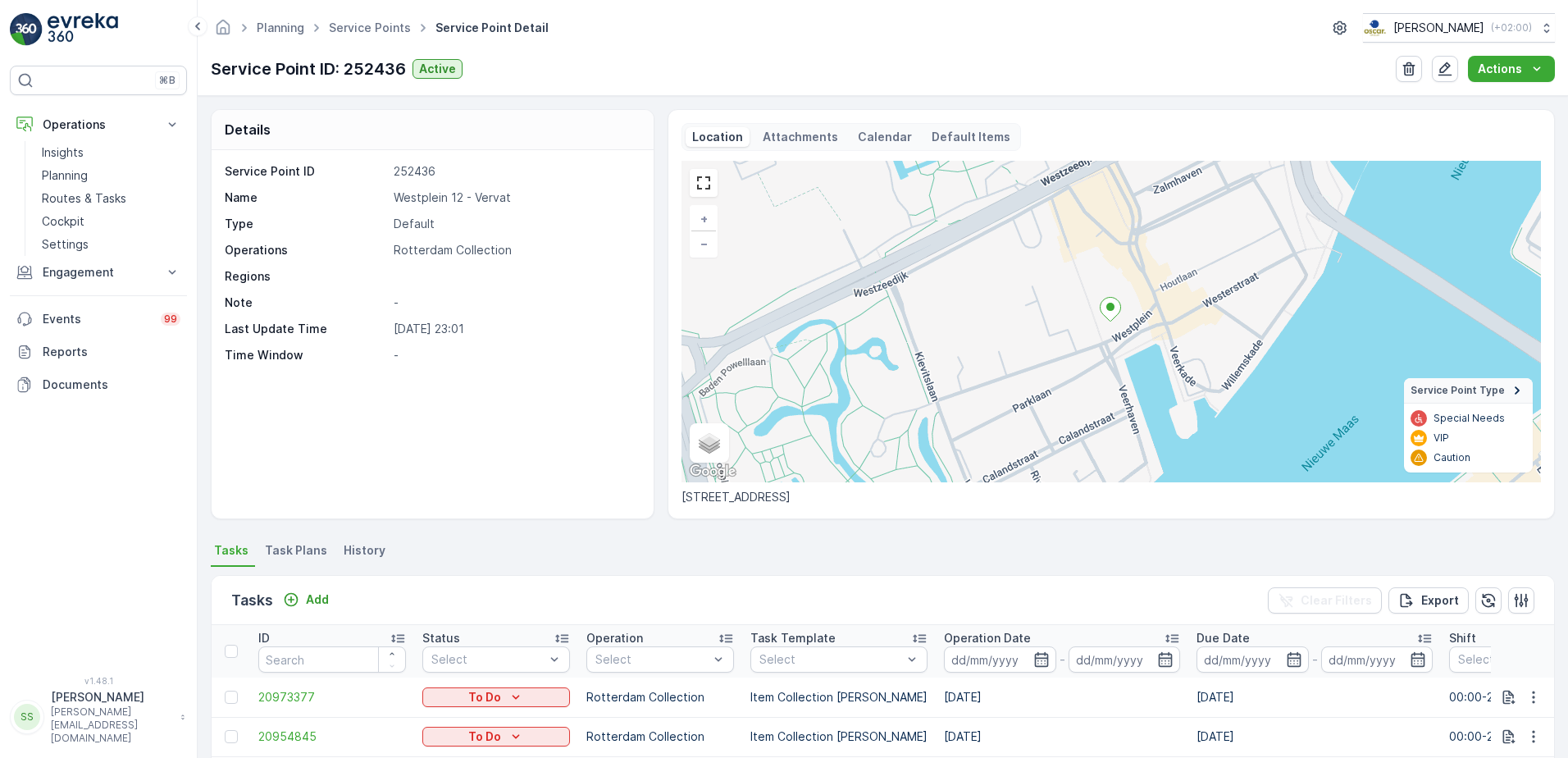
click at [709, 61] on div "Service Point ID: 252436 Active Actions" at bounding box center [883, 68] width 1344 height 26
click at [649, 48] on div "Planning Service Points Service Point Detail Oscar Circulair ( +02:00 ) Service…" at bounding box center [883, 48] width 1370 height 96
click at [619, 38] on div "Planning Service Points Service Point Detail Oscar Circulair ( +02:00 )" at bounding box center [883, 28] width 1344 height 29
